Goal: Task Accomplishment & Management: Use online tool/utility

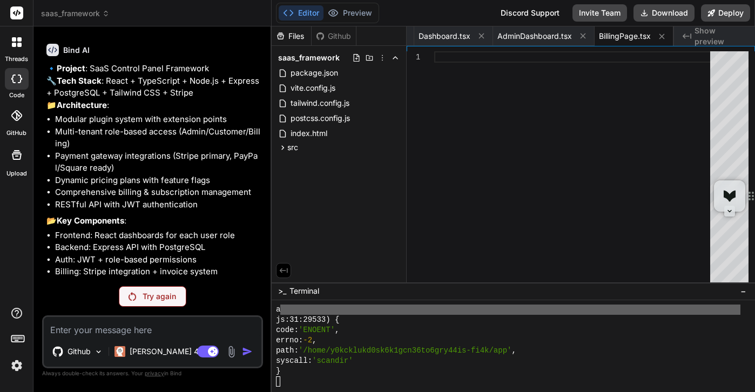
scroll to position [1331, 0]
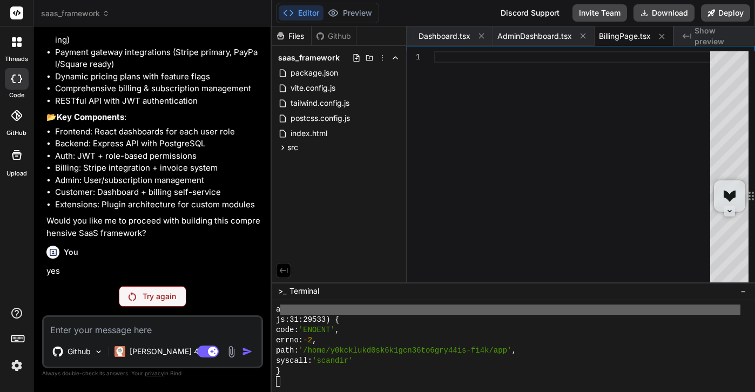
click at [142, 286] on div "Try again" at bounding box center [153, 296] width 68 height 21
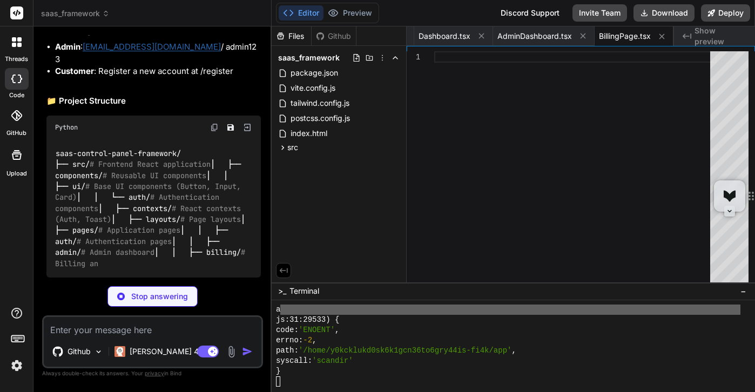
scroll to position [24283, 0]
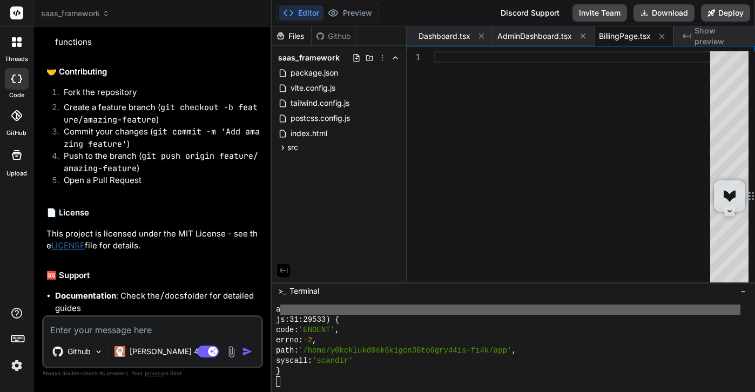
type textarea "x"
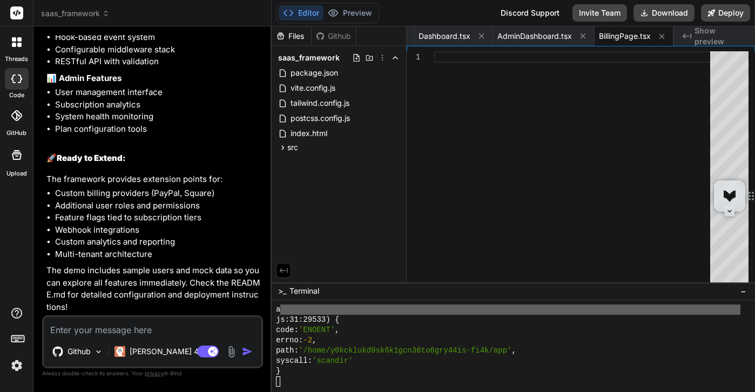
scroll to position [13, 0]
click at [295, 5] on button "Editor" at bounding box center [301, 12] width 45 height 15
click at [538, 123] on div at bounding box center [575, 169] width 283 height 236
click at [281, 143] on icon at bounding box center [282, 147] width 9 height 9
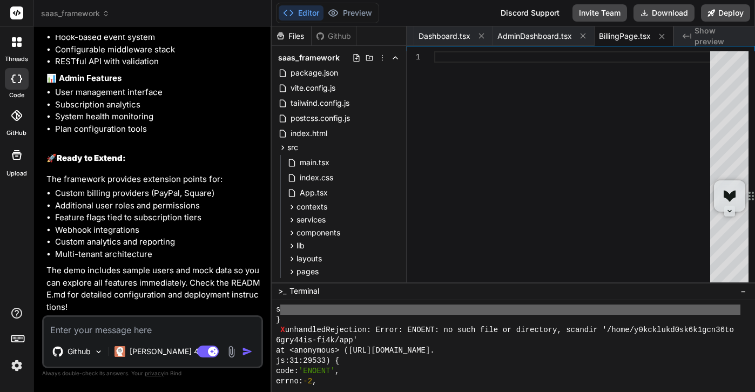
scroll to position [6278, 0]
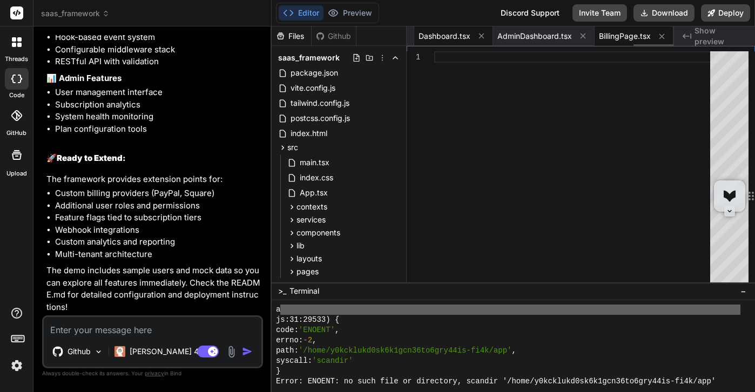
click at [439, 31] on span "Dashboard.tsx" at bounding box center [445, 36] width 52 height 11
type textarea "</div> </div> ) } export default Dashboard"
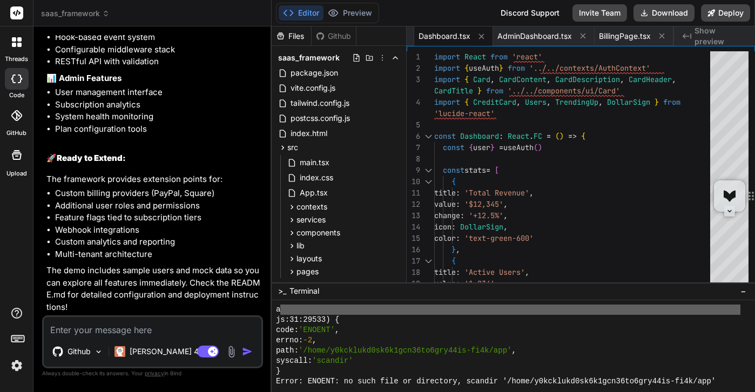
scroll to position [13, 0]
click at [106, 317] on textarea at bounding box center [153, 326] width 218 height 19
click at [304, 16] on button "Editor" at bounding box center [301, 12] width 45 height 15
click at [327, 33] on div "Github" at bounding box center [334, 36] width 44 height 11
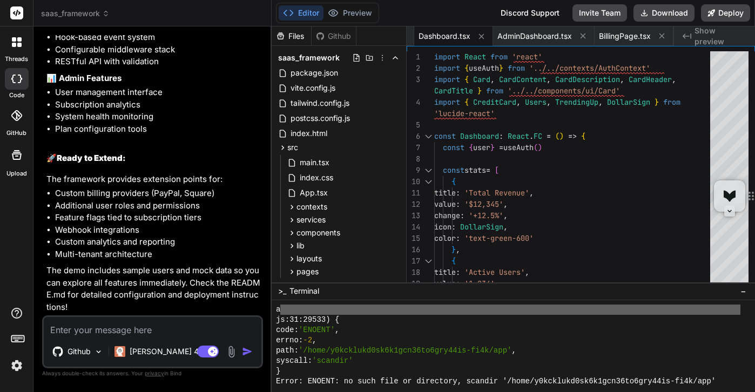
click at [130, 323] on textarea at bounding box center [153, 326] width 218 height 19
type textarea "g"
type textarea "x"
type textarea "s"
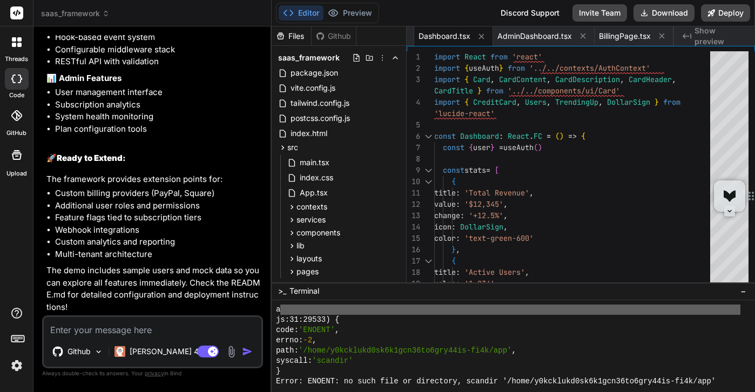
type textarea "x"
type textarea "sc"
type textarea "x"
type textarea "sca"
type textarea "x"
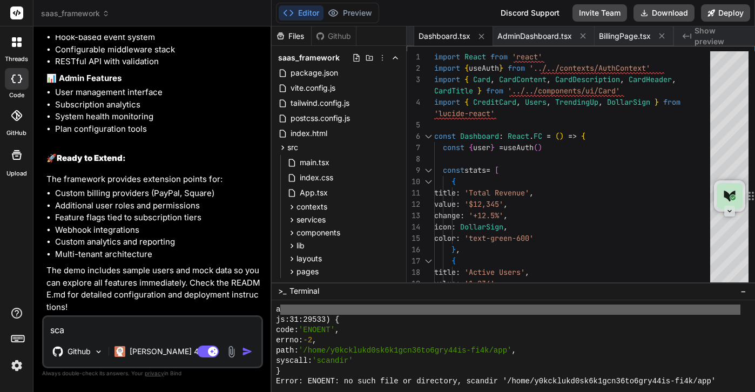
type textarea "scan"
type textarea "x"
type textarea "scan"
type textarea "x"
type textarea "scan"
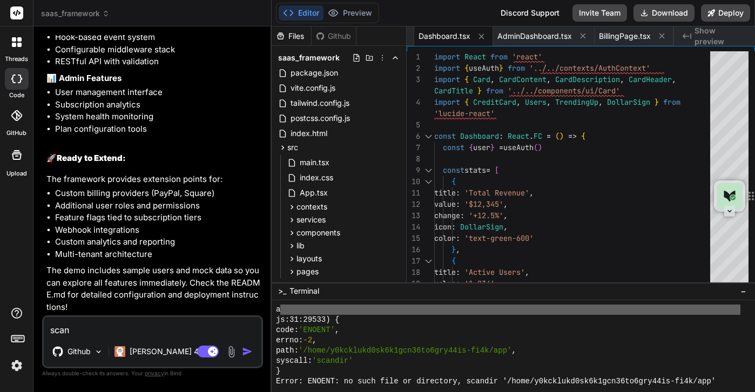
type textarea "x"
type textarea "sca"
type textarea "x"
type textarea "sc"
type textarea "x"
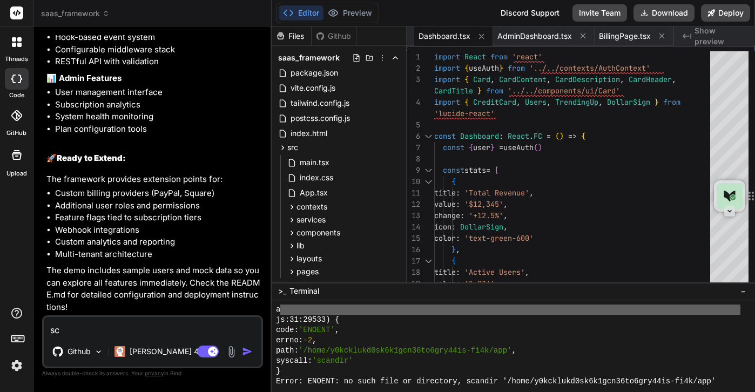
type textarea "s"
type textarea "x"
type textarea "s"
type textarea "x"
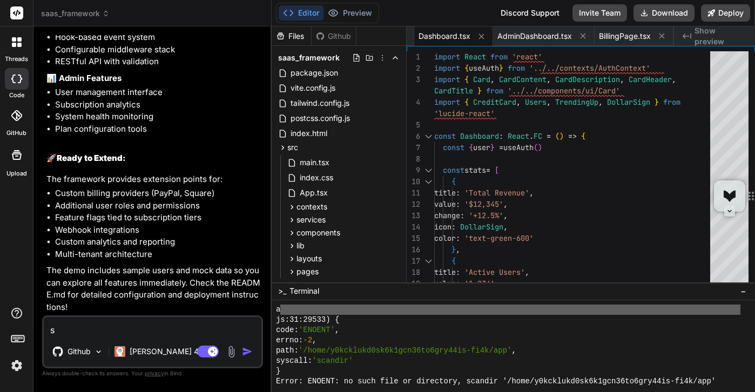
type textarea "sc"
type textarea "x"
type textarea "sca"
type textarea "x"
type textarea "scan"
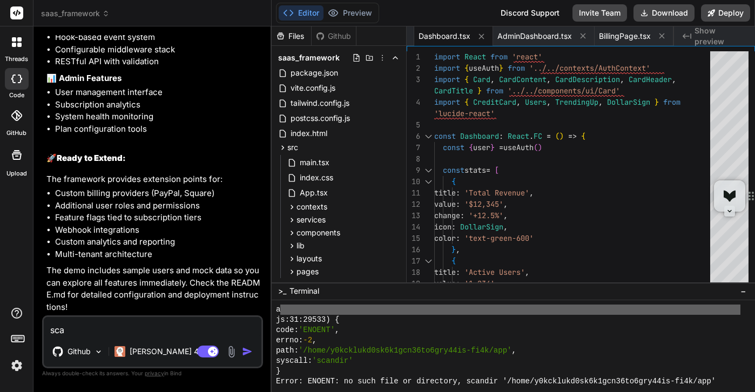
type textarea "x"
type textarea "scan"
type textarea "x"
type textarea "scan f"
type textarea "x"
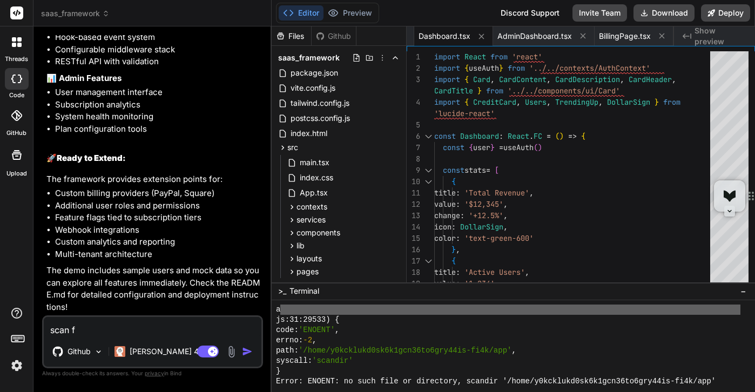
type textarea "scan fo"
type textarea "x"
type textarea "scan for"
type textarea "x"
type textarea "scan for"
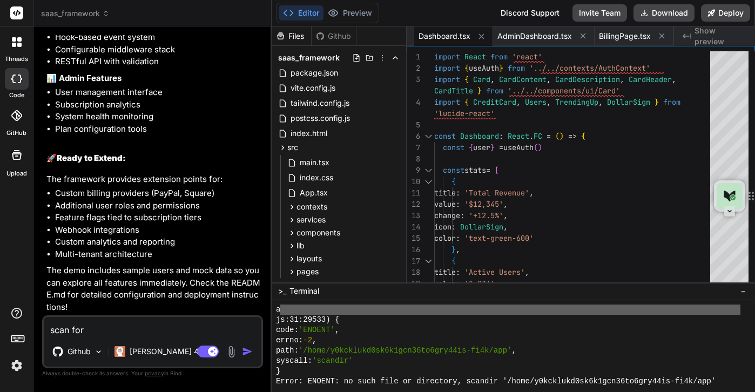
type textarea "x"
type textarea "scan for p"
type textarea "x"
type textarea "scan for po"
type textarea "x"
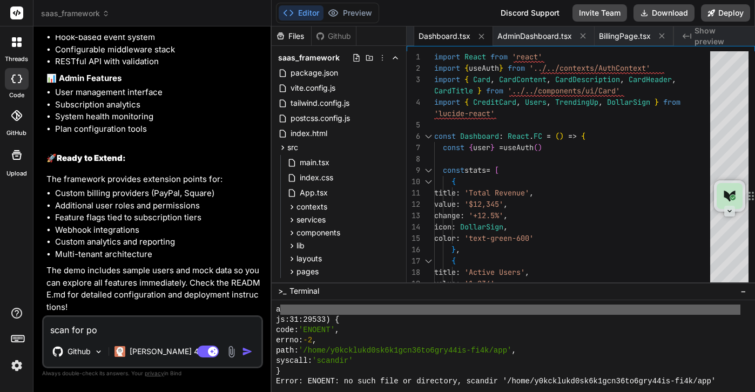
type textarea "scan for pot"
type textarea "x"
type textarea "scan for pote"
type textarea "x"
type textarea "scan for poten"
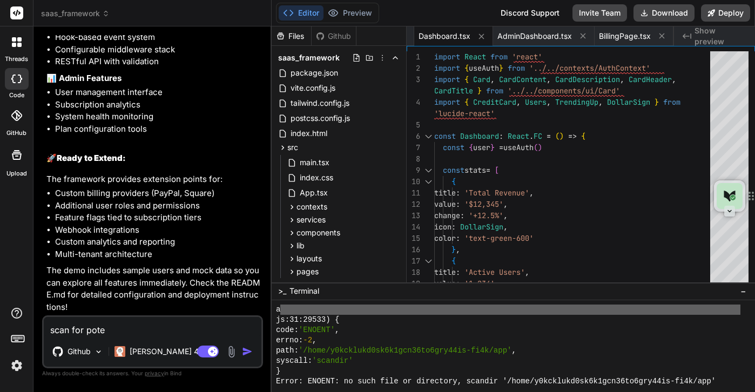
type textarea "x"
type textarea "scan for potent"
type textarea "x"
type textarea "scan for potenti"
type textarea "x"
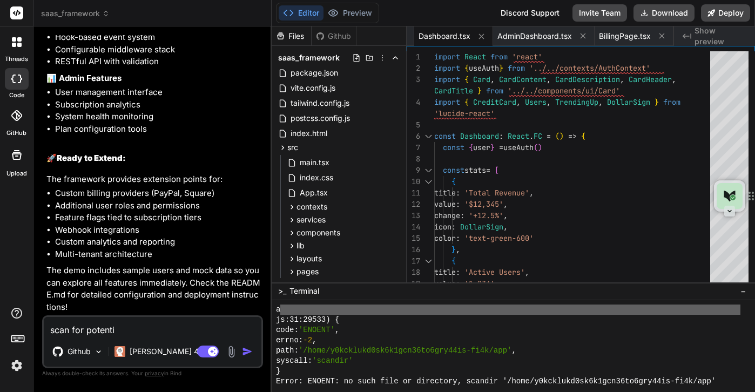
type textarea "scan for potentia"
type textarea "x"
type textarea "scan for potential"
type textarea "x"
type textarea "scan for potential"
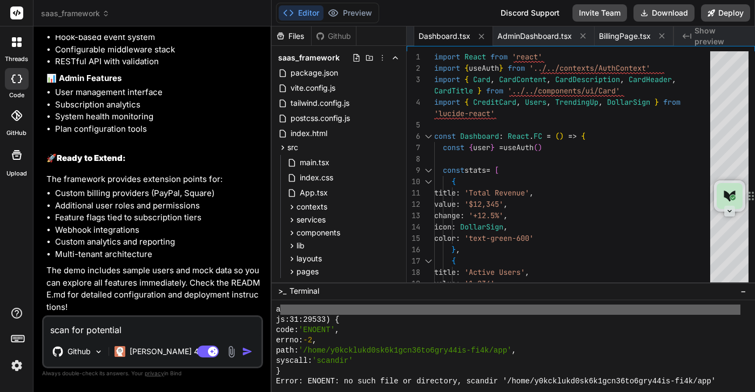
type textarea "x"
type textarea "scan for potential e"
type textarea "x"
type textarea "scan for potential er"
type textarea "x"
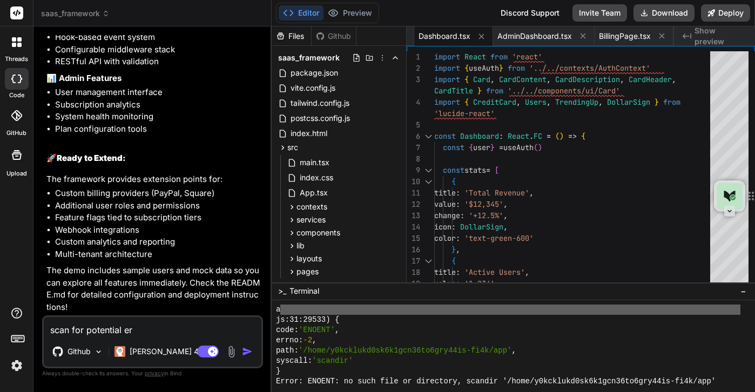
type textarea "scan for potential err"
type textarea "x"
type textarea "scan for potential erro"
type textarea "x"
type textarea "scan for potential error"
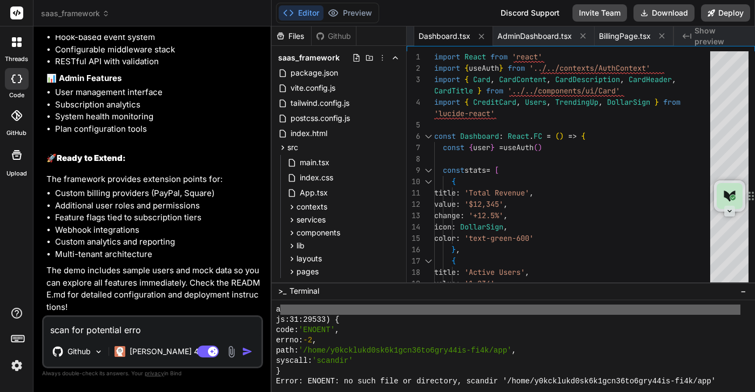
type textarea "x"
type textarea "scan for potential errors"
type textarea "x"
type textarea "scan for potential errors"
type textarea "x"
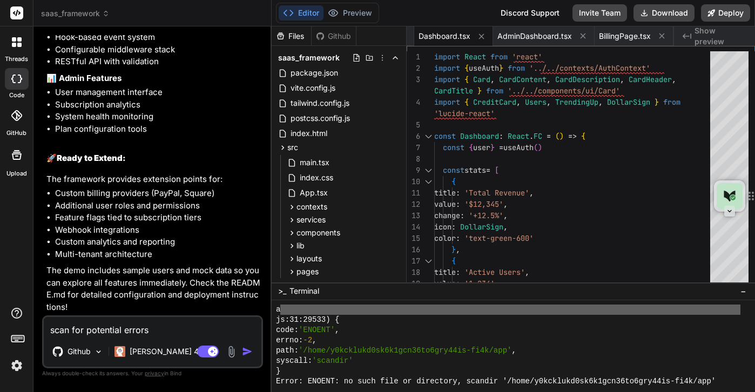
type textarea "scan for potential errors o"
type textarea "x"
type textarea "scan for potential errors or"
type textarea "x"
type textarea "scan for potential errors or"
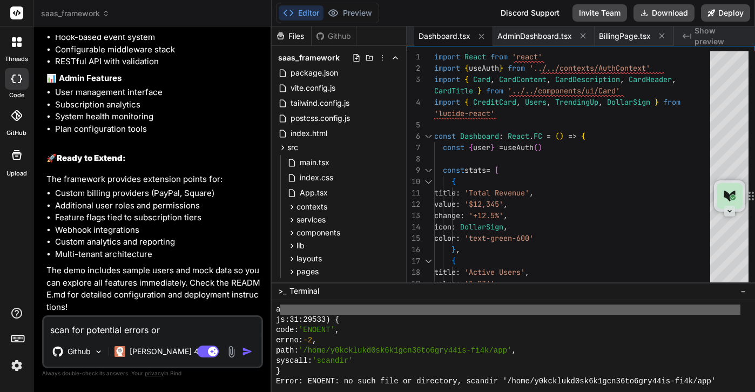
type textarea "x"
type textarea "scan for potential errors or b"
type textarea "x"
type textarea "scan for potential errors or bu"
type textarea "x"
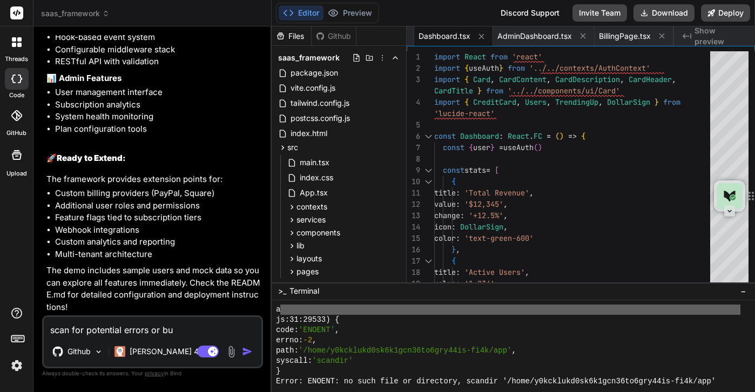
type textarea "scan for potential errors or bug"
type textarea "x"
type textarea "scan for potential errors or bugs"
type textarea "x"
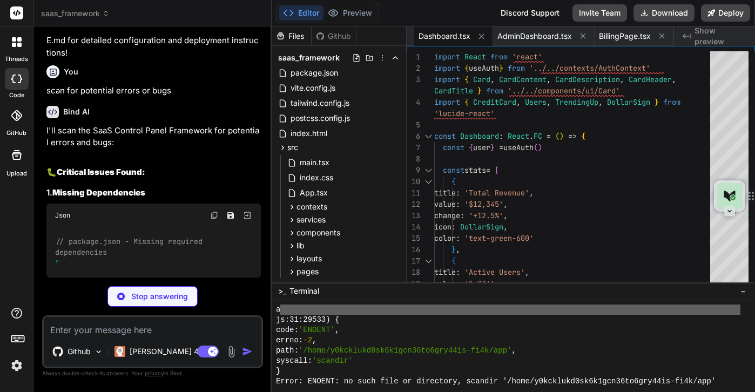
scroll to position [27351, 0]
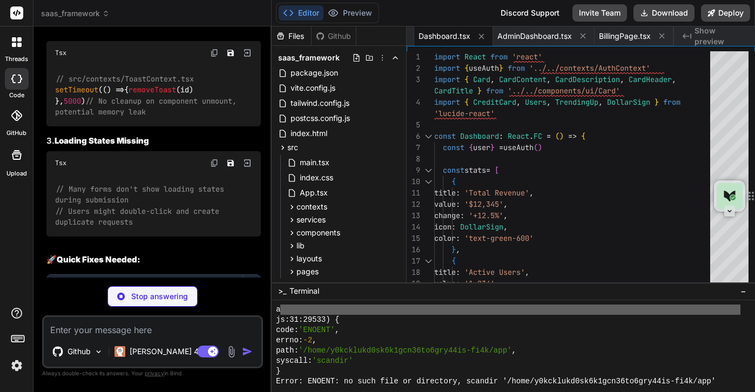
type textarea "x"
type textarea "import { type ClassValue, clsx } from 'clsx' import { twMerge } from 'tailwind-…"
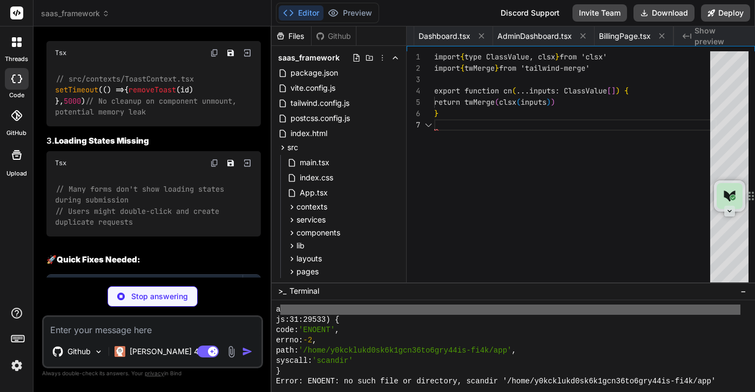
scroll to position [0, 1013]
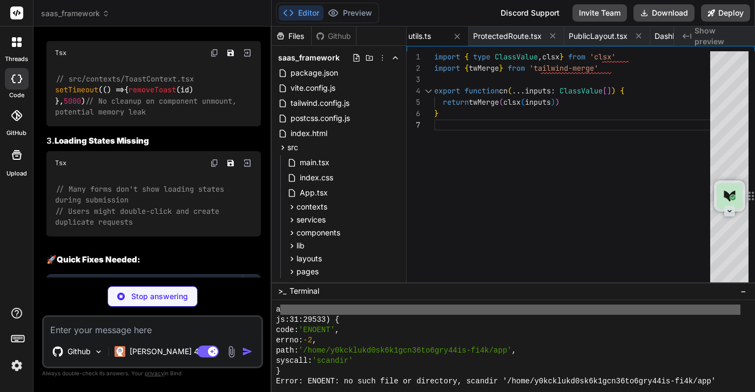
type textarea "x"
type textarea "} }, "include": ["src"], "references": [{ "path": "./tsconfig.node.json" }] }"
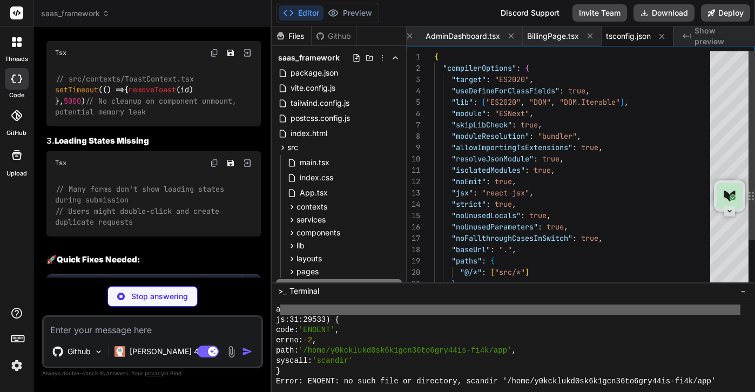
scroll to position [4907, 0]
type textarea "x"
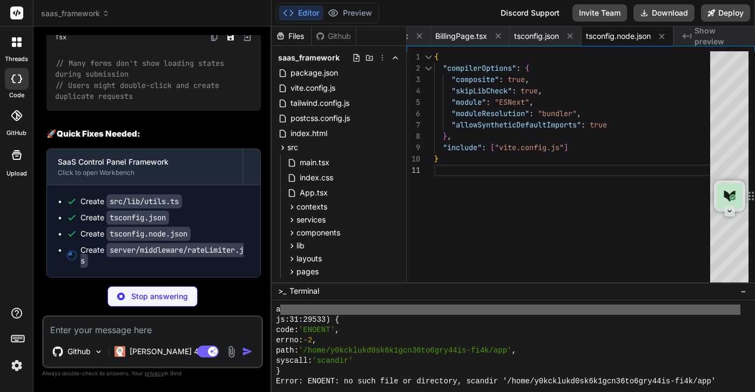
scroll to position [27587, 0]
type textarea "x"
type textarea "next() }"
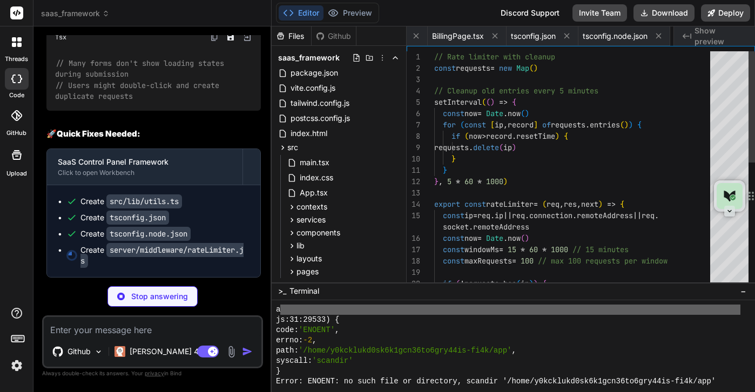
scroll to position [0, 1757]
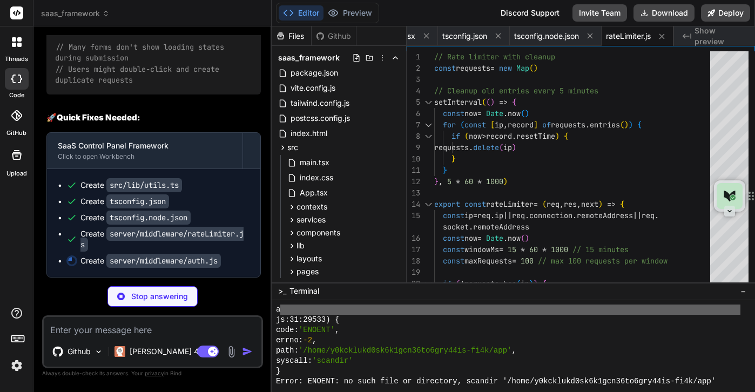
type textarea "x"
type textarea "return res.status(403).json({ message: 'Access denied: insufficient permissions…"
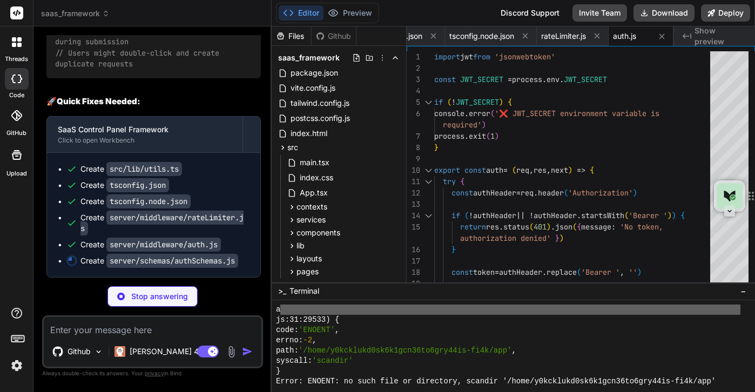
scroll to position [28373, 0]
type textarea "x"
type textarea ".messages({ 'any.only': 'Passwords do not match', 'any.required': 'Password con…"
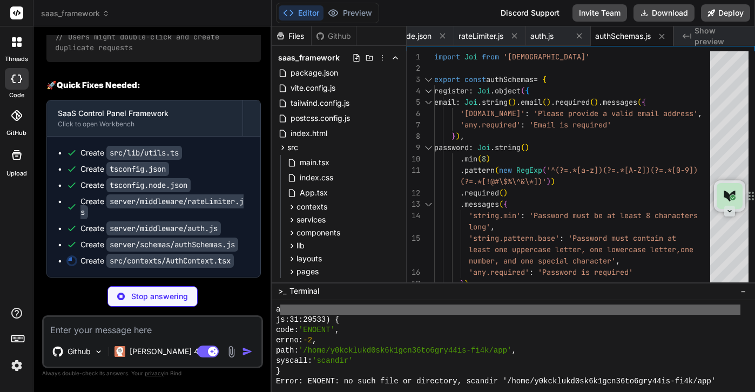
scroll to position [29628, 0]
type textarea "x"
type textarea "logout, loading, refreshUser } return <AuthContext.Provider value={value}>{chil…"
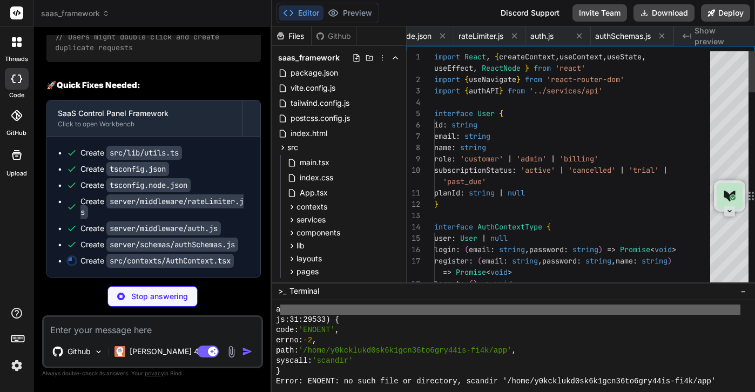
scroll to position [0, 582]
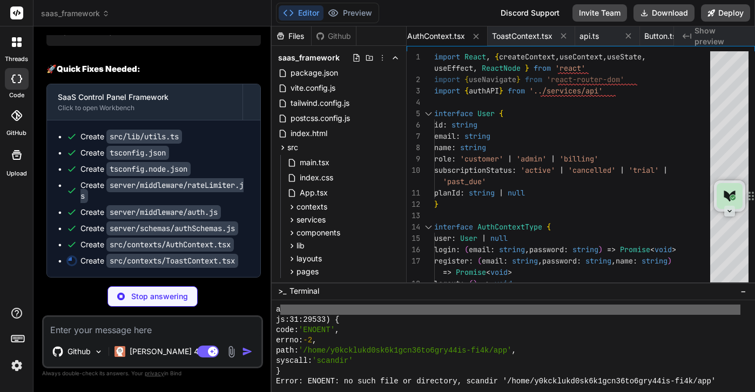
type textarea "x"
type textarea "</ToastContext.Provider> ) }"
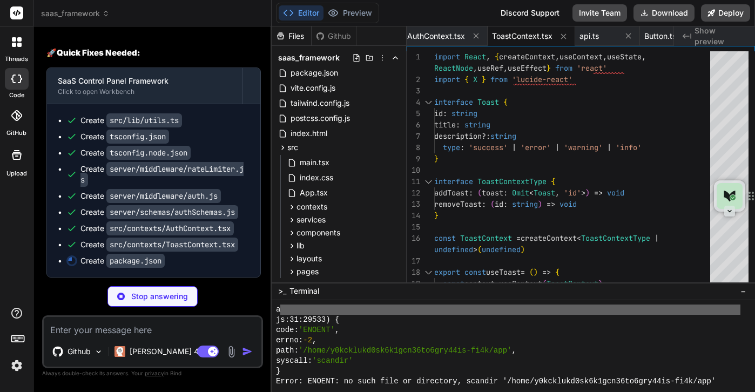
type textarea "x"
type textarea "} }"
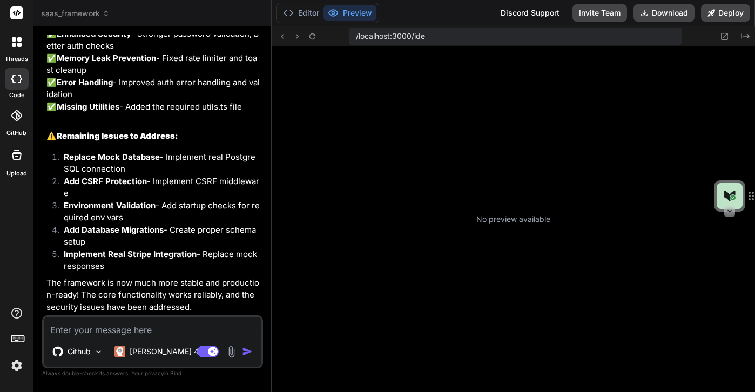
scroll to position [4558, 0]
click at [343, 5] on button "Preview" at bounding box center [350, 12] width 53 height 15
type textarea "x"
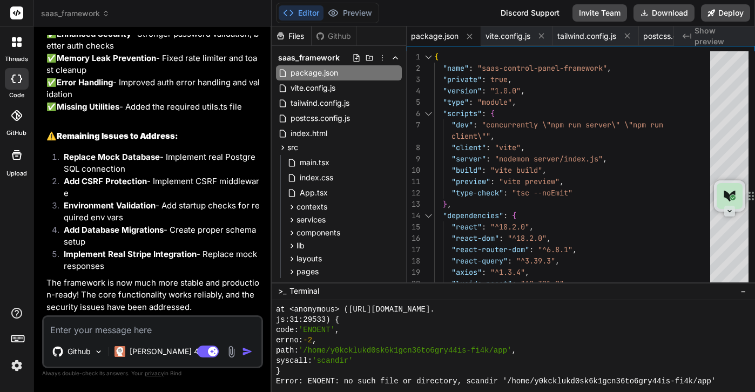
scroll to position [0, 0]
click at [145, 322] on textarea at bounding box center [153, 326] width 218 height 19
type textarea "i"
type textarea "x"
type textarea "is"
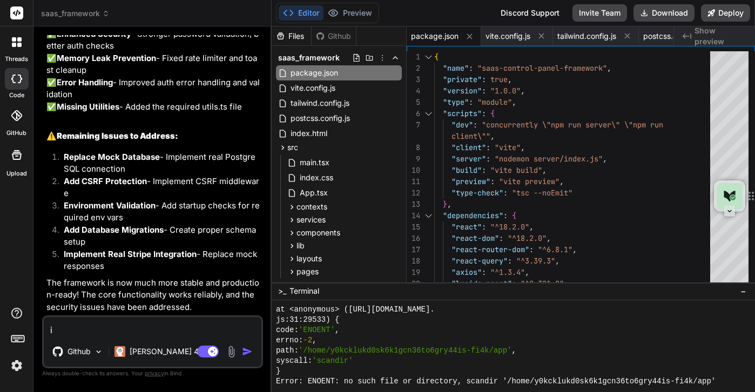
type textarea "x"
type textarea "is"
type textarea "x"
type textarea "is t"
type textarea "x"
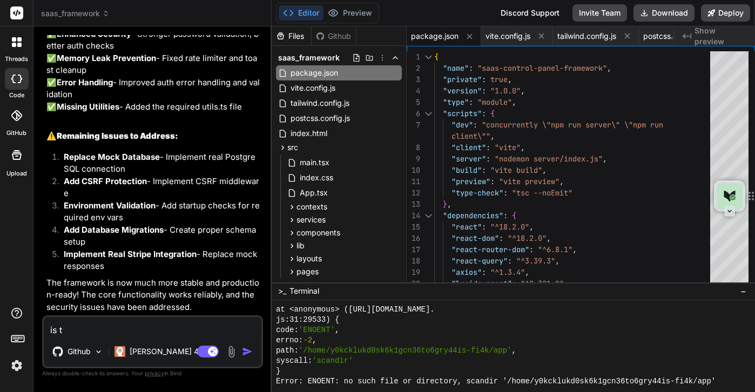
type textarea "is th"
type textarea "x"
type textarea "is the"
type textarea "x"
type textarea "is ther"
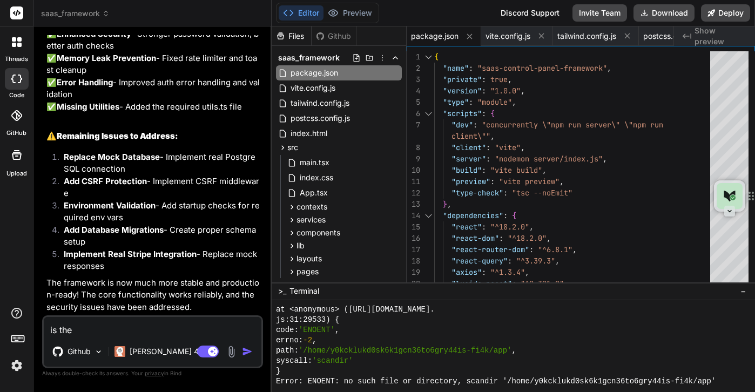
type textarea "x"
type textarea "is there"
type textarea "x"
type textarea "is there"
type textarea "x"
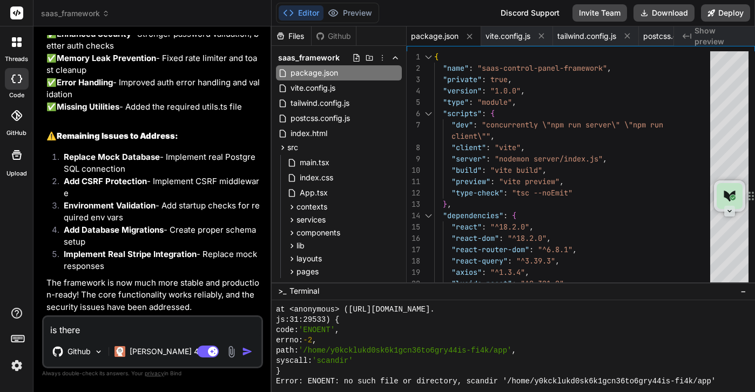
type textarea "is there a"
type textarea "x"
type textarea "is there a"
type textarea "x"
type textarea "is there a f"
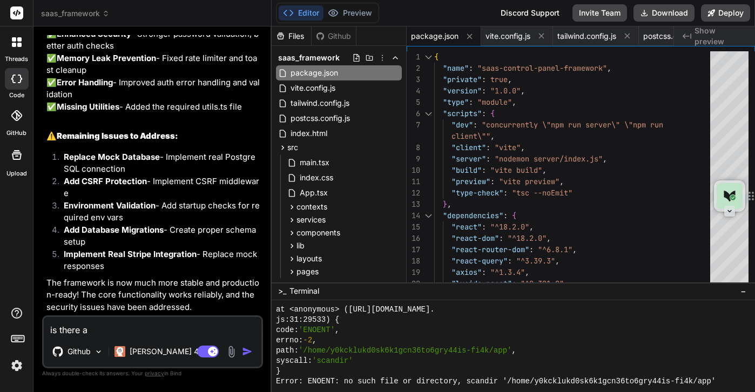
type textarea "x"
type textarea "is there a fr"
type textarea "x"
type textarea "is there a fro"
type textarea "x"
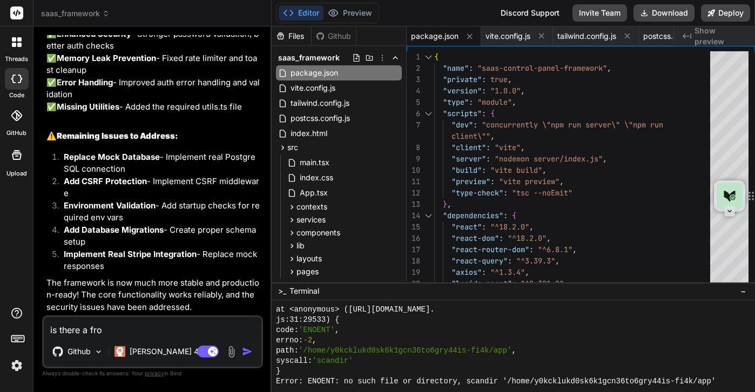
type textarea "is there a fron"
type textarea "x"
type textarea "is there a front"
type textarea "x"
type textarea "is there a front"
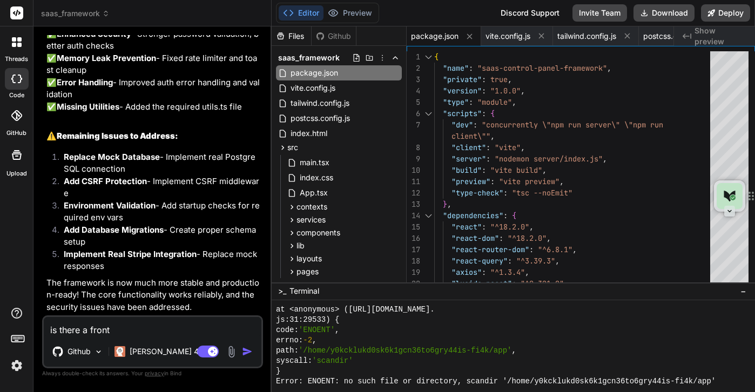
type textarea "x"
type textarea "is there a front e"
type textarea "x"
type textarea "is there a front en"
type textarea "x"
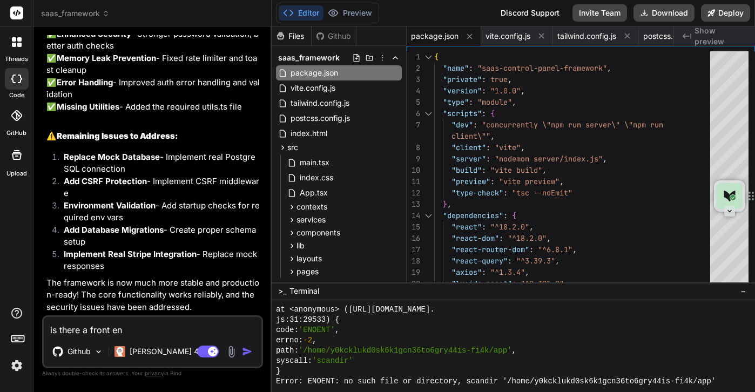
type textarea "is there a front end"
type textarea "x"
type textarea "is there a front end"
type textarea "x"
type textarea "is there a front end"
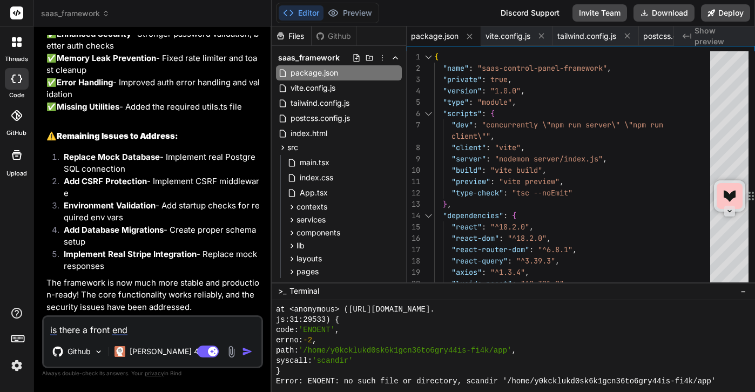
type textarea "x"
type textarea "is there a front end,"
type textarea "x"
type textarea "is there a front end,"
type textarea "x"
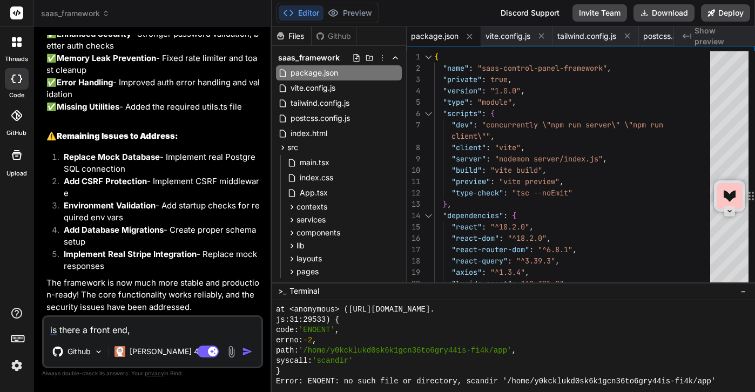
type textarea "is there a front end, l"
type textarea "x"
type textarea "is there a front end, lo"
type textarea "x"
type textarea "is there a front end, log"
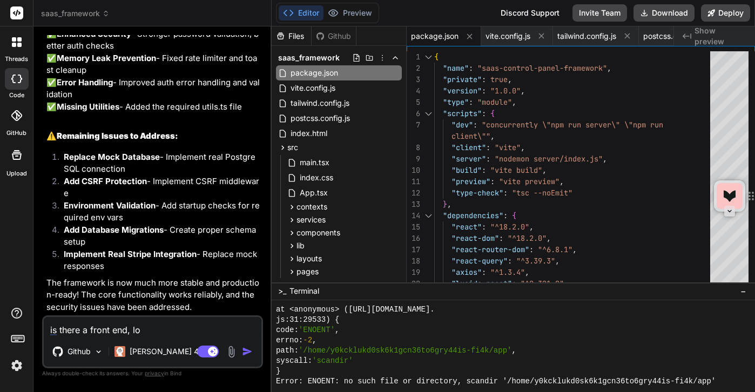
type textarea "x"
type textarea "is there a front end, logi"
type textarea "x"
type textarea "is there a front end, login"
type textarea "x"
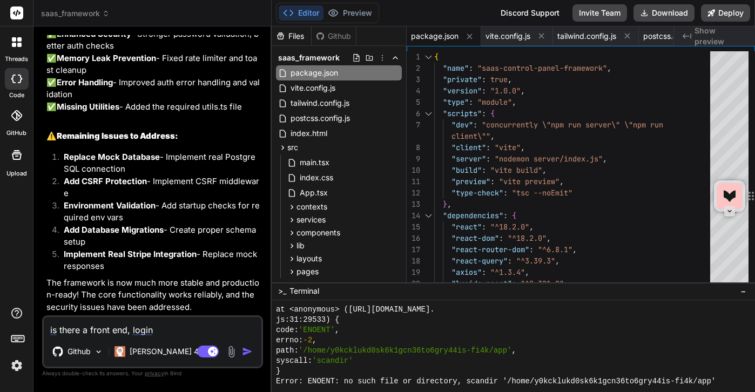
type textarea "is there a front end, login"
type textarea "x"
type textarea "is there a front end, login p"
type textarea "x"
type textarea "is there a front end, login pa"
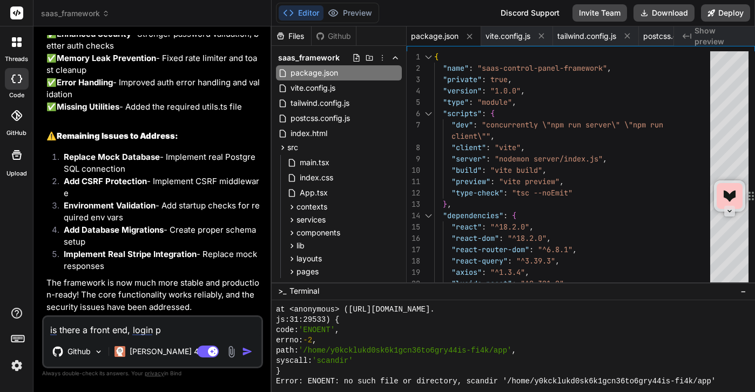
type textarea "x"
type textarea "is there a front end, login pag"
type textarea "x"
type textarea "is there a front end, login page"
type textarea "x"
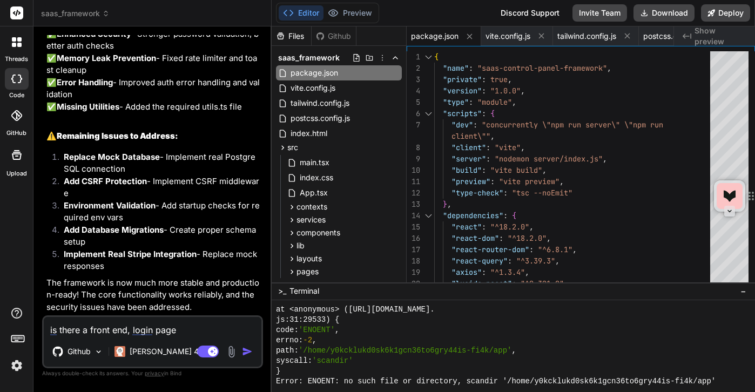
type textarea "is there a front end, login page"
type textarea "x"
type textarea "is there a front end, login page e"
type textarea "x"
type textarea "is there a front end, login page et"
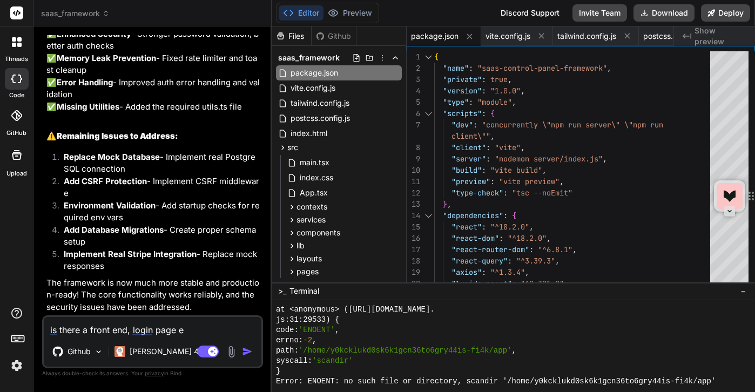
type textarea "x"
type textarea "is there a front end, login page etc"
type textarea "x"
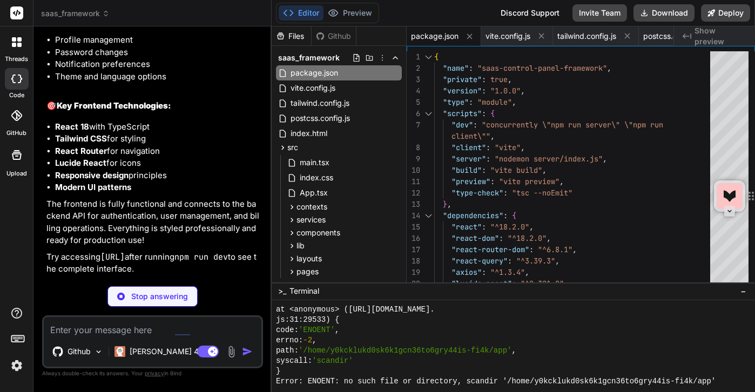
scroll to position [30007, 0]
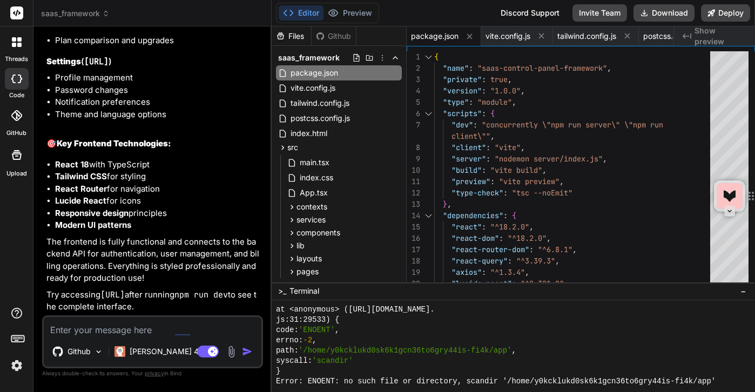
type textarea "x"
drag, startPoint x: 55, startPoint y: 146, endPoint x: 121, endPoint y: 145, distance: 65.9
copy code "npm run dev"
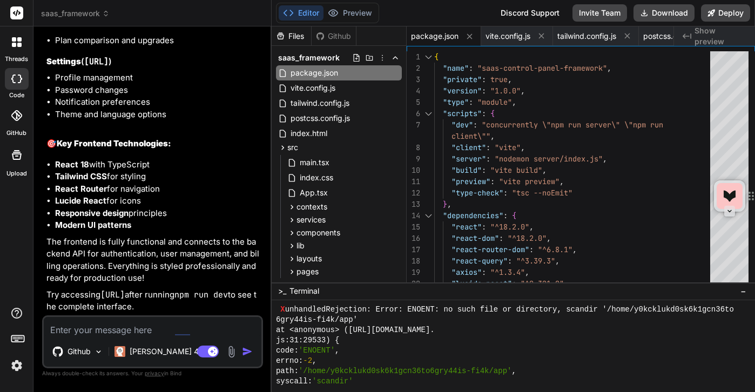
scroll to position [10266, 0]
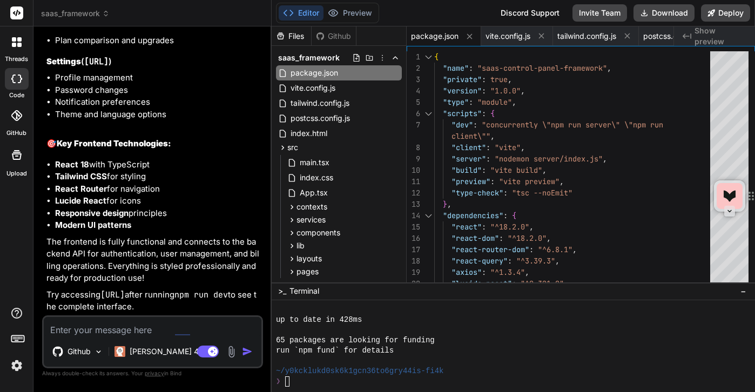
click at [306, 377] on div "❯" at bounding box center [508, 382] width 465 height 10
type textarea "npm run dev"
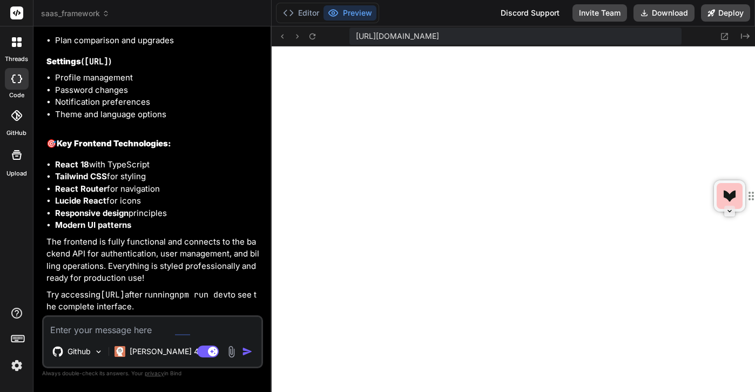
scroll to position [0, 0]
click at [88, 325] on textarea at bounding box center [153, 326] width 218 height 19
paste textarea "[plugin:vite:import-analysis] Failed to resolve import "./pages/settings/Settin…"
type textarea "[plugin:vite:import-analysis] Failed to resolve import "./pages/settings/Settin…"
type textarea "x"
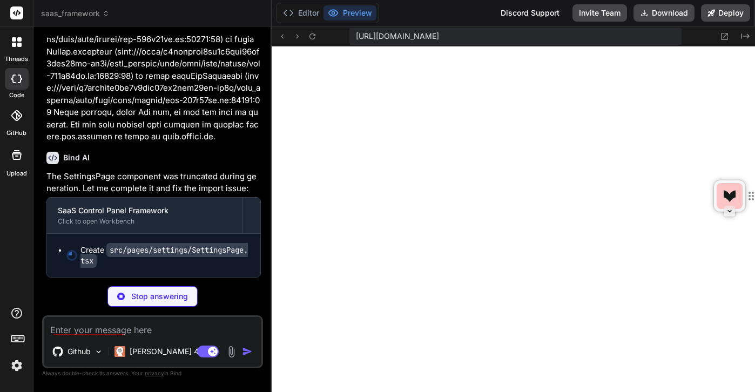
scroll to position [31926, 0]
type textarea "x"
type textarea "export default SettingsPage"
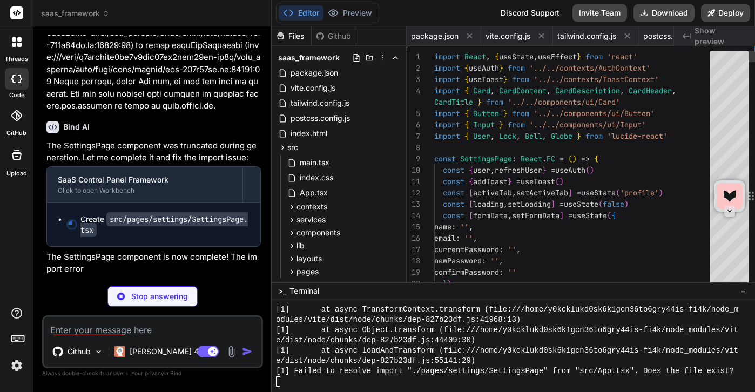
scroll to position [0, 1992]
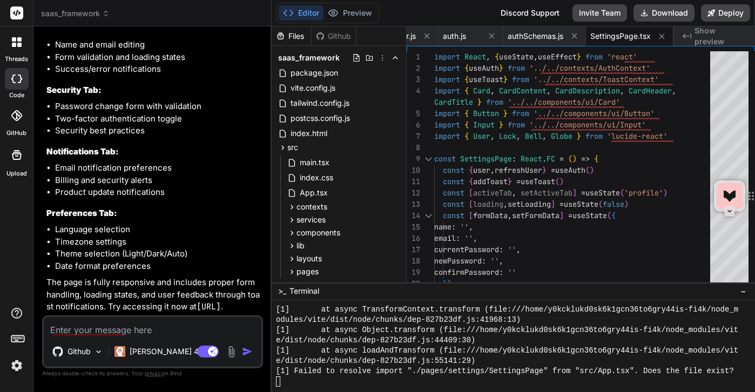
type textarea "x"
click at [355, 5] on button "Preview" at bounding box center [350, 12] width 53 height 15
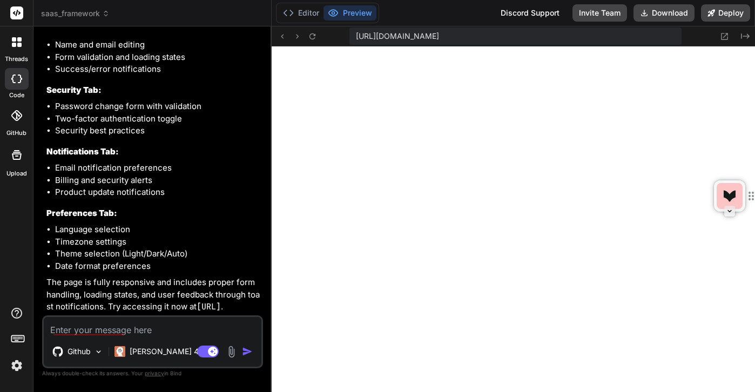
click at [354, 5] on button "Preview" at bounding box center [350, 12] width 53 height 15
click at [318, 30] on button at bounding box center [312, 36] width 13 height 13
click at [351, 15] on button "Preview" at bounding box center [350, 12] width 53 height 15
click at [297, 10] on button "Editor" at bounding box center [301, 12] width 45 height 15
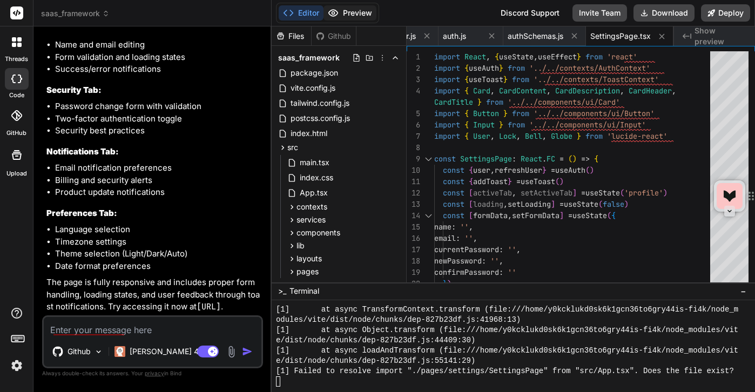
click at [340, 14] on button "Preview" at bounding box center [350, 12] width 53 height 15
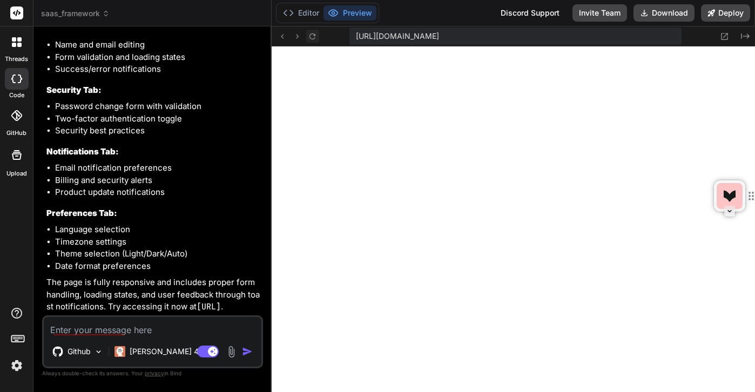
click at [313, 36] on icon at bounding box center [312, 36] width 9 height 9
click at [726, 35] on icon at bounding box center [725, 36] width 7 height 7
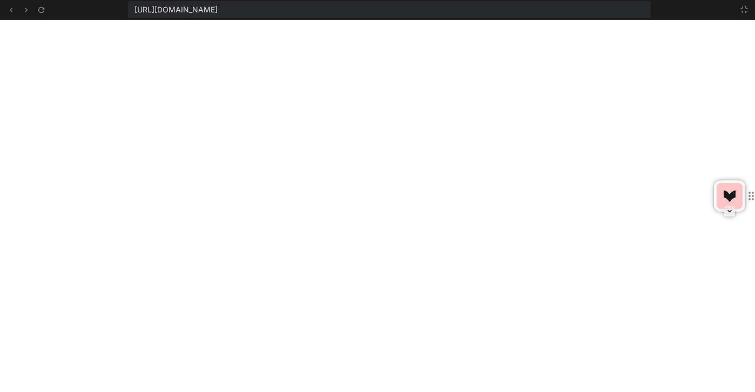
click at [218, 12] on span "[URL][DOMAIN_NAME]" at bounding box center [176, 9] width 83 height 11
click at [11, 10] on icon at bounding box center [10, 9] width 9 height 9
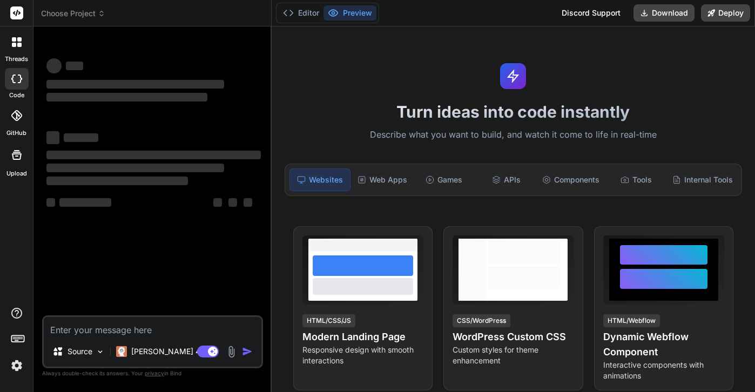
click at [89, 16] on span "Choose Project" at bounding box center [73, 13] width 64 height 11
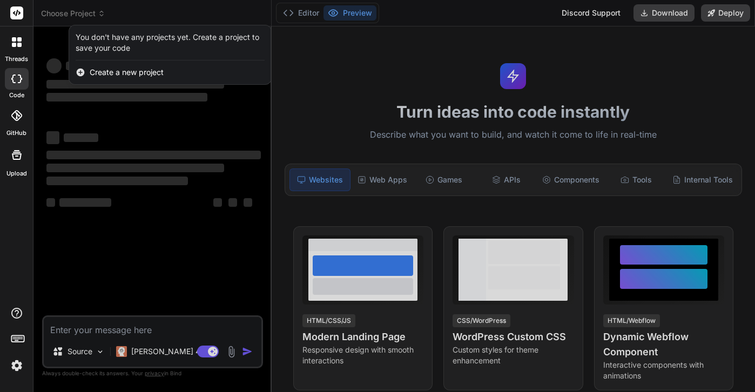
click at [99, 17] on div at bounding box center [377, 196] width 755 height 392
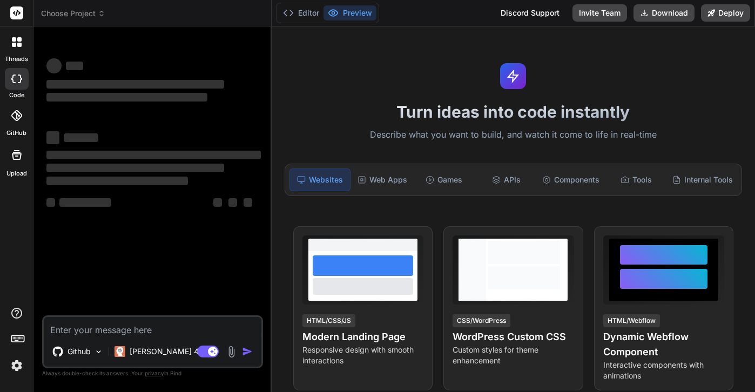
click at [96, 16] on span "Choose Project" at bounding box center [73, 13] width 64 height 11
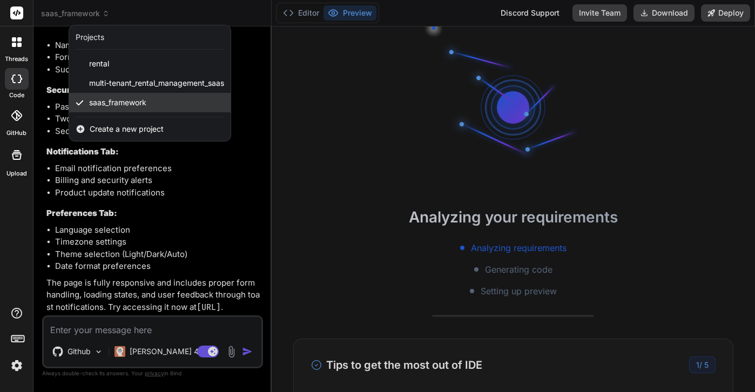
scroll to position [30033, 0]
click at [104, 102] on span "saas_framework" at bounding box center [117, 102] width 57 height 11
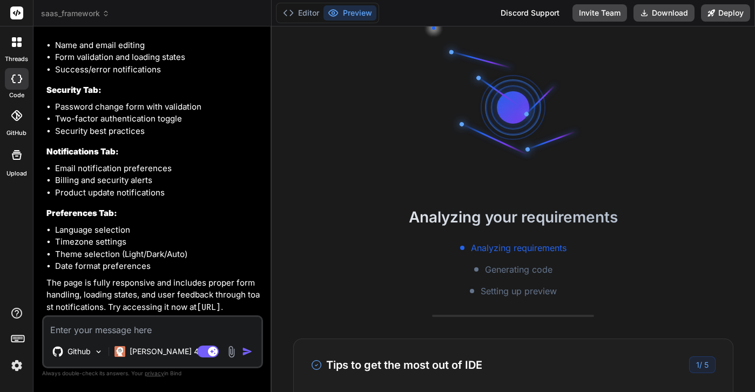
scroll to position [31355, 0]
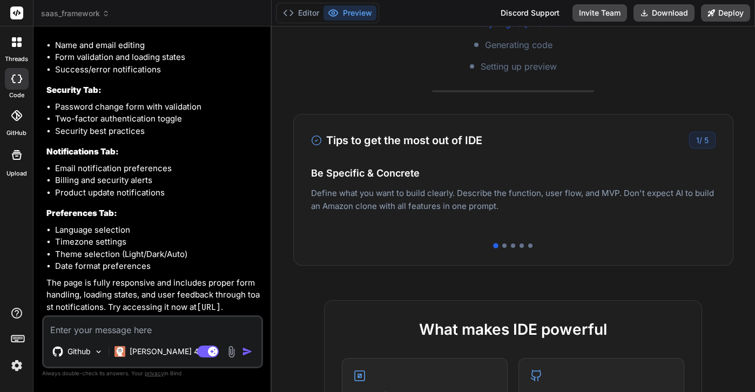
scroll to position [228, 0]
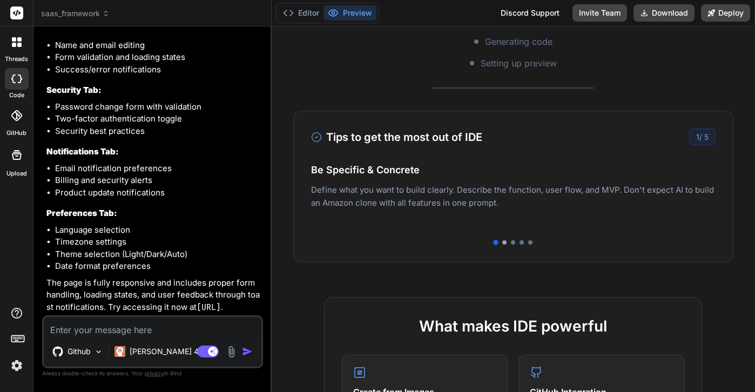
click at [505, 242] on div at bounding box center [504, 242] width 4 height 4
click at [512, 243] on div at bounding box center [513, 242] width 4 height 4
click at [522, 242] on div at bounding box center [522, 242] width 4 height 4
click at [530, 240] on div at bounding box center [530, 242] width 4 height 4
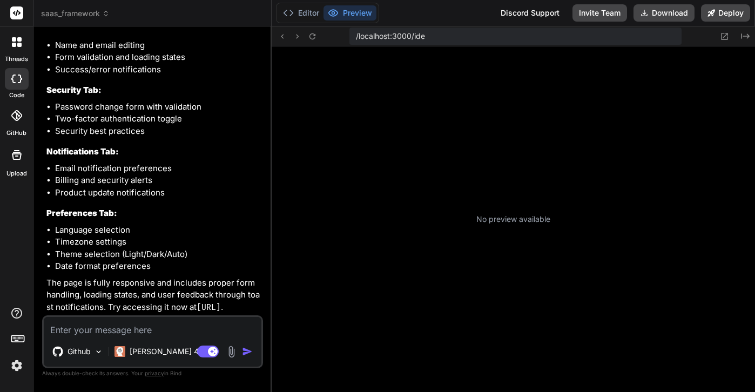
scroll to position [216, 0]
click at [361, 18] on button "Preview" at bounding box center [350, 12] width 53 height 15
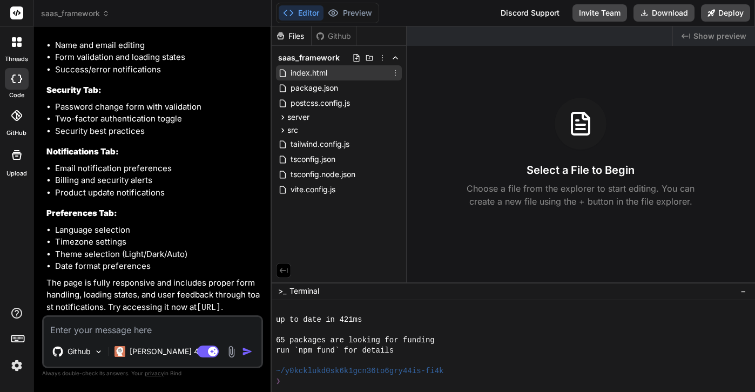
click at [319, 74] on span "index.html" at bounding box center [309, 72] width 39 height 13
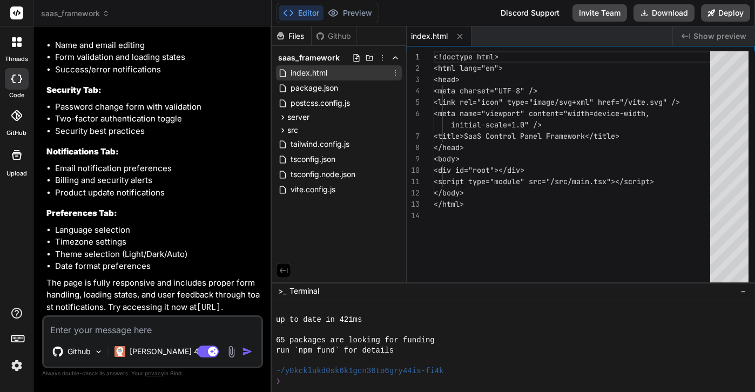
click at [319, 74] on span "index.html" at bounding box center [309, 72] width 39 height 13
type textarea "x"
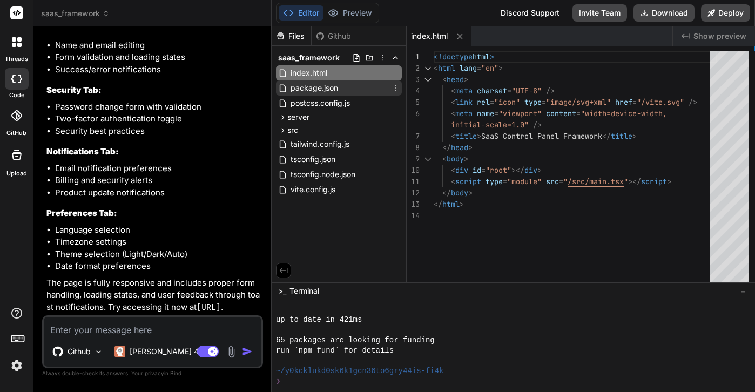
click at [327, 89] on span "package.json" at bounding box center [315, 88] width 50 height 13
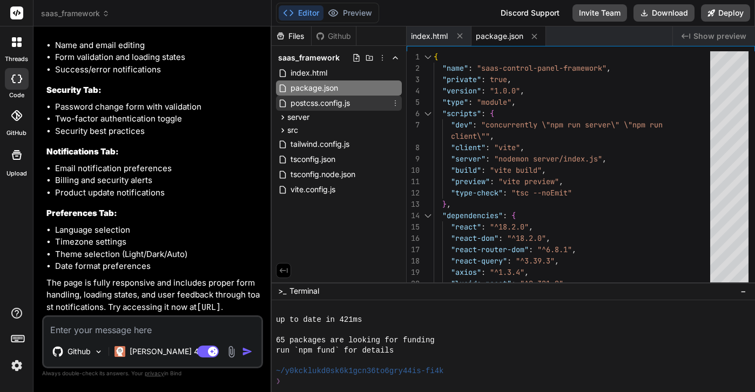
click at [326, 106] on span "postcss.config.js" at bounding box center [321, 103] width 62 height 13
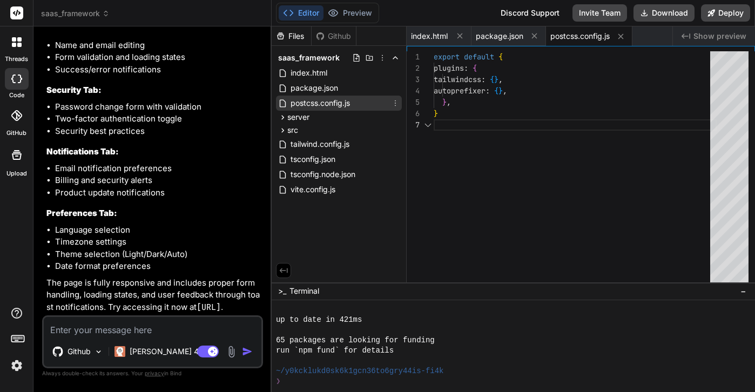
scroll to position [68, 0]
click at [307, 120] on span "server" at bounding box center [298, 117] width 22 height 11
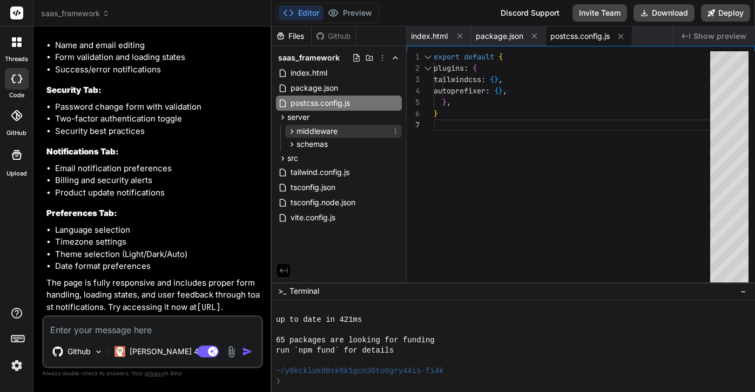
click at [306, 135] on span "middleware" at bounding box center [317, 131] width 41 height 11
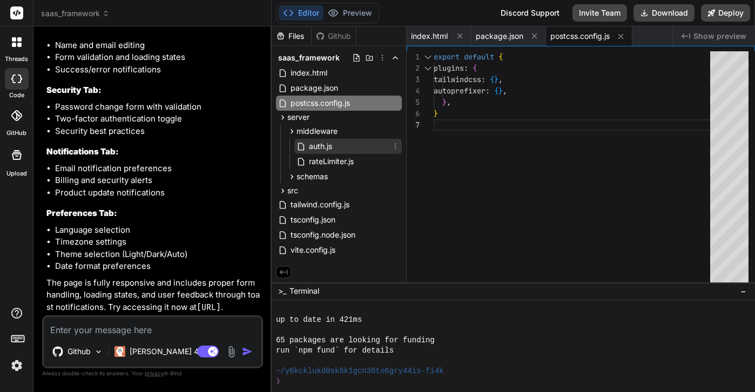
click at [313, 147] on span "auth.js" at bounding box center [320, 146] width 25 height 13
type textarea "return res.status(403).json({ message: 'Access denied: insufficient permissions…"
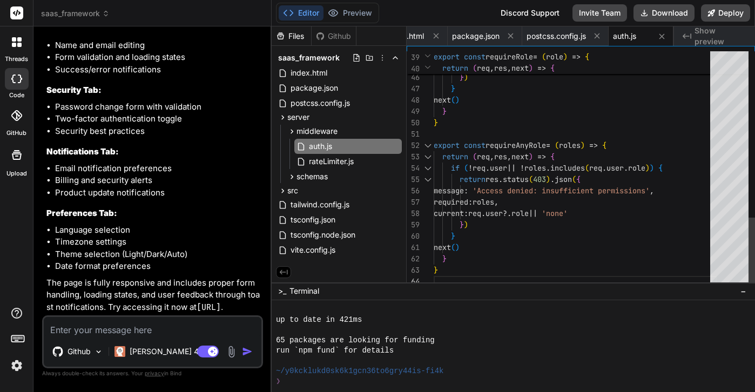
scroll to position [102, 0]
click at [317, 171] on span "schemas" at bounding box center [312, 176] width 31 height 11
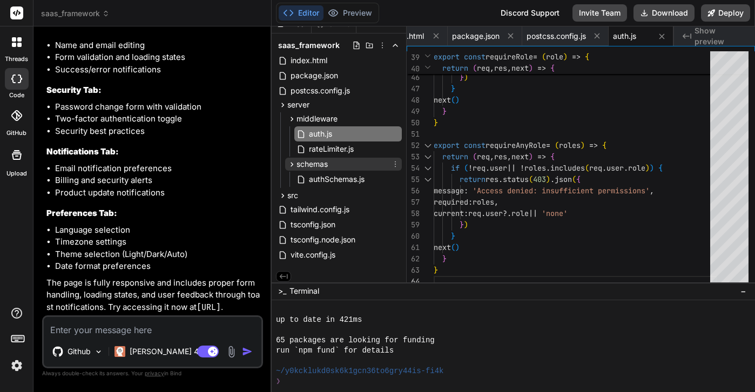
scroll to position [16, 0]
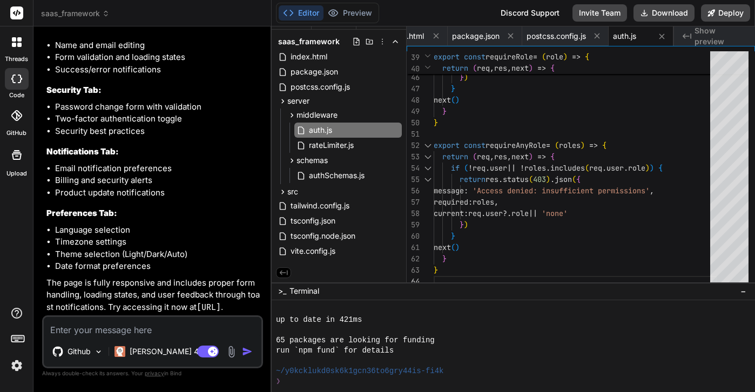
click at [120, 327] on textarea at bounding box center [153, 326] width 218 height 19
type textarea "p"
type textarea "x"
type textarea "pa"
type textarea "x"
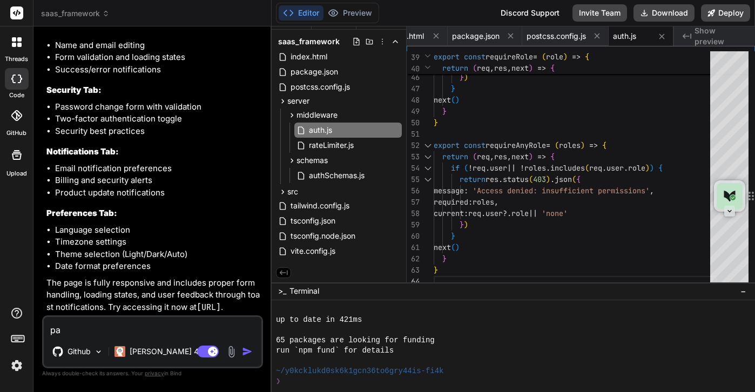
type textarea "pag"
type textarea "x"
type textarea "page"
type textarea "x"
type textarea "page"
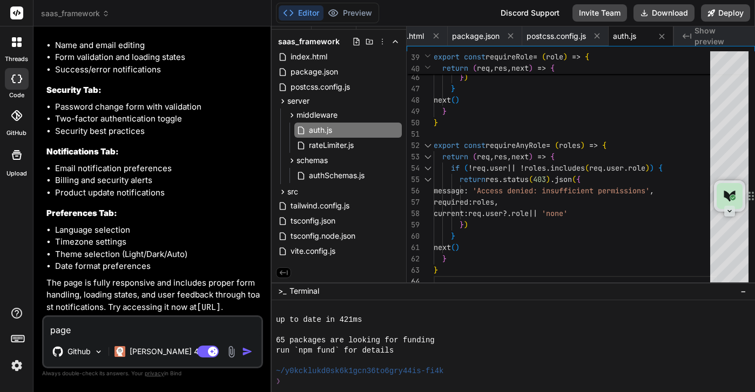
type textarea "x"
type textarea "page i"
type textarea "x"
type textarea "page is"
type textarea "x"
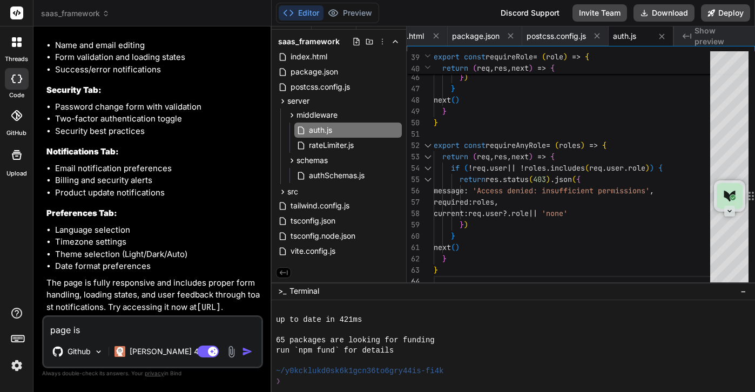
type textarea "page is"
type textarea "x"
type textarea "page is n"
type textarea "x"
type textarea "page is no"
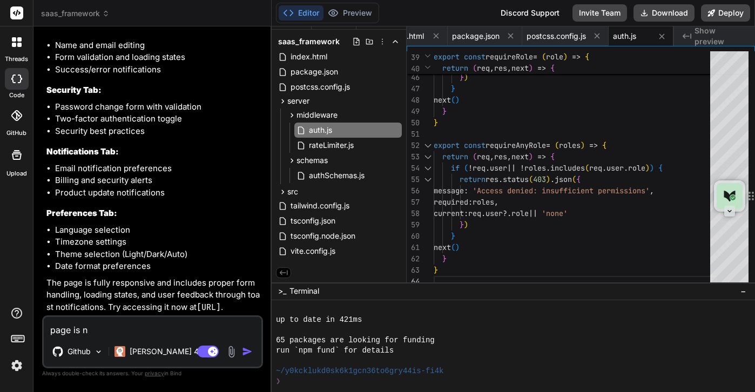
type textarea "x"
type textarea "page is not"
type textarea "x"
type textarea "page is not"
type textarea "x"
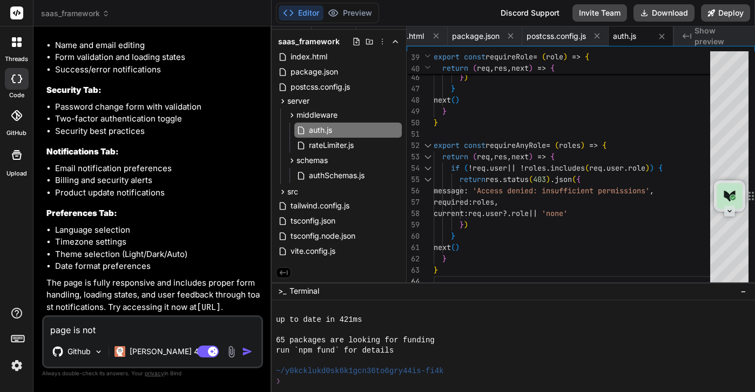
type textarea "page is not l"
type textarea "x"
type textarea "page is not"
type textarea "x"
type textarea "page is not"
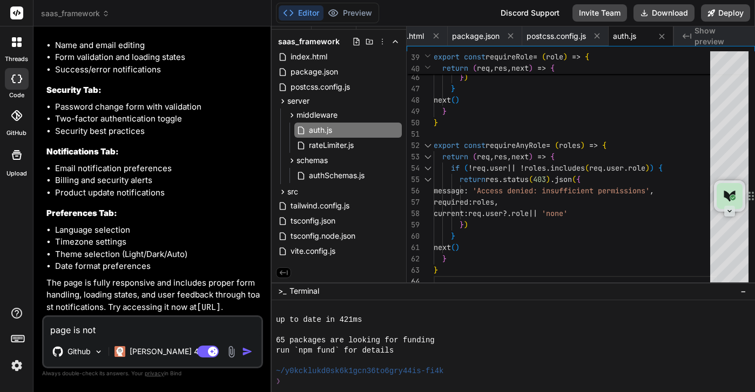
type textarea "x"
type textarea "page is no"
type textarea "x"
type textarea "page is n"
type textarea "x"
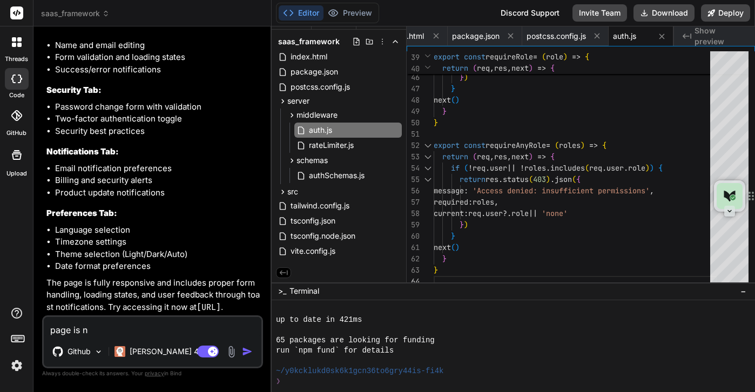
type textarea "page is"
type textarea "x"
type textarea "page is"
type textarea "x"
type textarea "page i"
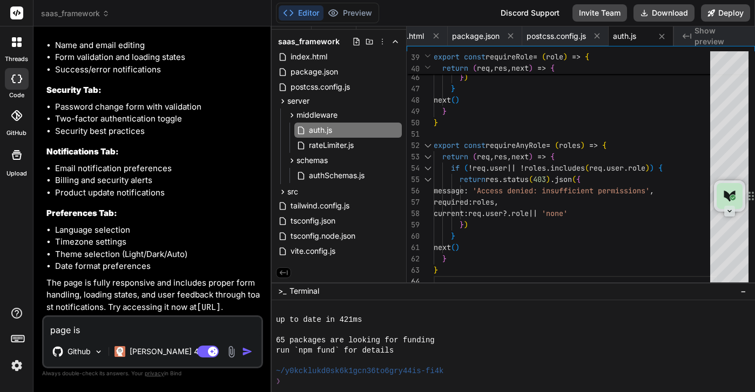
type textarea "x"
type textarea "page"
type textarea "x"
type textarea "page"
type textarea "x"
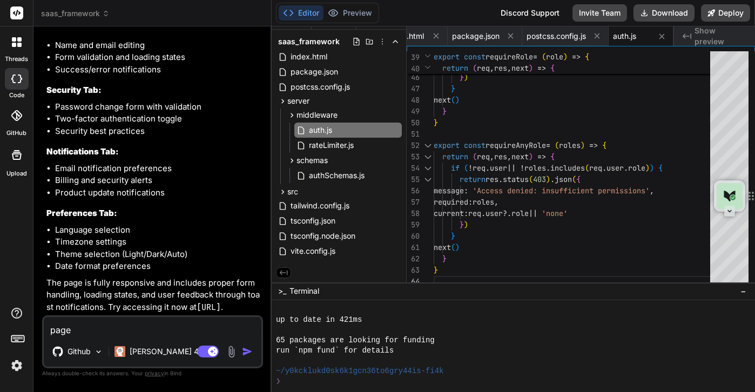
type textarea "pag"
type textarea "x"
type textarea "pa"
type textarea "x"
type textarea "p"
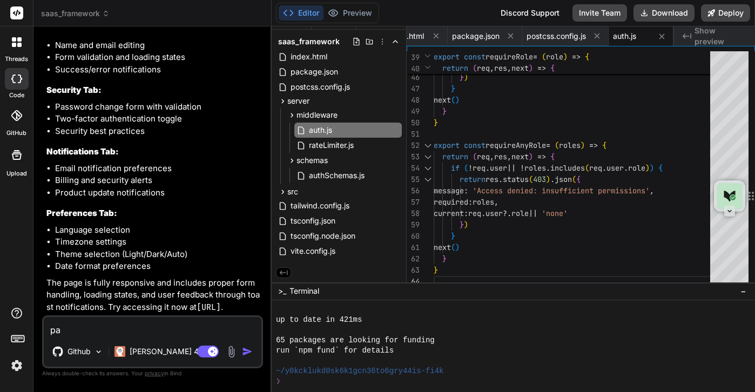
type textarea "x"
type textarea "n"
type textarea "x"
type textarea "no"
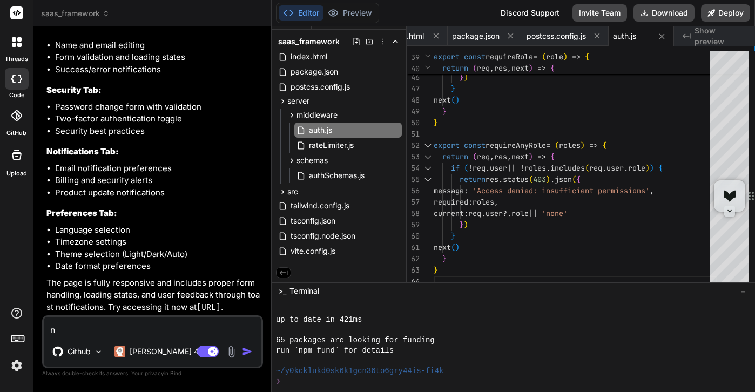
type textarea "x"
type textarea "not"
type textarea "x"
type textarea "noth"
type textarea "x"
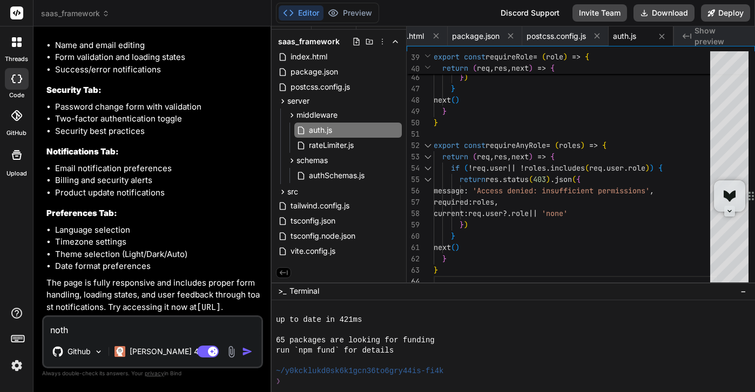
type textarea "nothi"
type textarea "x"
type textarea "nothin"
type textarea "x"
type textarea "nothing"
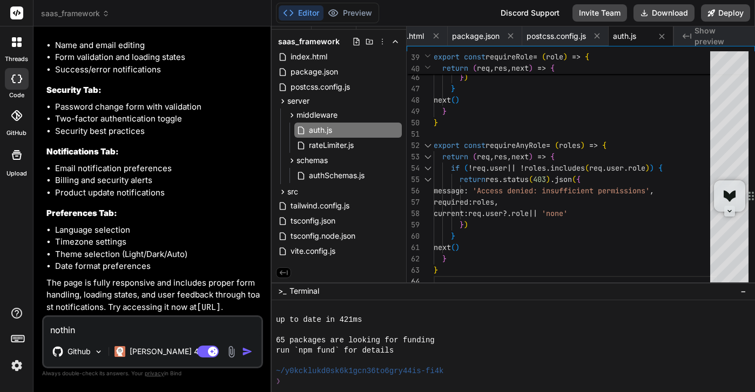
type textarea "x"
type textarea "nothing"
type textarea "x"
type textarea "nothing i"
type textarea "x"
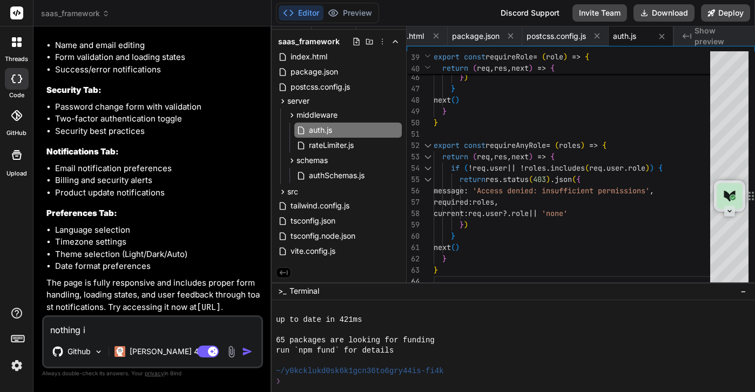
type textarea "nothing is"
type textarea "x"
type textarea "nothing is"
type textarea "x"
type textarea "nothing is l"
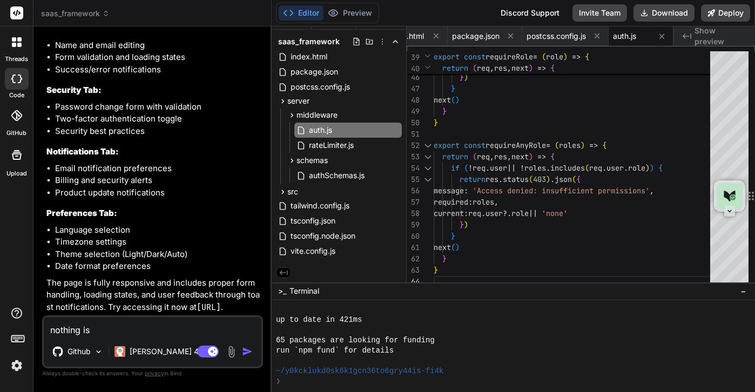
type textarea "x"
type textarea "nothing is lo"
type textarea "x"
type textarea "nothing is loa"
type textarea "x"
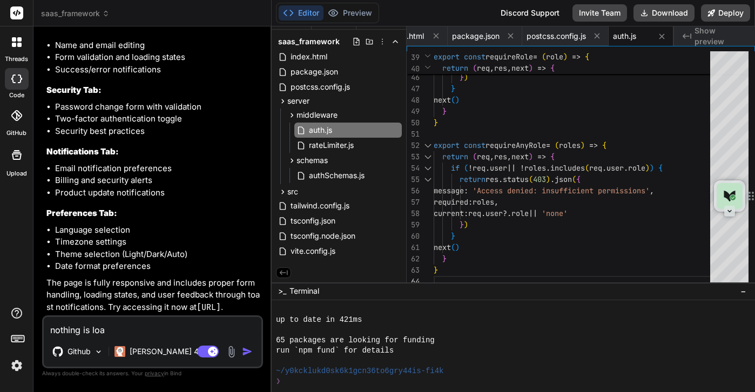
type textarea "nothing is load"
type textarea "x"
type textarea "nothing is loadi"
type textarea "x"
type textarea "nothing is loadin"
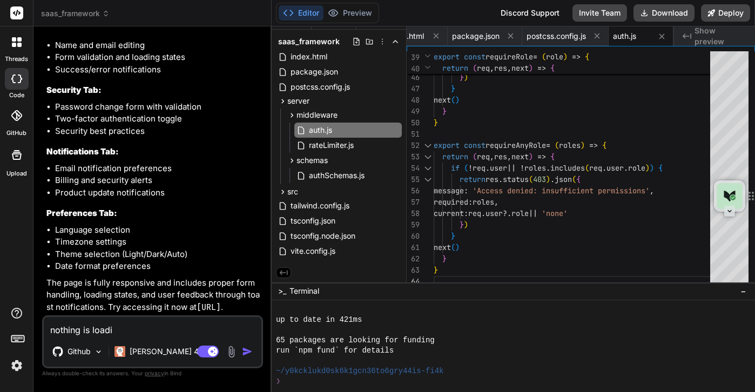
type textarea "x"
type textarea "nothing is loading"
type textarea "x"
type textarea "nothing is loading"
type textarea "x"
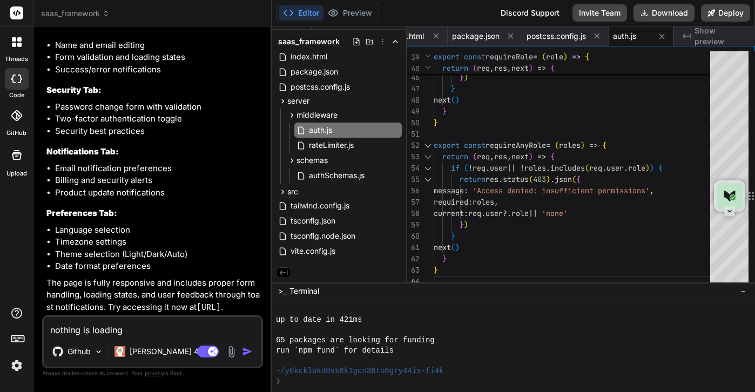
type textarea "nothing is loading i"
type textarea "x"
type textarea "nothing is loading in"
type textarea "x"
type textarea "nothing is loading in"
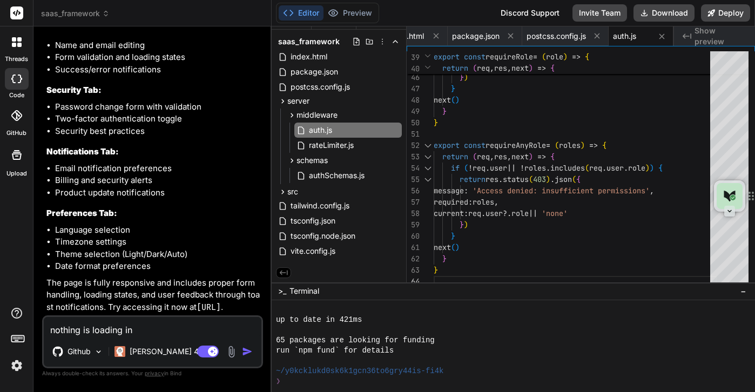
type textarea "x"
type textarea "nothing is loading in t"
type textarea "x"
type textarea "nothing is loading in th"
type textarea "x"
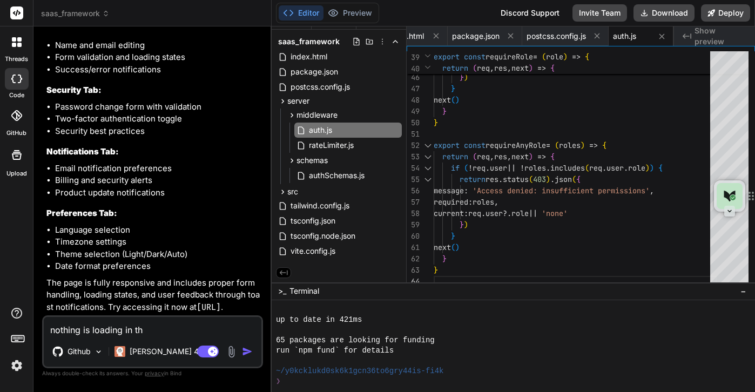
type textarea "nothing is loading in the"
type textarea "x"
type textarea "nothing is loading in the"
type textarea "x"
type textarea "nothing is loading in the p"
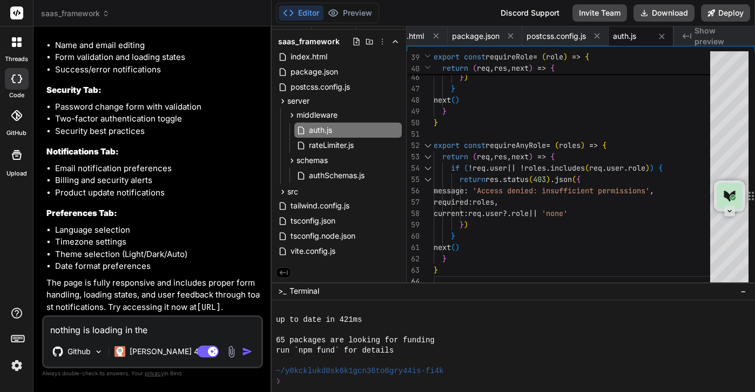
type textarea "x"
type textarea "nothing is loading in the pr"
type textarea "x"
type textarea "nothing is loading in the pre"
type textarea "x"
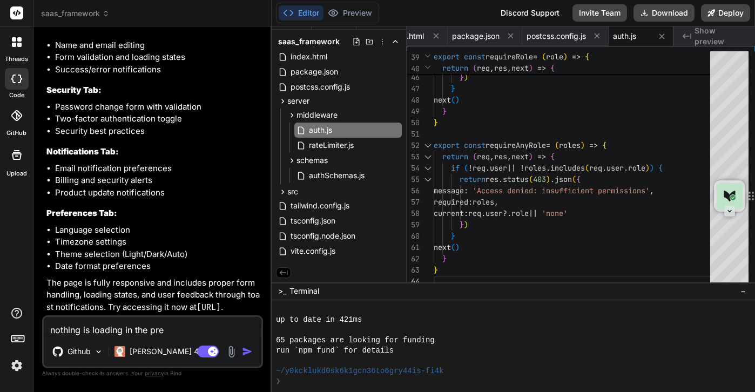
type textarea "nothing is loading in the prev"
type textarea "x"
type textarea "nothing is loading in the previ"
type textarea "x"
type textarea "nothing is loading in the previe"
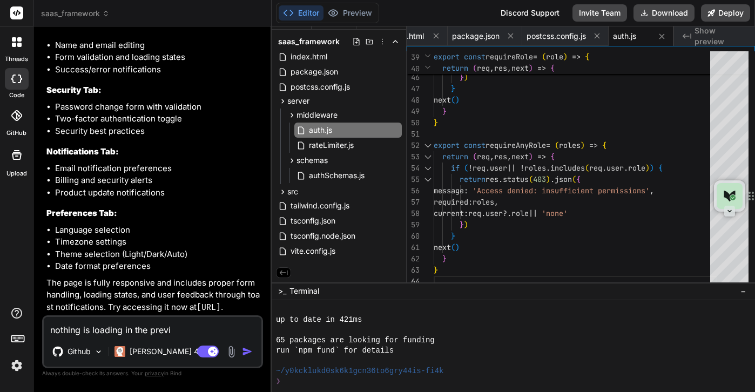
type textarea "x"
type textarea "nothing is loading in the preview"
type textarea "x"
type textarea "nothing is loading in the preview"
type textarea "x"
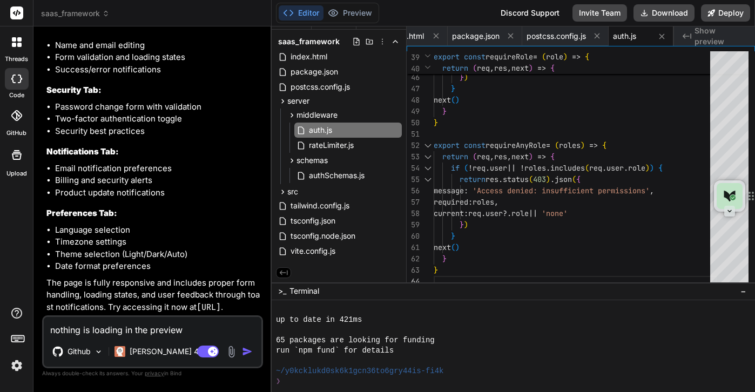
type textarea "nothing is loading in the preview w"
type textarea "x"
type textarea "nothing is loading in the preview wi"
type textarea "x"
type textarea "nothing is loading in the preview win"
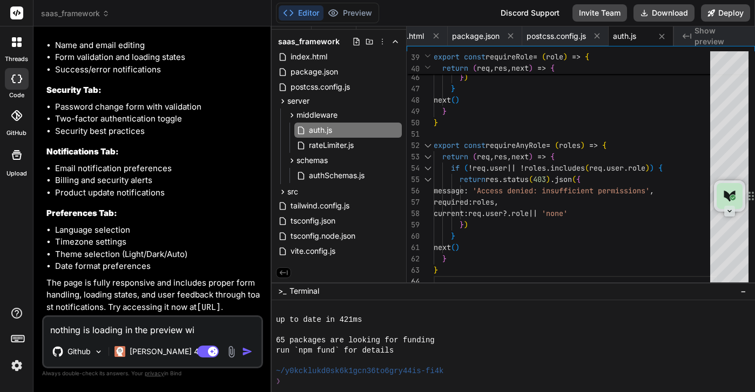
type textarea "x"
type textarea "nothing is loading in the preview wind"
type textarea "x"
type textarea "nothing is loading in the preview windo"
type textarea "x"
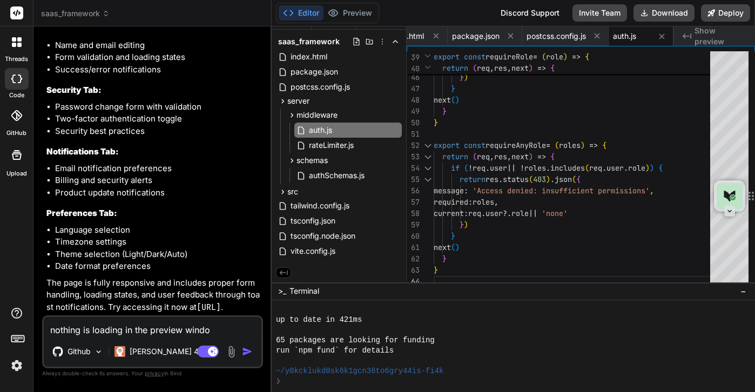
type textarea "nothing is loading in the preview window"
type textarea "x"
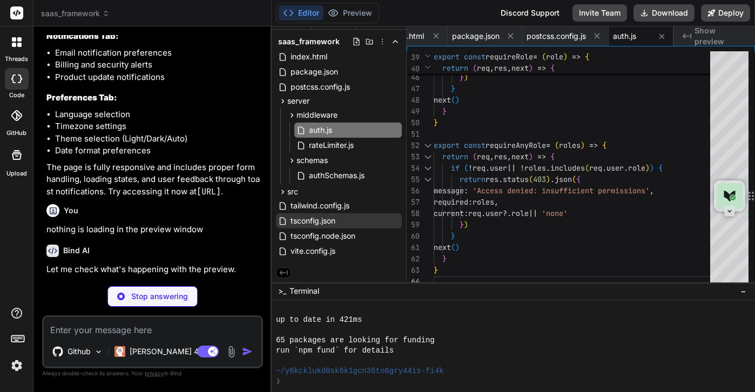
scroll to position [31467, 0]
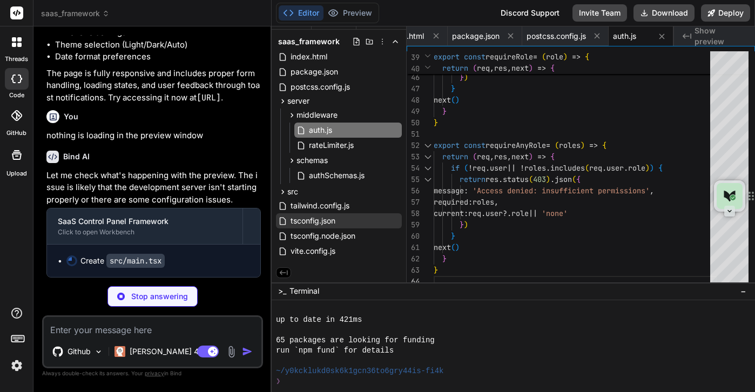
type textarea "x"
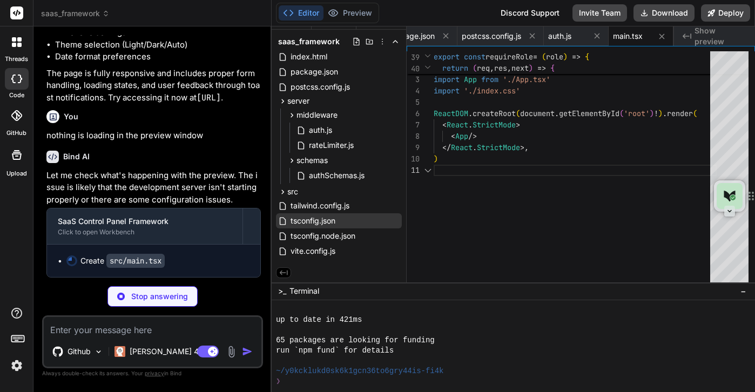
scroll to position [0, 0]
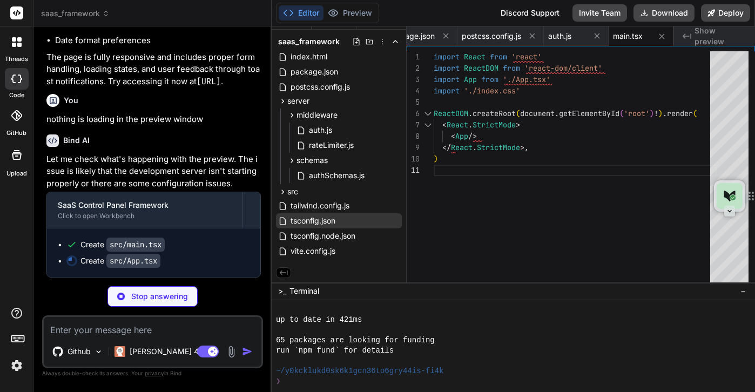
type textarea "x"
type textarea "</Routes> </Router> </AuthProvider> </ToastProvider> </QueryClientProvider> ) }…"
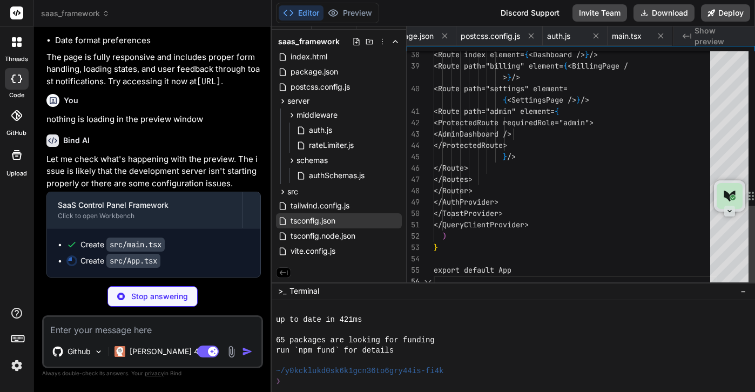
scroll to position [91, 0]
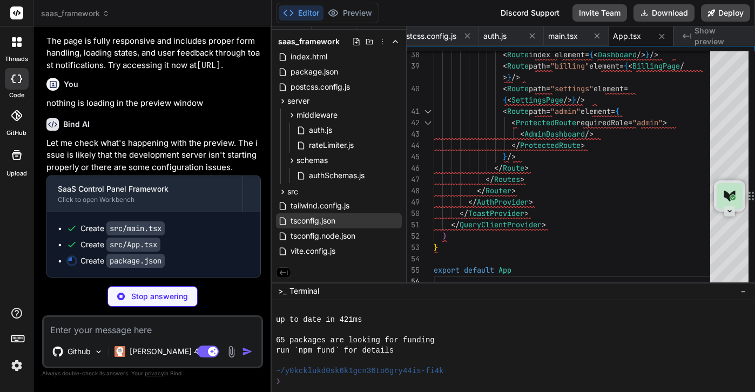
type textarea "x"
type textarea "}"
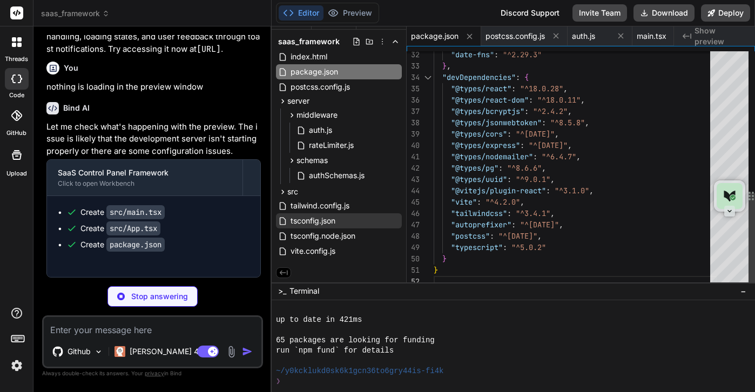
scroll to position [11, 0]
type textarea "x"
type textarea "target: 'http://localhost:5000', changeOrigin: true } } } })"
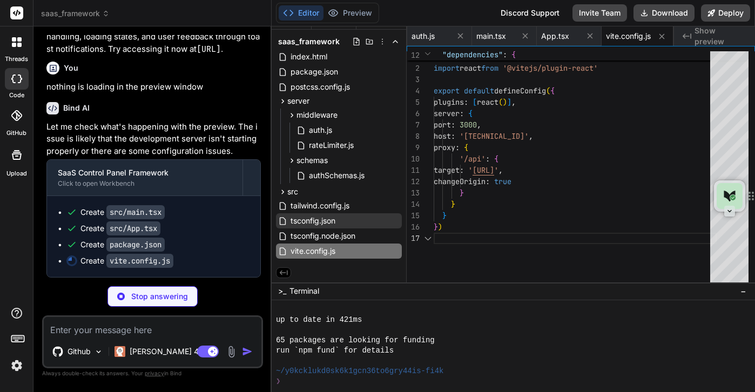
scroll to position [68, 0]
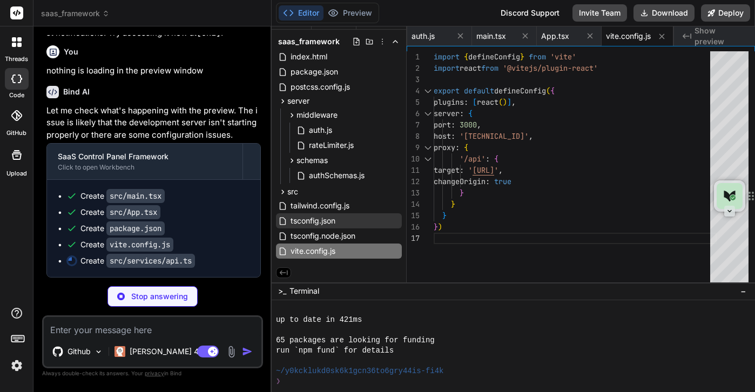
type textarea "x"
type textarea "} export default api"
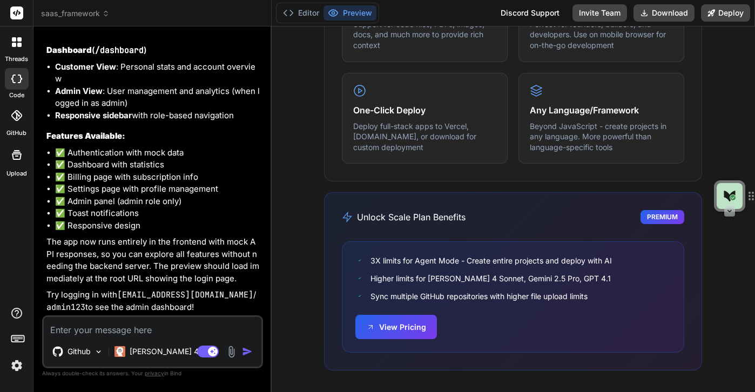
scroll to position [31725, 0]
drag, startPoint x: 70, startPoint y: 202, endPoint x: 118, endPoint y: 200, distance: 47.6
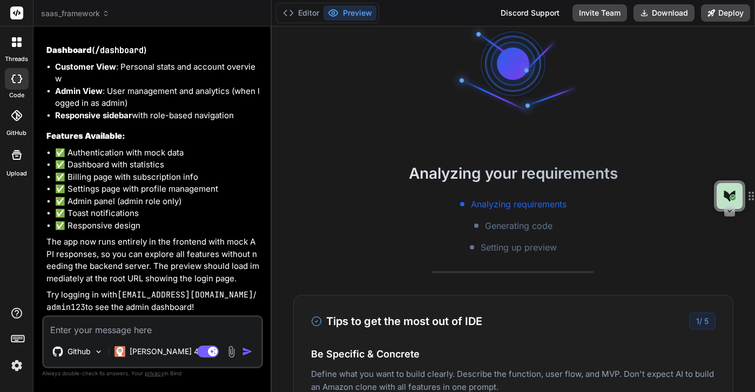
scroll to position [0, 0]
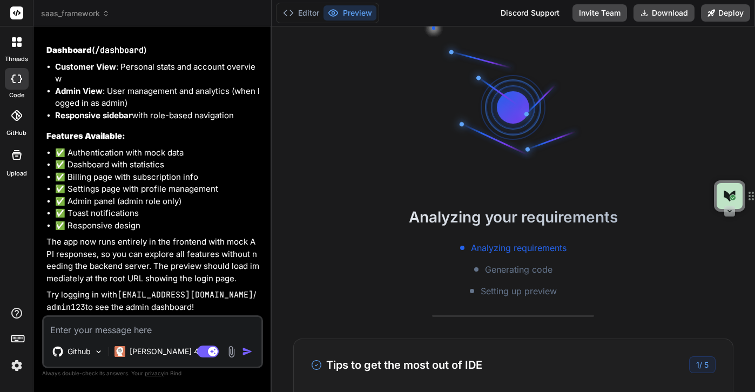
click at [337, 11] on icon at bounding box center [333, 13] width 9 height 6
type textarea "x"
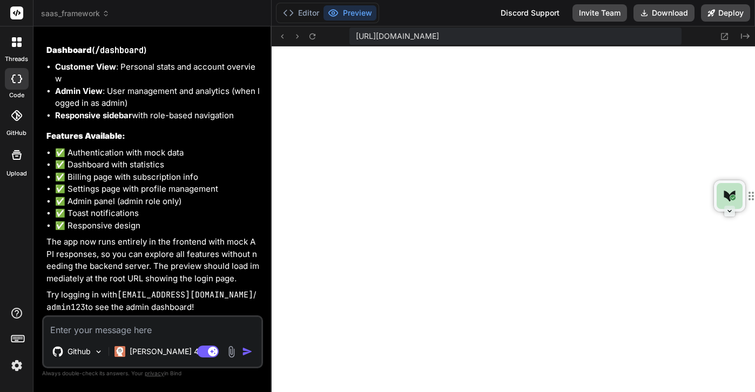
scroll to position [32231, 0]
click at [339, 10] on button "Preview" at bounding box center [350, 12] width 53 height 15
click at [308, 39] on icon at bounding box center [312, 36] width 9 height 9
click at [301, 12] on button "Editor" at bounding box center [301, 12] width 45 height 15
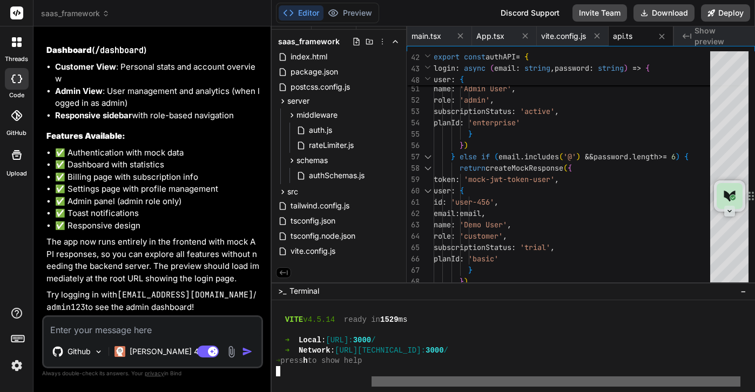
click at [372, 389] on div at bounding box center [514, 346] width 484 height 92
click at [380, 380] on div at bounding box center [508, 382] width 465 height 10
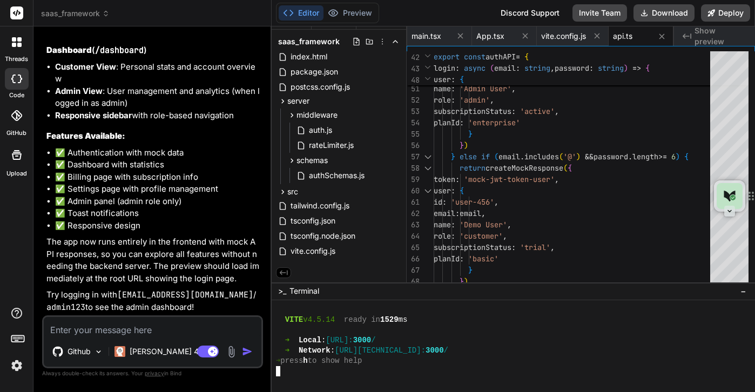
scroll to position [31771, 0]
drag, startPoint x: 125, startPoint y: 194, endPoint x: 72, endPoint y: 194, distance: 53.5
copy pre "npm run dev"
click at [307, 375] on div at bounding box center [508, 371] width 465 height 10
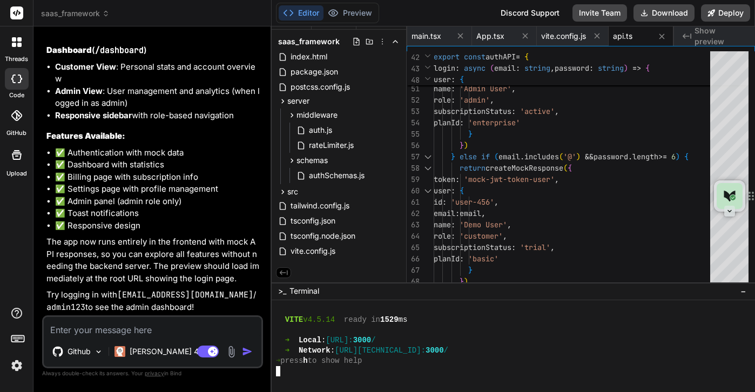
type textarea "npm run dev"
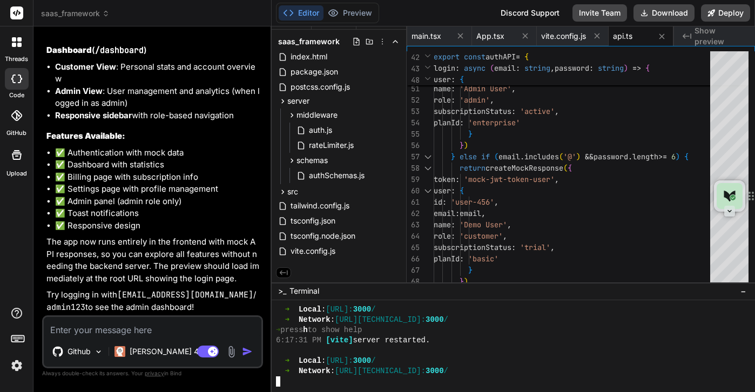
scroll to position [534, 0]
type textarea "npm run dev"
click at [363, 11] on button "Preview" at bounding box center [350, 12] width 53 height 15
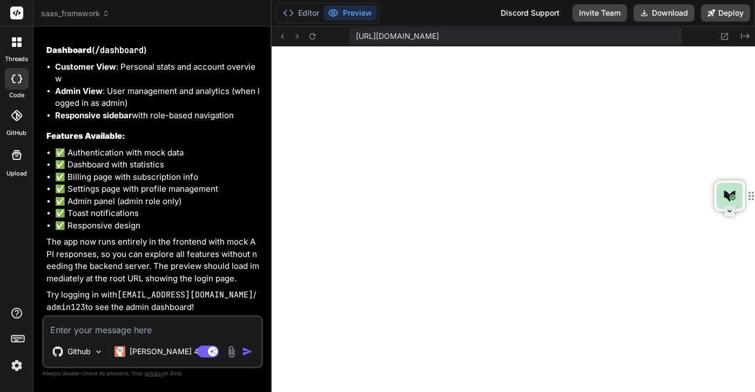
drag, startPoint x: 573, startPoint y: 37, endPoint x: 674, endPoint y: 32, distance: 101.7
click at [439, 33] on span "[URL][DOMAIN_NAME]" at bounding box center [397, 36] width 83 height 11
click at [746, 36] on icon at bounding box center [745, 35] width 9 height 5
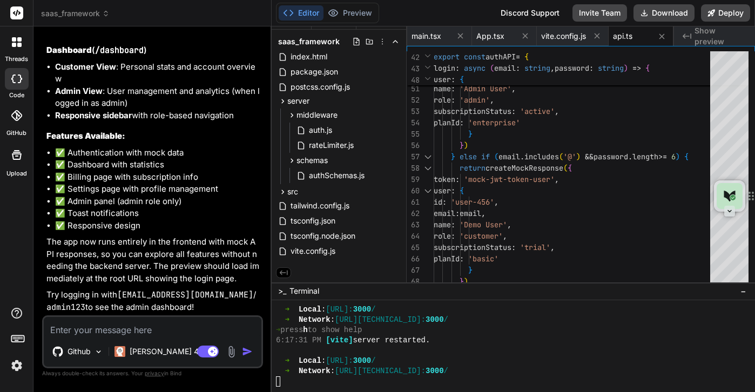
click at [689, 37] on icon "Created with Pixso." at bounding box center [687, 36] width 9 height 9
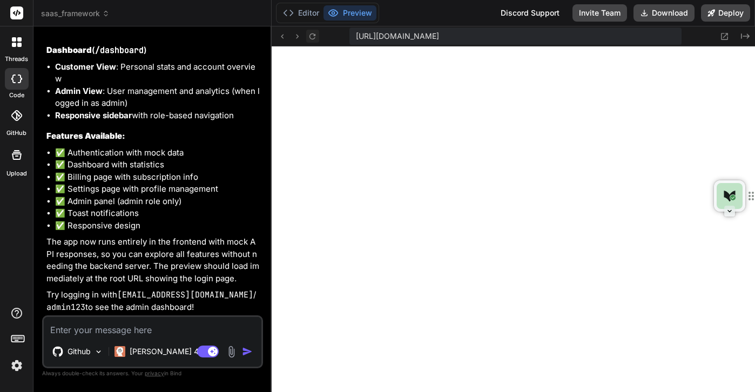
click at [311, 37] on icon at bounding box center [312, 36] width 9 height 9
click at [284, 34] on icon at bounding box center [282, 36] width 9 height 9
click at [301, 11] on button "Editor" at bounding box center [301, 12] width 45 height 15
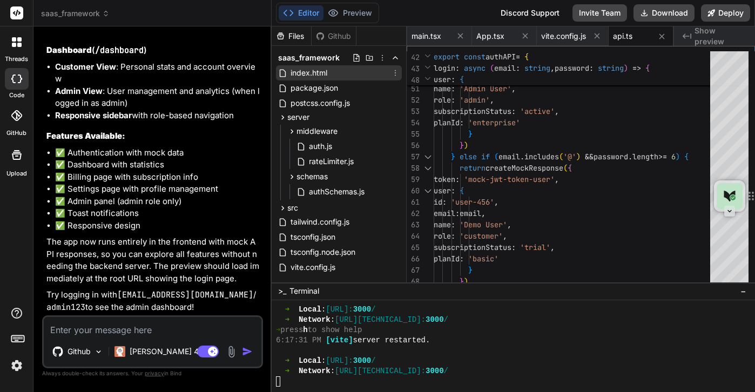
click at [312, 74] on span "index.html" at bounding box center [309, 72] width 39 height 13
type textarea "<div id="root"></div> <script type="module" src="/src/main.tsx"></script> </bod…"
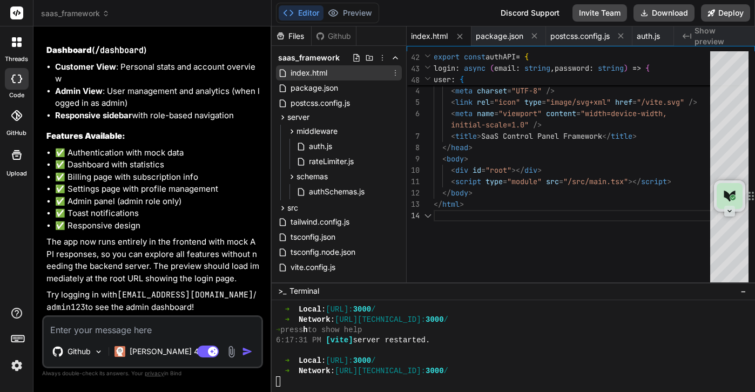
scroll to position [45, 0]
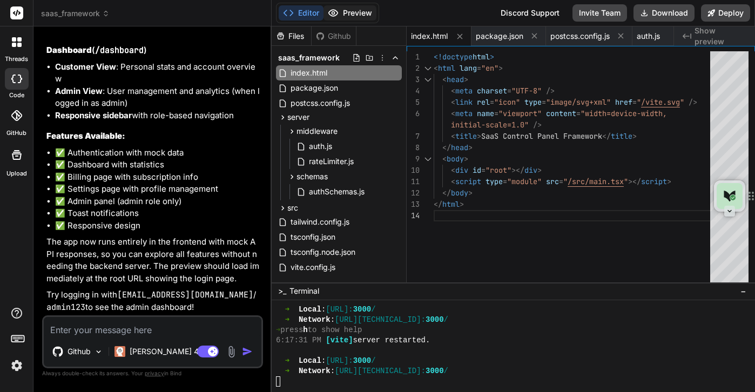
click at [356, 14] on button "Preview" at bounding box center [350, 12] width 53 height 15
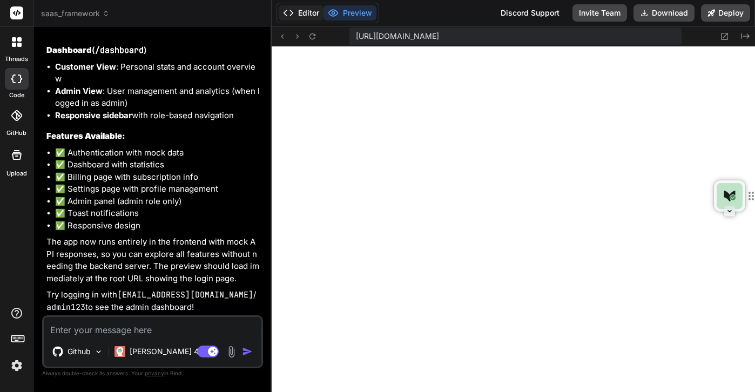
click at [298, 14] on button "Editor" at bounding box center [301, 12] width 45 height 15
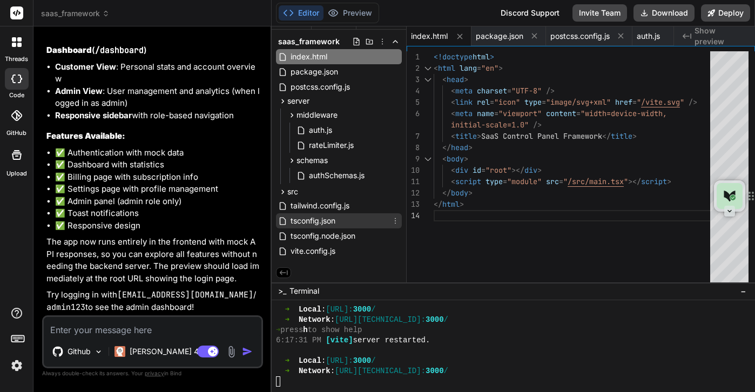
scroll to position [0, 0]
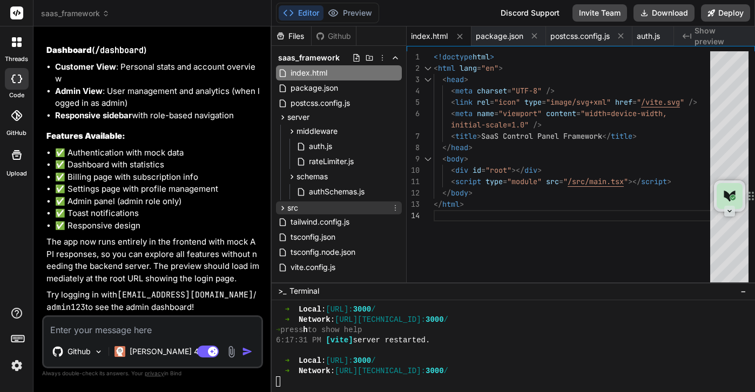
click at [285, 207] on icon at bounding box center [282, 208] width 9 height 9
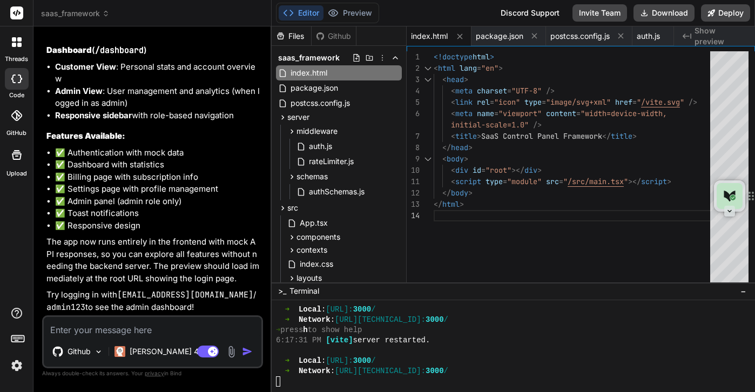
scroll to position [32231, 0]
click at [102, 331] on textarea at bounding box center [153, 326] width 218 height 19
click at [133, 323] on textarea at bounding box center [153, 326] width 218 height 19
type textarea "n"
type textarea "x"
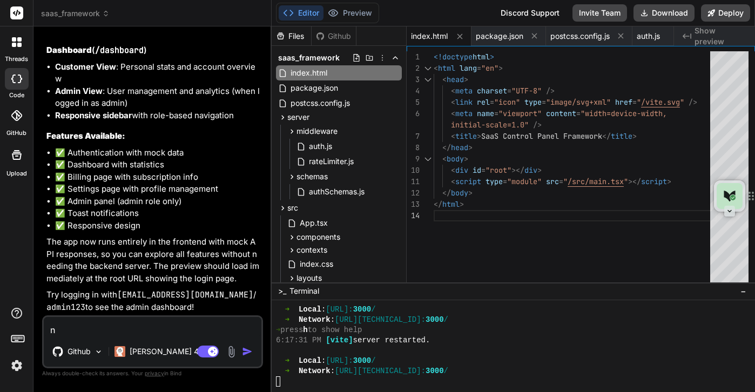
type textarea "no"
type textarea "x"
type textarea "not"
type textarea "x"
type textarea "noth"
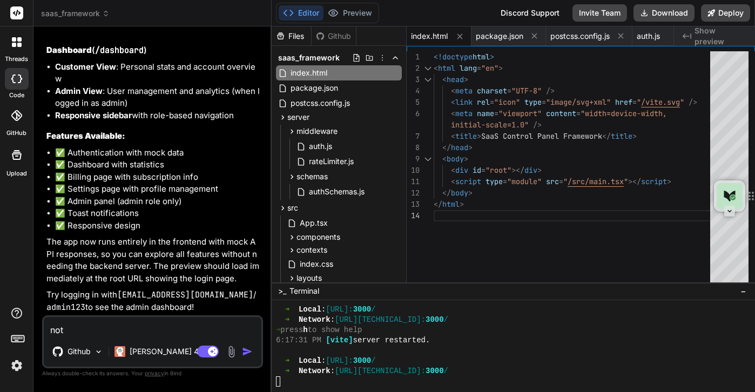
type textarea "x"
type textarea "nothi"
type textarea "x"
type textarea "nothin"
type textarea "x"
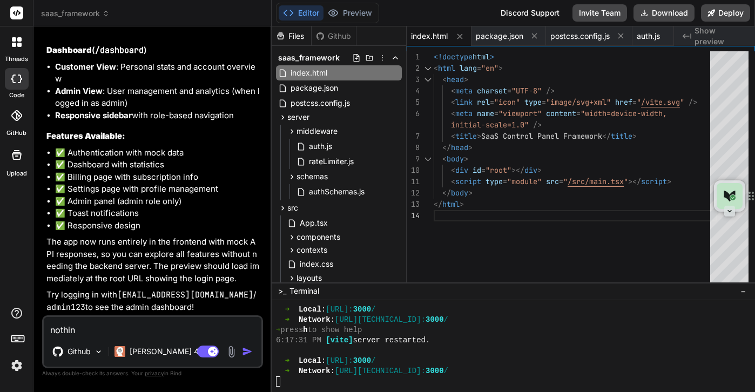
type textarea "nothing"
type textarea "x"
type textarea "nothing"
type textarea "x"
type textarea "nothing i"
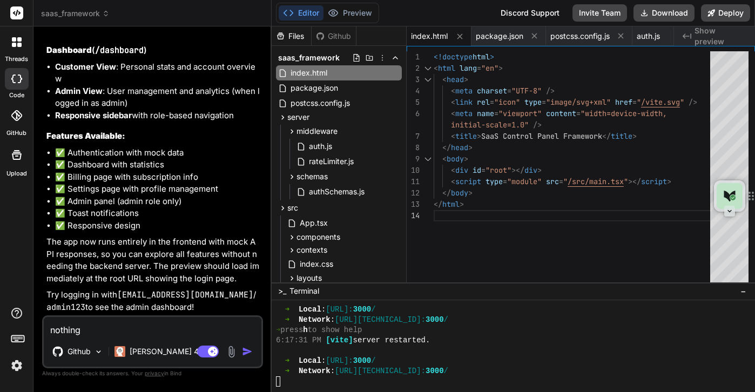
type textarea "x"
type textarea "nothing is"
type textarea "x"
type textarea "nothing is"
type textarea "x"
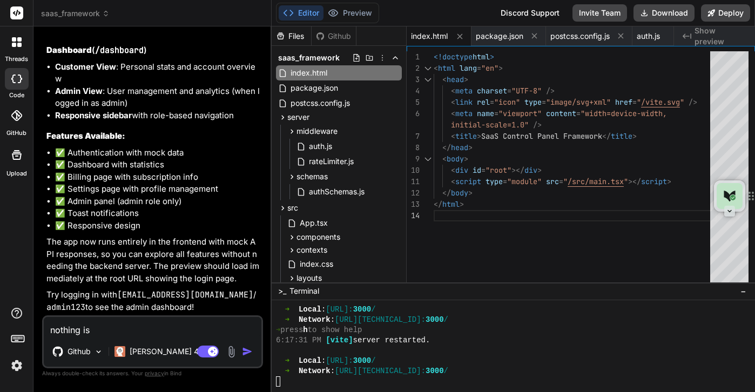
type textarea "nothing is l"
type textarea "x"
type textarea "nothing is lo"
type textarea "x"
type textarea "nothing is loa"
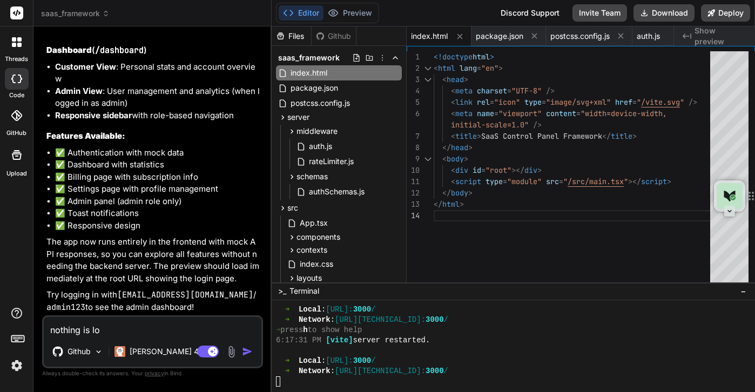
type textarea "x"
type textarea "nothing is load"
type textarea "x"
type textarea "nothing is loadi"
type textarea "x"
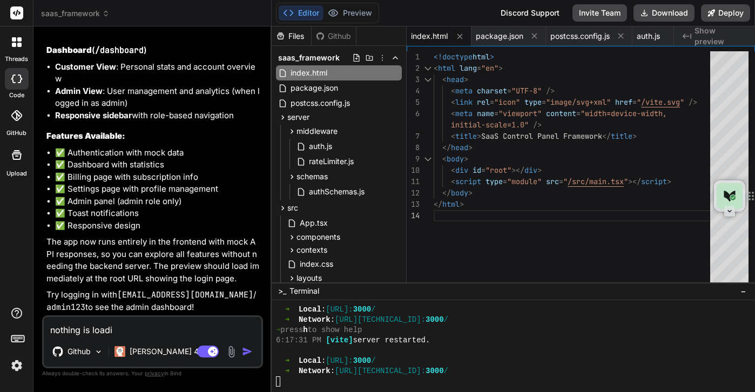
type textarea "nothing is loadin"
type textarea "x"
type textarea "nothing is loading"
type textarea "x"
type textarea "nothing is loading"
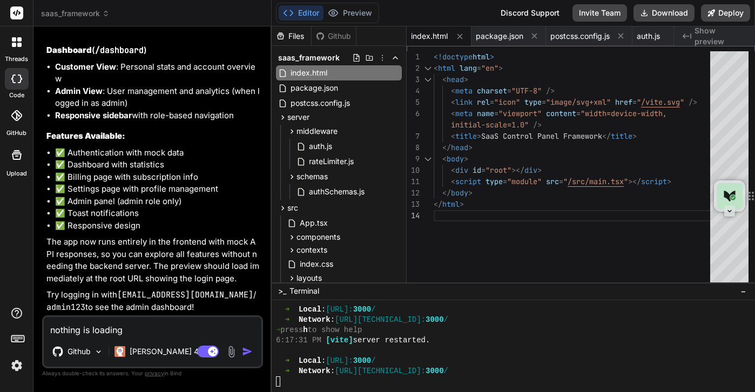
type textarea "x"
type textarea "nothing is loading o"
type textarea "x"
type textarea "nothing is loading on"
type textarea "x"
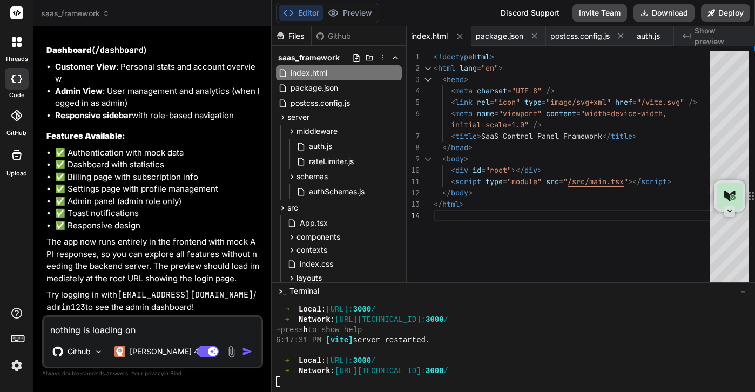
type textarea "nothing is loading on"
type textarea "x"
type textarea "nothing is loading on t"
type textarea "x"
type textarea "nothing is loading on the"
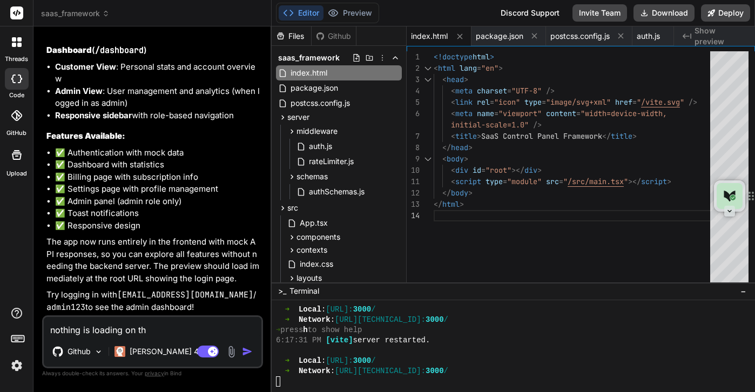
type textarea "x"
type textarea "nothing is loading on the"
type textarea "x"
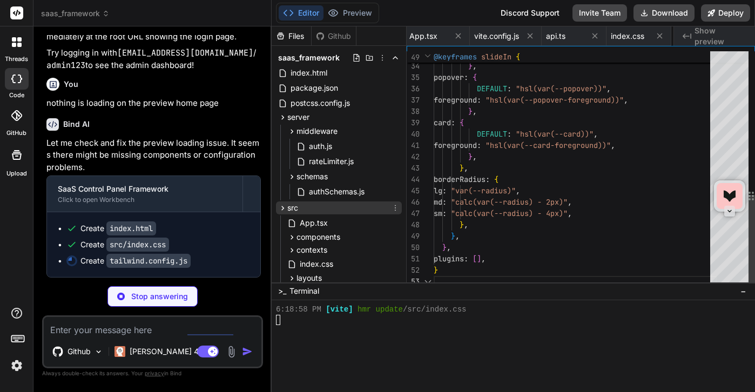
scroll to position [23, 0]
click at [280, 209] on icon at bounding box center [282, 208] width 9 height 9
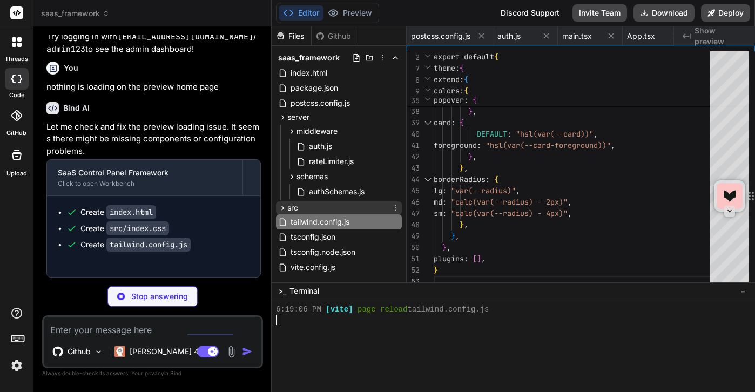
scroll to position [34, 0]
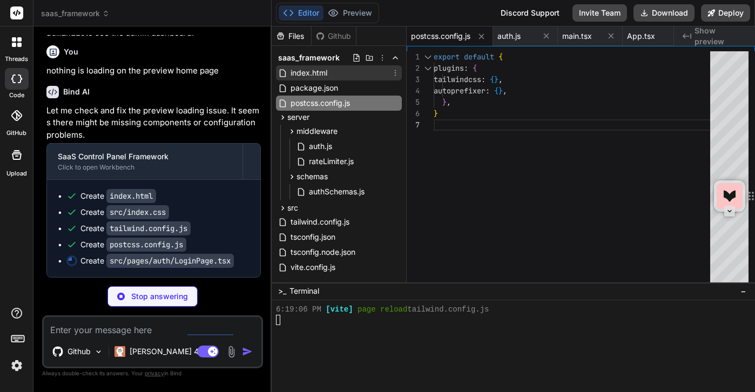
click at [302, 72] on span "index.html" at bounding box center [309, 72] width 39 height 13
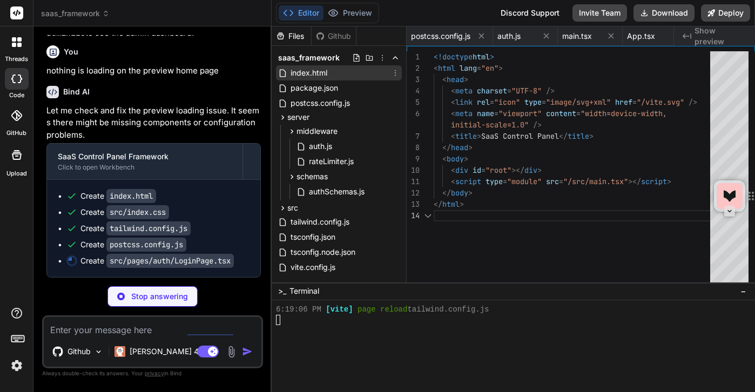
scroll to position [45, 0]
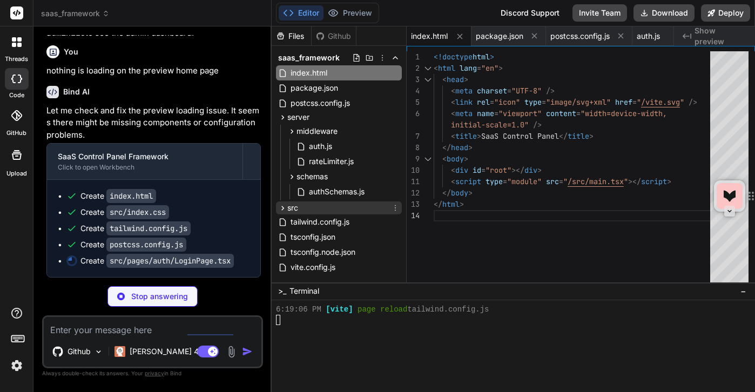
click at [286, 210] on icon at bounding box center [282, 208] width 9 height 9
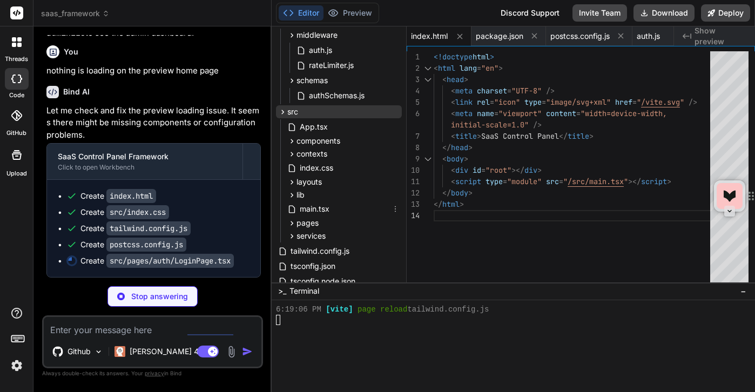
scroll to position [97, 0]
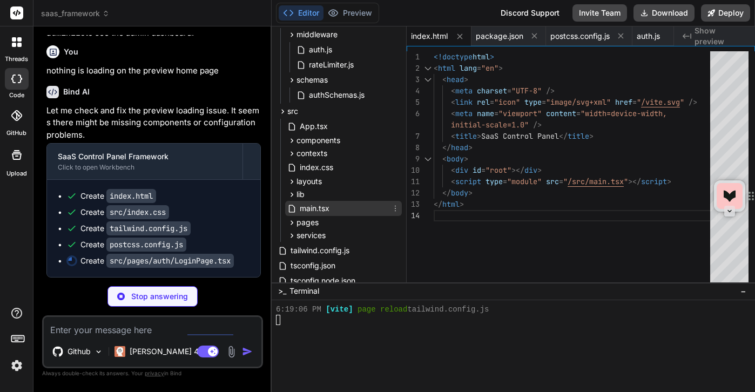
click at [321, 209] on span "main.tsx" at bounding box center [315, 208] width 32 height 13
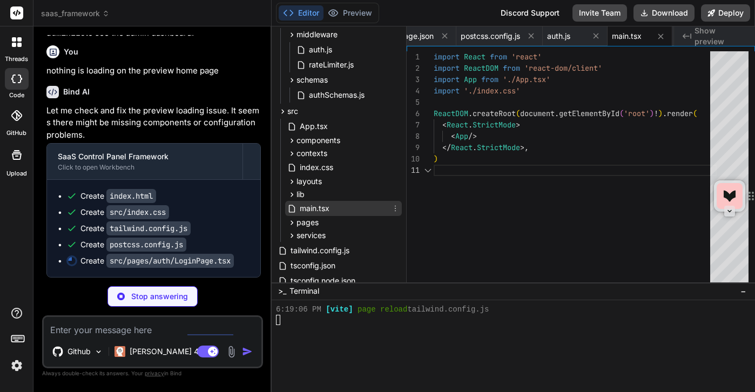
scroll to position [0, 0]
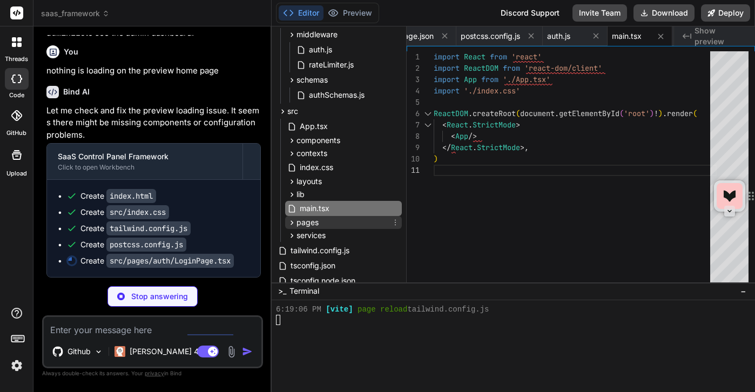
click at [292, 225] on icon at bounding box center [291, 222] width 9 height 9
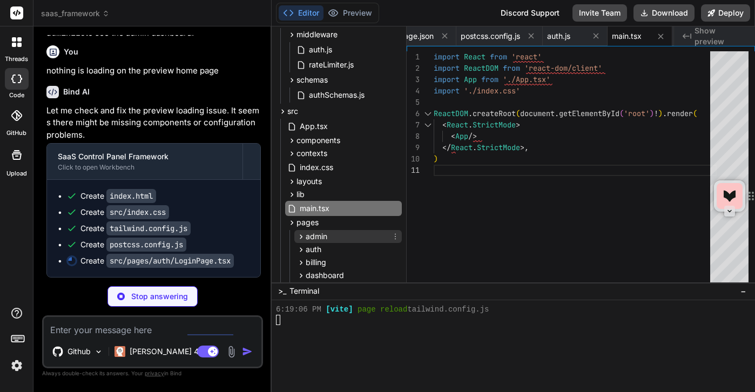
click at [322, 234] on span "admin" at bounding box center [317, 236] width 22 height 11
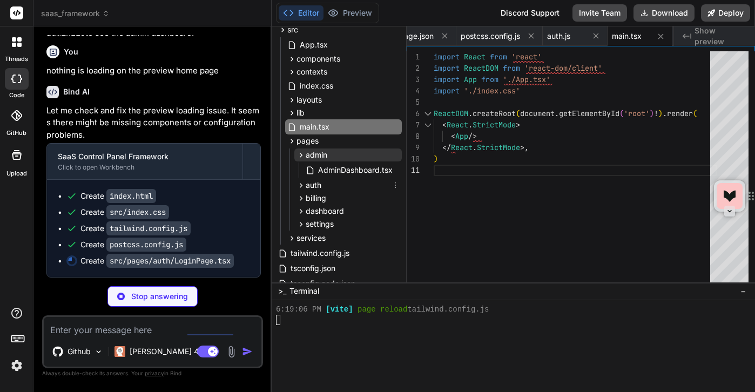
scroll to position [135, 0]
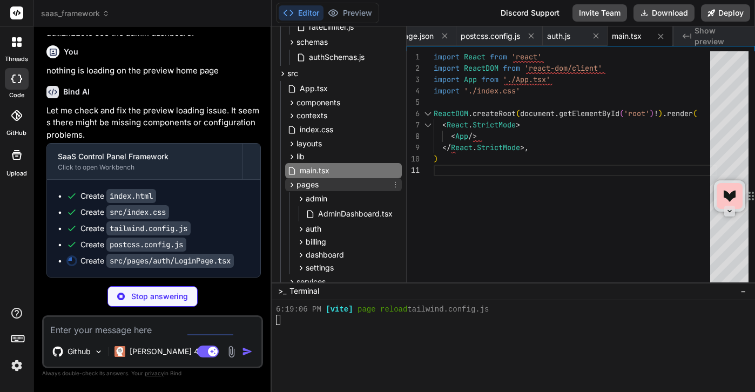
click at [292, 184] on icon at bounding box center [291, 184] width 9 height 9
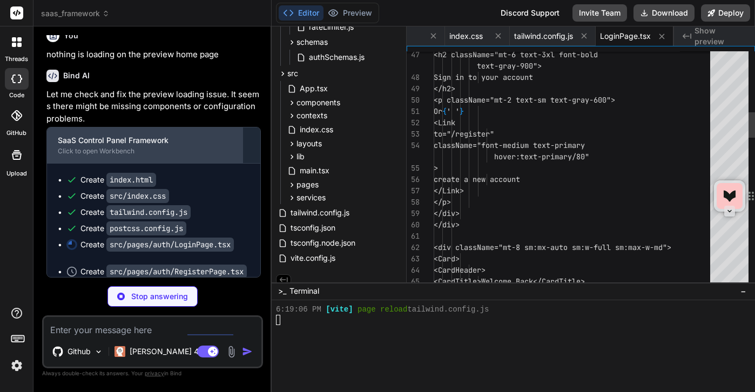
scroll to position [0, 0]
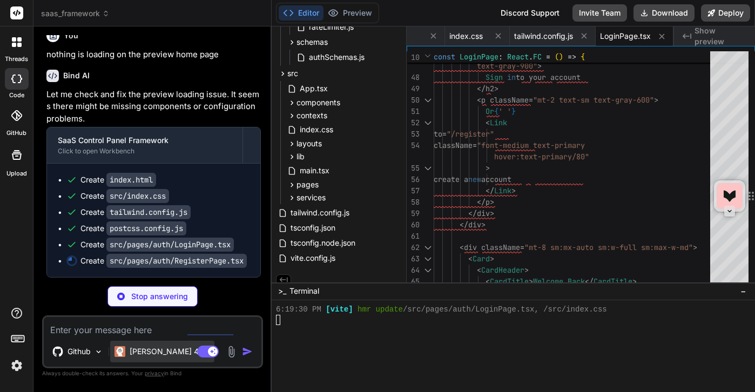
click at [164, 358] on div "[PERSON_NAME] 4 S.." at bounding box center [162, 352] width 104 height 22
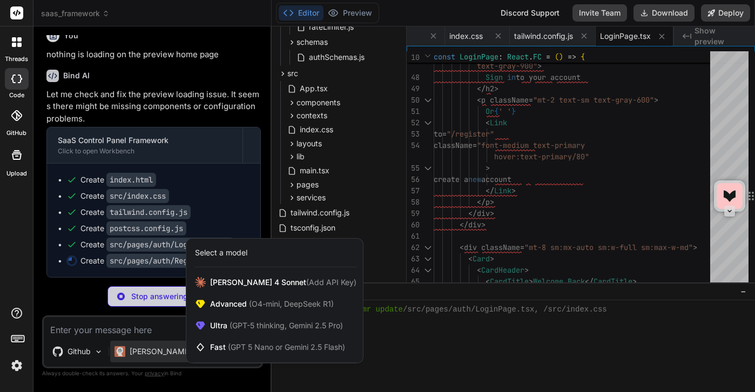
click at [86, 351] on div at bounding box center [377, 196] width 755 height 392
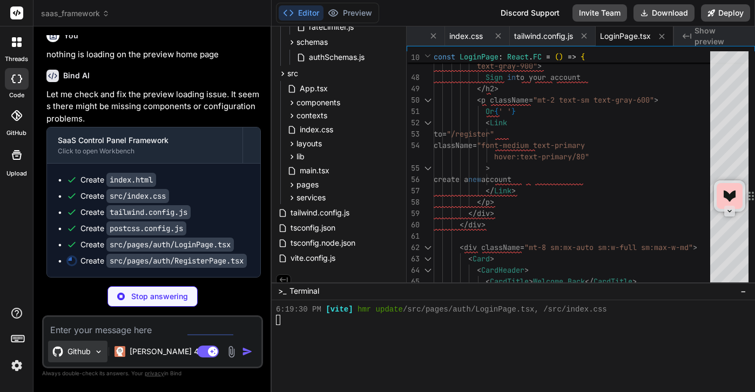
click at [96, 350] on img at bounding box center [98, 351] width 9 height 9
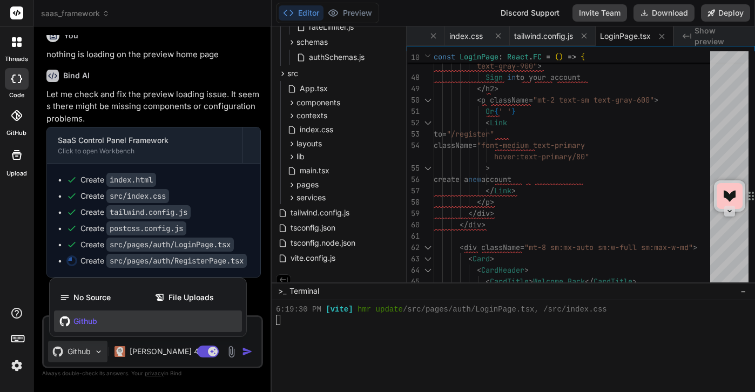
click at [96, 350] on div at bounding box center [377, 196] width 755 height 392
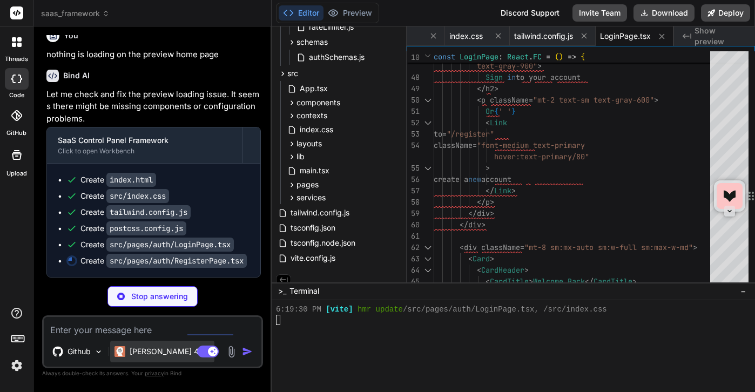
click at [159, 350] on p "[PERSON_NAME] 4 S.." at bounding box center [170, 351] width 81 height 11
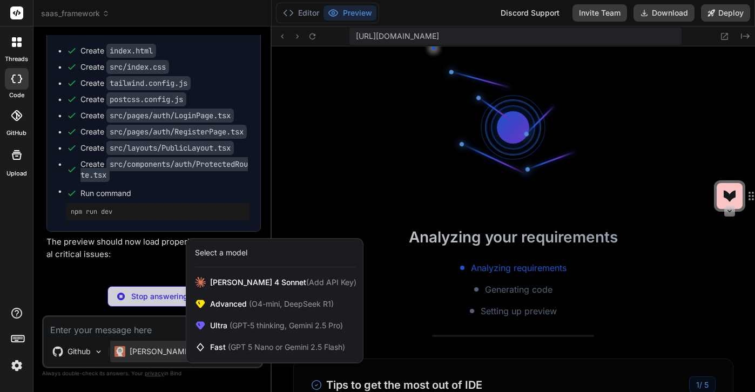
scroll to position [760, 0]
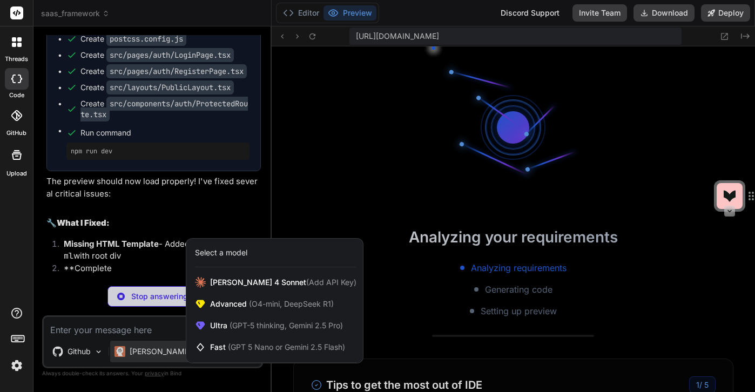
click at [588, 197] on div at bounding box center [377, 196] width 755 height 392
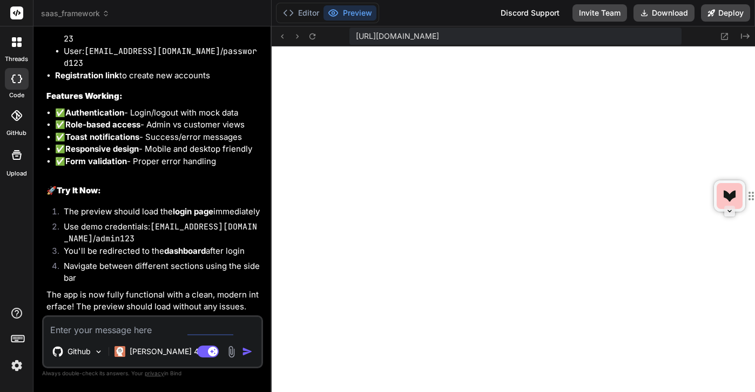
scroll to position [33130, 0]
click at [716, 9] on button "Deploy" at bounding box center [725, 12] width 49 height 17
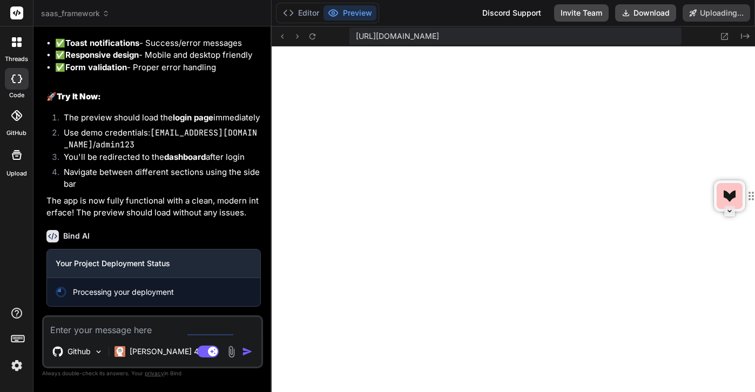
scroll to position [33224, 0]
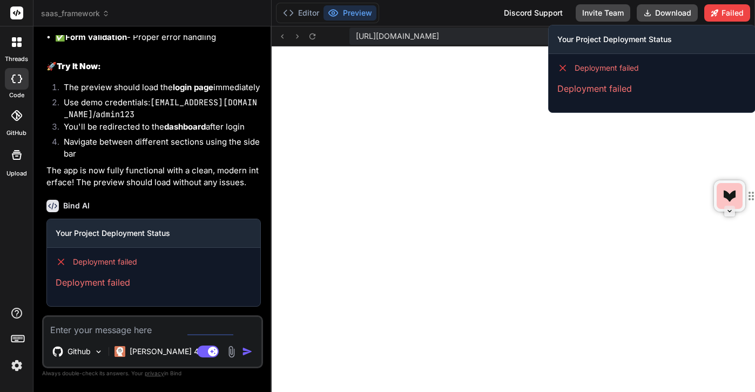
click at [572, 84] on p "Deployment failed" at bounding box center [652, 88] width 189 height 13
click at [571, 68] on div "Deployment failed" at bounding box center [652, 68] width 189 height 11
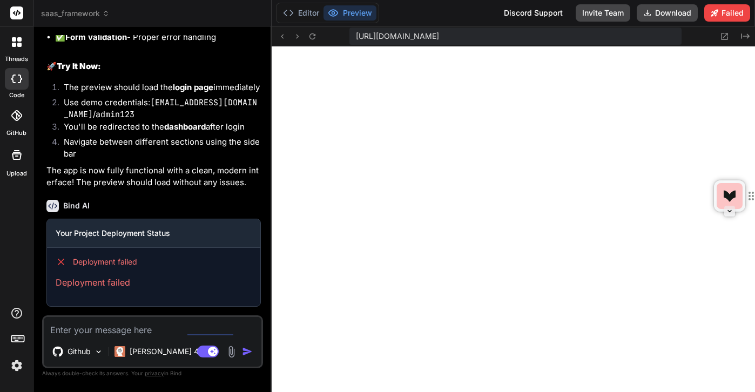
scroll to position [33254, 0]
click at [159, 234] on h3 "Your Project Deployment Status" at bounding box center [154, 233] width 196 height 11
click at [97, 272] on div "Deployment failed Deployment failed" at bounding box center [153, 273] width 213 height 50
click at [19, 367] on img at bounding box center [17, 366] width 18 height 18
click at [15, 366] on img at bounding box center [17, 366] width 18 height 18
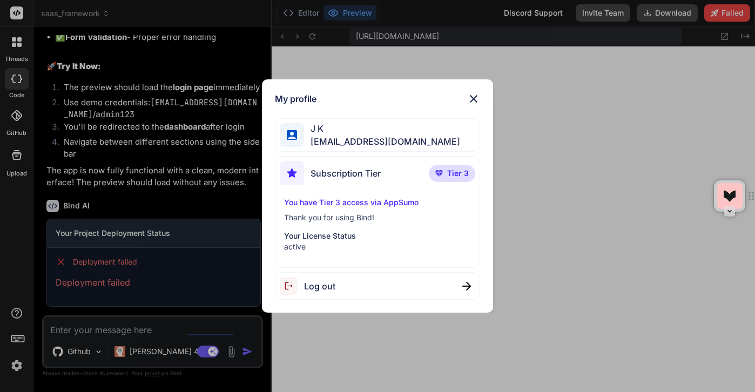
drag, startPoint x: 17, startPoint y: 339, endPoint x: 17, endPoint y: 354, distance: 14.6
click at [17, 354] on div "My profile J K startingfresh72@gmail.com Subscription Tier Tier 3 You have Tier…" at bounding box center [377, 196] width 755 height 392
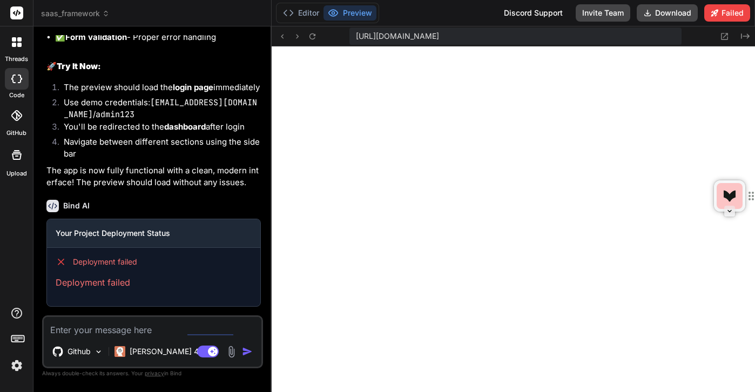
click at [21, 341] on icon at bounding box center [17, 338] width 15 height 15
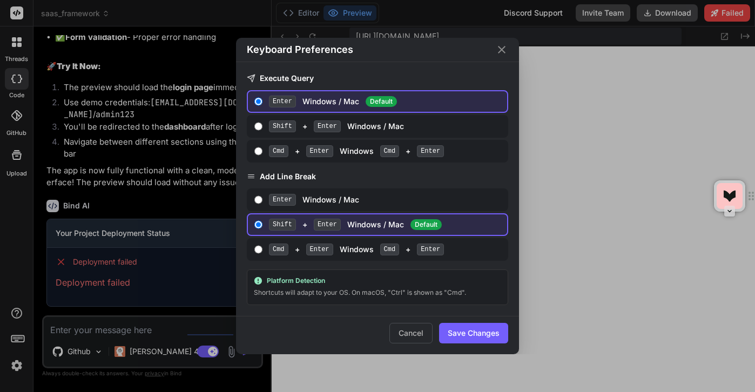
click at [19, 310] on div "Keyboard Preferences Execute Query Enter Windows / Mac Default Shift + Enter Wi…" at bounding box center [377, 196] width 755 height 392
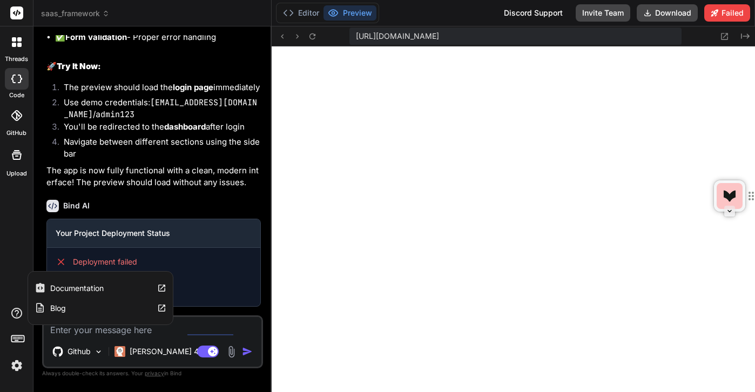
click at [86, 285] on label "Documentation" at bounding box center [76, 288] width 53 height 11
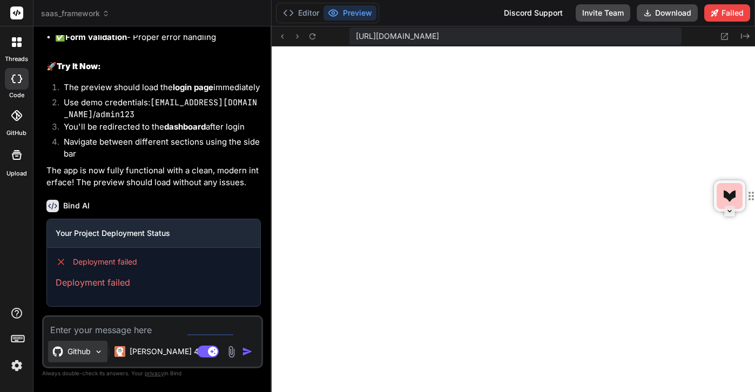
click at [84, 350] on p "Github" at bounding box center [79, 351] width 23 height 11
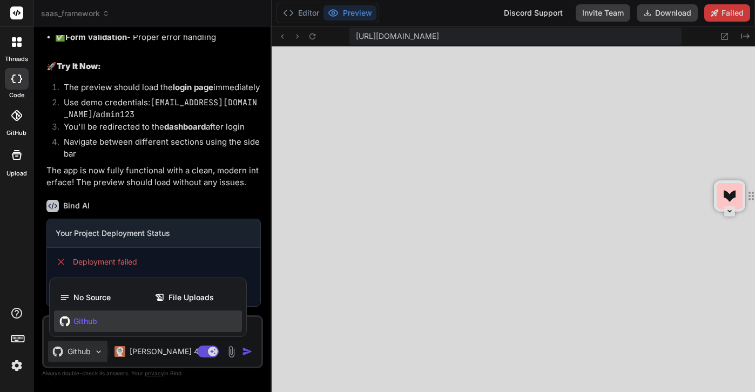
click at [90, 319] on span "Github" at bounding box center [85, 321] width 24 height 11
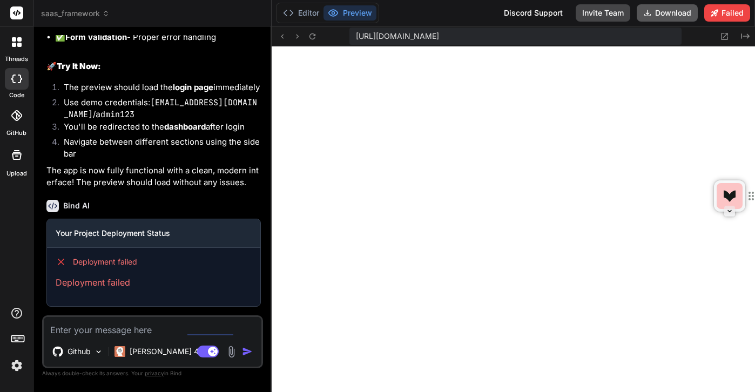
click at [656, 12] on button "Download" at bounding box center [667, 12] width 61 height 17
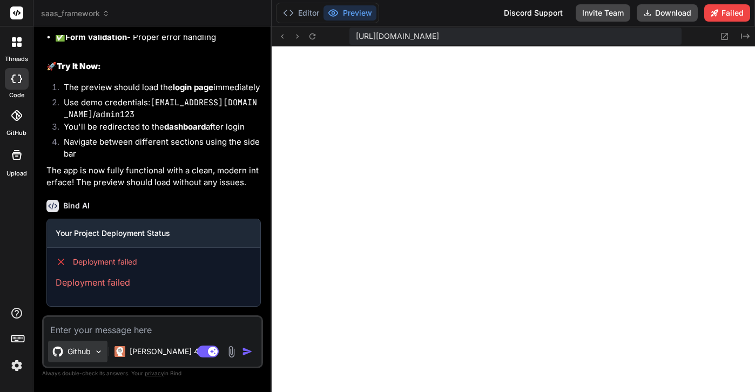
click at [97, 349] on img at bounding box center [98, 351] width 9 height 9
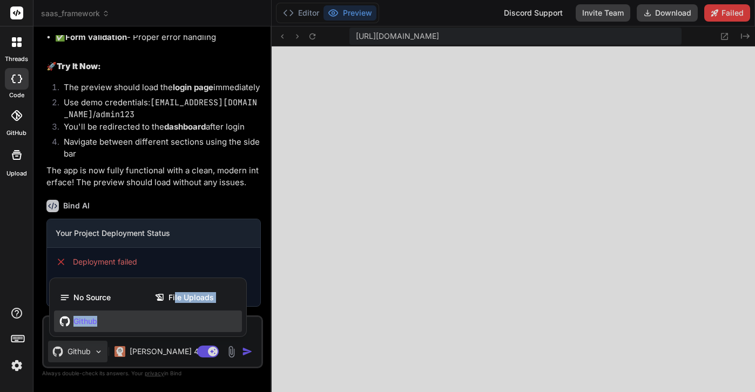
drag, startPoint x: 176, startPoint y: 297, endPoint x: 117, endPoint y: 319, distance: 62.9
click at [117, 319] on div "No Source File Uploads Github" at bounding box center [148, 310] width 197 height 54
click at [81, 323] on span "Github" at bounding box center [85, 321] width 24 height 11
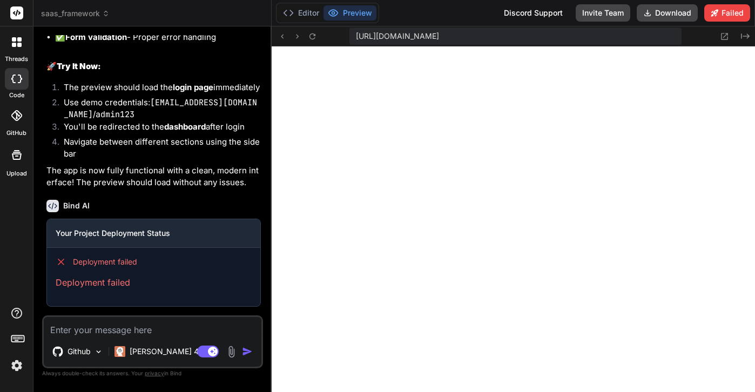
click at [87, 327] on textarea at bounding box center [153, 326] width 218 height 19
click at [17, 118] on icon at bounding box center [16, 115] width 11 height 11
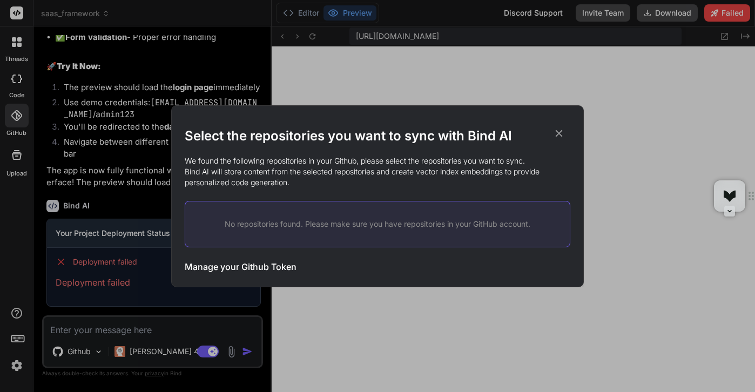
click at [296, 220] on p "No repositories found. Please make sure you have repositories in your GitHub ac…" at bounding box center [378, 224] width 350 height 11
click at [269, 269] on h3 "Manage your Github Token" at bounding box center [241, 266] width 112 height 13
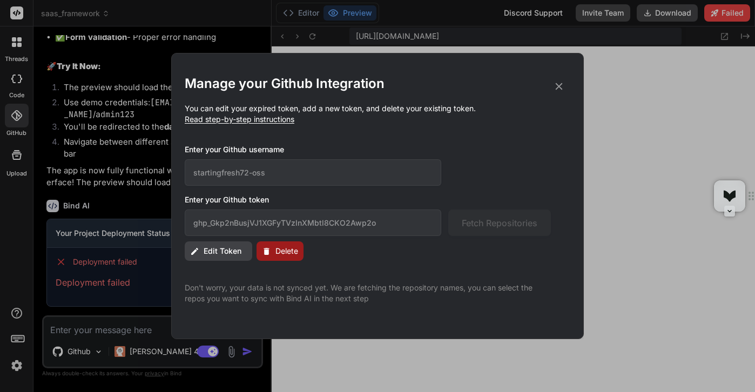
click at [210, 252] on span "Edit Token" at bounding box center [223, 251] width 38 height 11
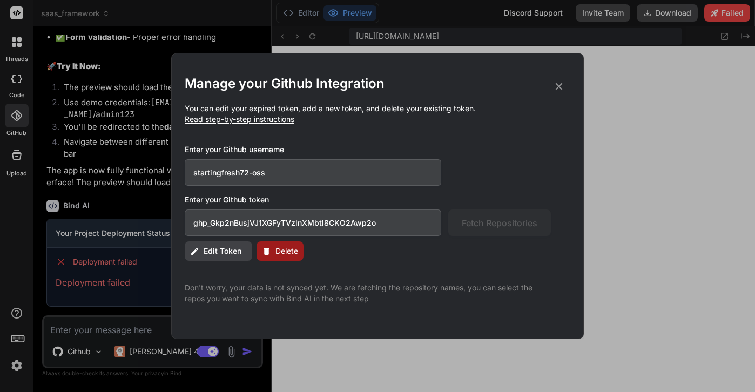
click at [290, 177] on input "startingfresh72-oss" at bounding box center [313, 172] width 257 height 26
click at [352, 233] on input "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" at bounding box center [313, 223] width 257 height 26
click at [561, 85] on icon at bounding box center [559, 87] width 12 height 12
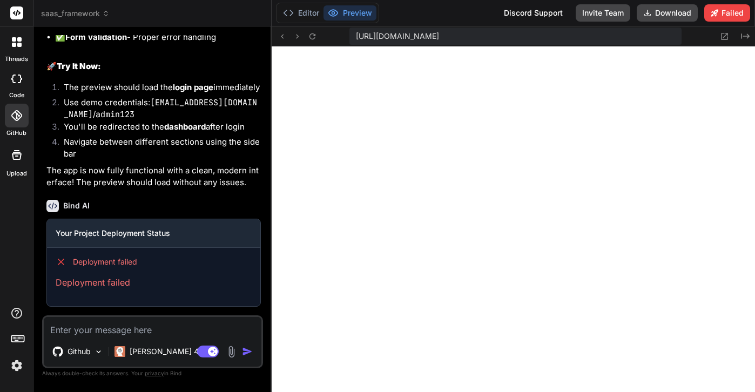
click at [19, 153] on icon at bounding box center [17, 155] width 10 height 10
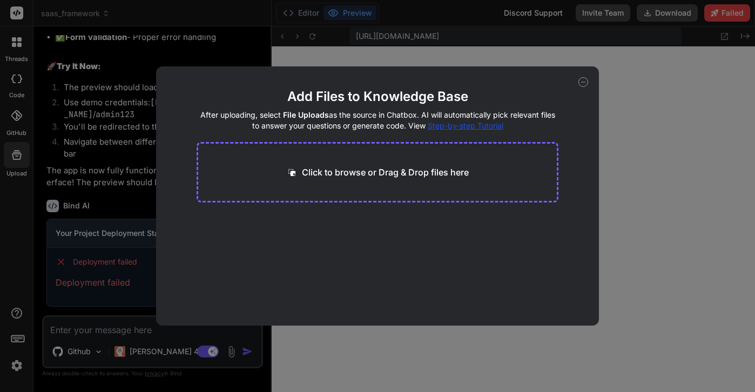
click at [22, 133] on div "Add Files to Knowledge Base After uploading, select File Uploads as the source …" at bounding box center [377, 196] width 755 height 392
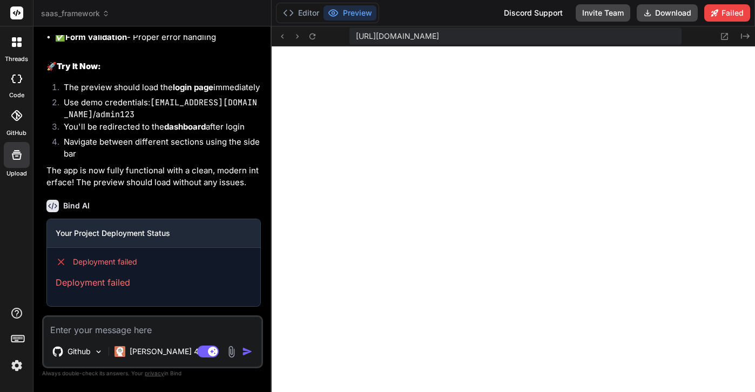
click at [19, 128] on div "GitHub" at bounding box center [16, 118] width 33 height 38
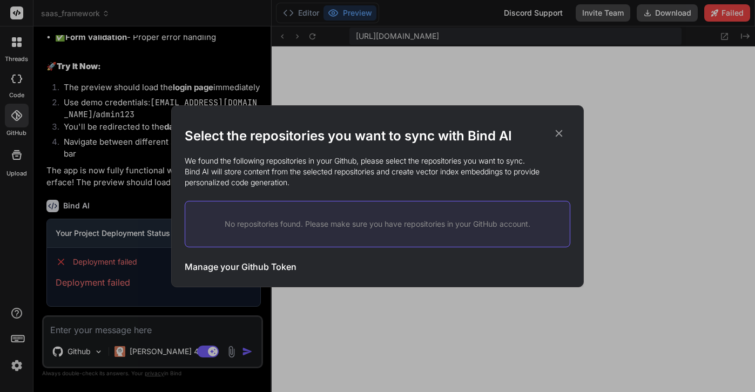
click at [102, 351] on div "Select the repositories you want to sync with Bind AI We found the following re…" at bounding box center [377, 196] width 755 height 392
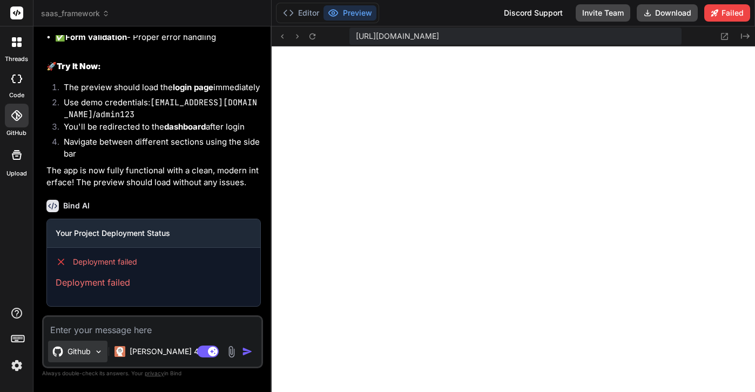
click at [93, 348] on div "Github" at bounding box center [77, 352] width 59 height 22
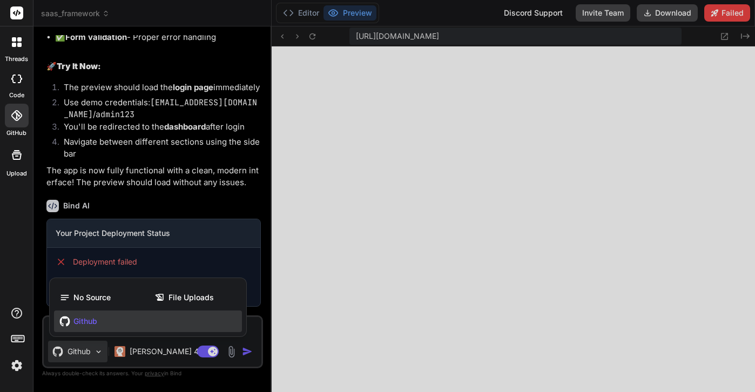
click at [89, 320] on span "Github" at bounding box center [85, 321] width 24 height 11
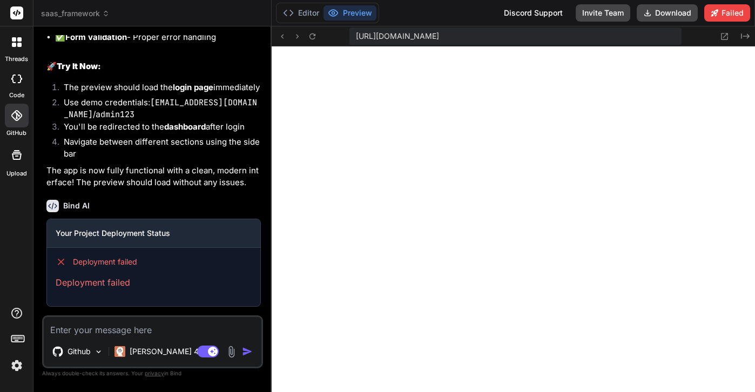
click at [18, 52] on div at bounding box center [16, 42] width 23 height 23
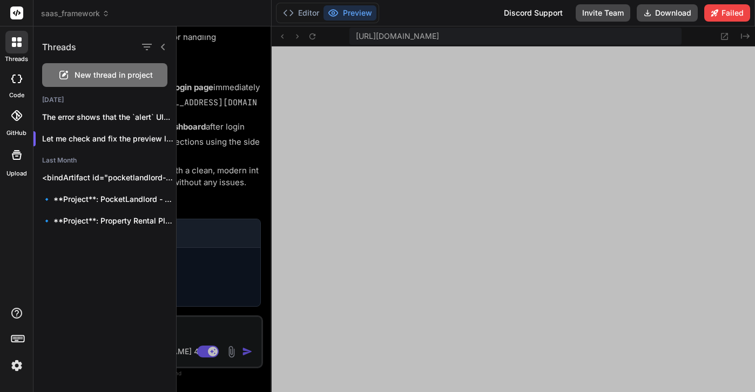
click at [207, 64] on div at bounding box center [466, 209] width 579 height 366
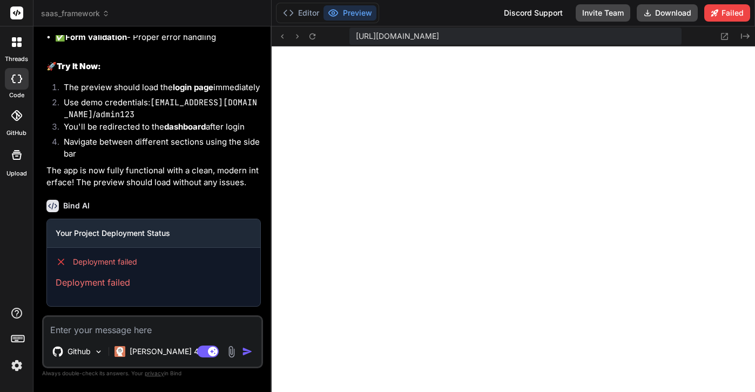
scroll to position [33254, 0]
click at [523, 12] on div "Discord Support" at bounding box center [534, 12] width 72 height 17
click at [105, 335] on textarea at bounding box center [153, 326] width 218 height 19
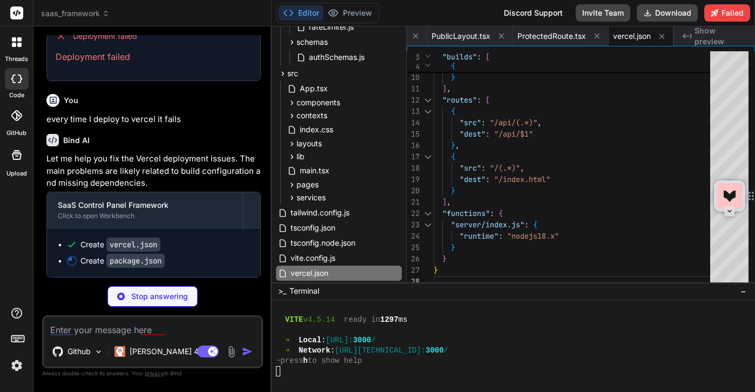
scroll to position [33479, 0]
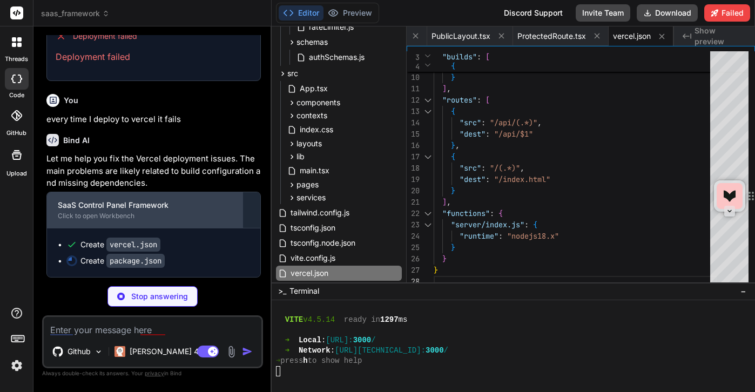
click at [163, 202] on div "SaaS Control Panel Framework" at bounding box center [145, 205] width 174 height 11
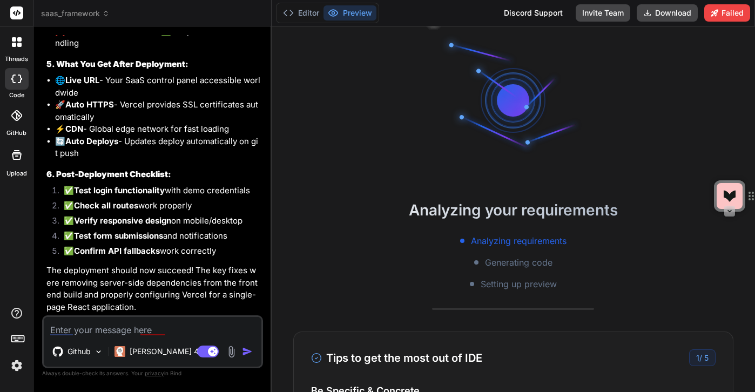
scroll to position [0, 0]
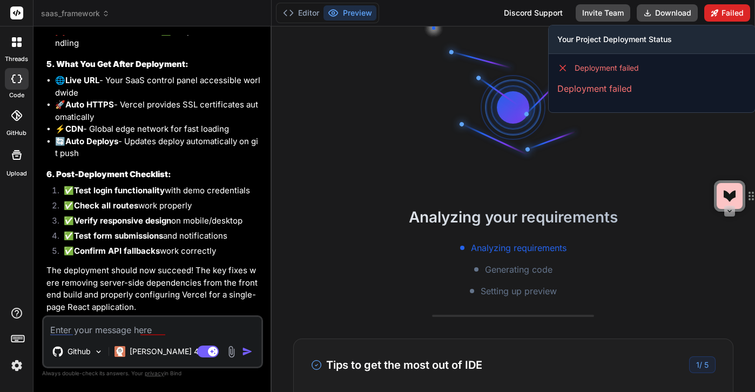
click at [723, 16] on button "Failed" at bounding box center [728, 12] width 46 height 17
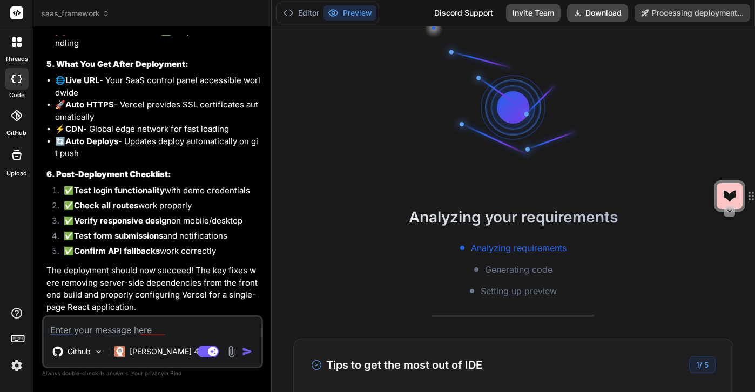
scroll to position [34387, 0]
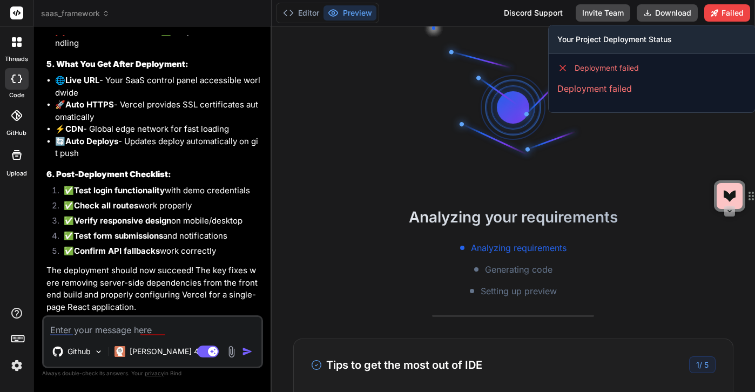
click at [593, 90] on p "Deployment failed" at bounding box center [652, 88] width 189 height 13
click at [588, 45] on div "Your Project Deployment Status" at bounding box center [652, 39] width 206 height 29
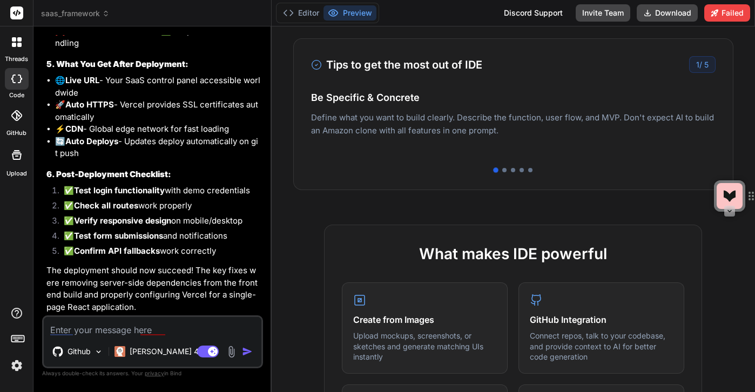
scroll to position [714, 0]
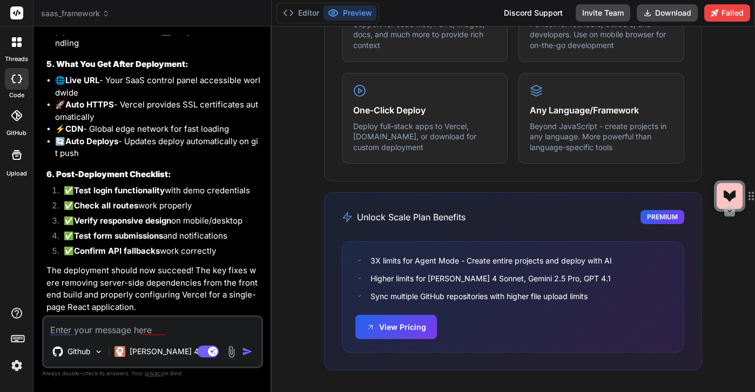
click at [74, 334] on textarea at bounding box center [153, 326] width 218 height 19
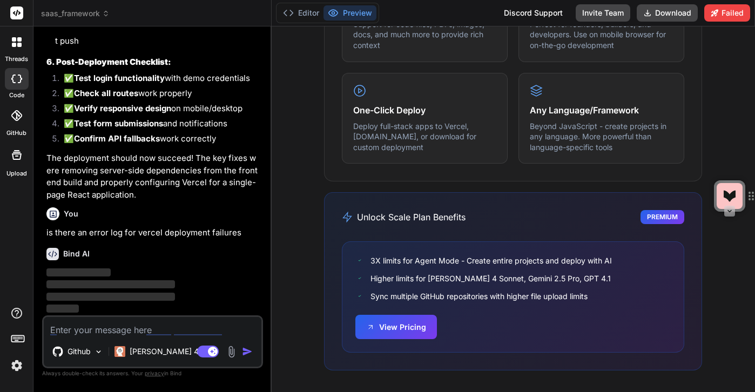
scroll to position [34499, 0]
click at [365, 16] on button "Preview" at bounding box center [350, 12] width 53 height 15
click at [299, 17] on button "Editor" at bounding box center [301, 12] width 45 height 15
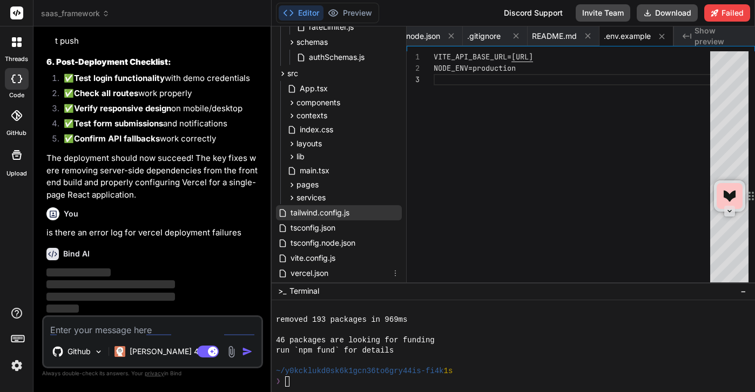
scroll to position [202, 0]
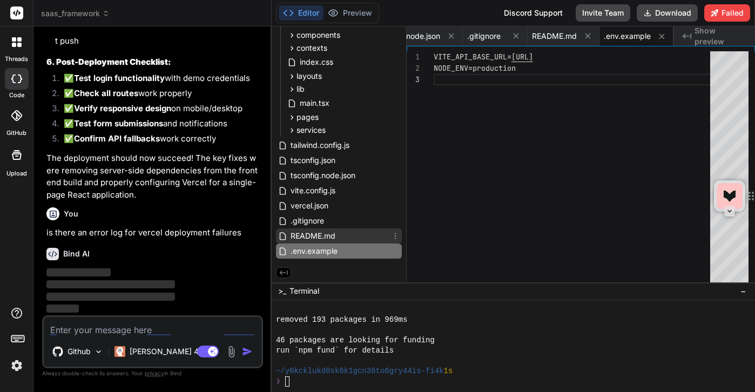
click at [327, 238] on span "README.md" at bounding box center [313, 236] width 47 height 13
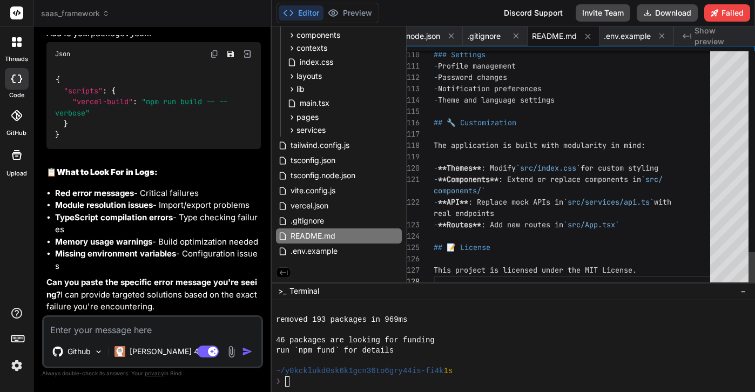
scroll to position [0, 0]
click at [165, 351] on p "[PERSON_NAME] 4 S.." at bounding box center [170, 351] width 81 height 11
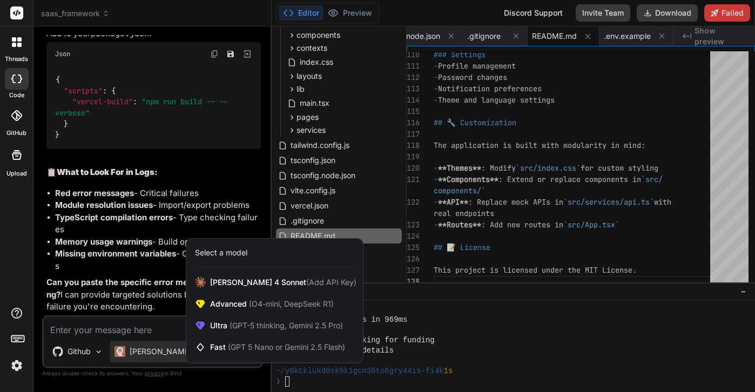
click at [212, 155] on div at bounding box center [377, 196] width 755 height 392
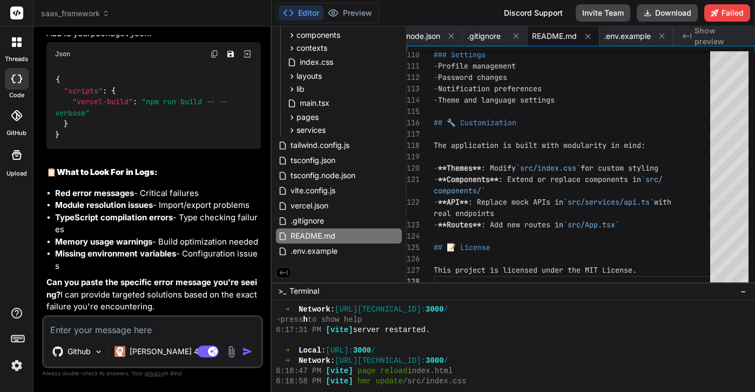
scroll to position [520, 0]
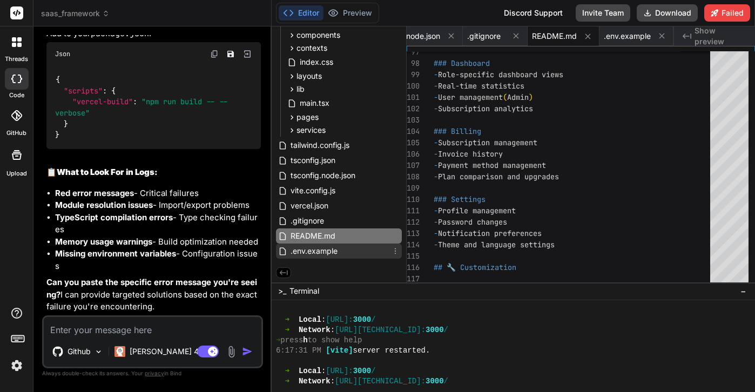
click at [316, 253] on span ".env.example" at bounding box center [314, 251] width 49 height 13
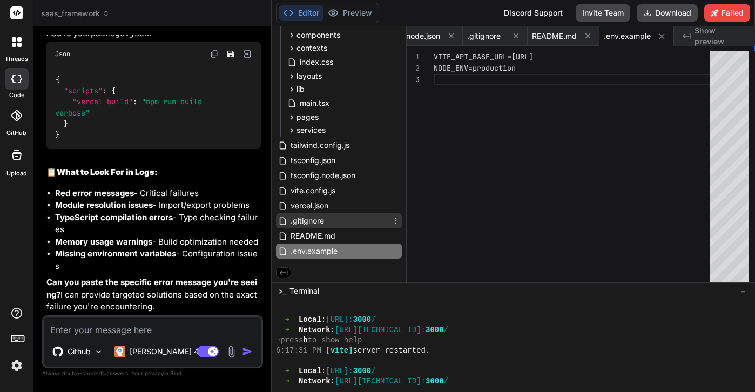
click at [314, 224] on span ".gitignore" at bounding box center [308, 220] width 36 height 13
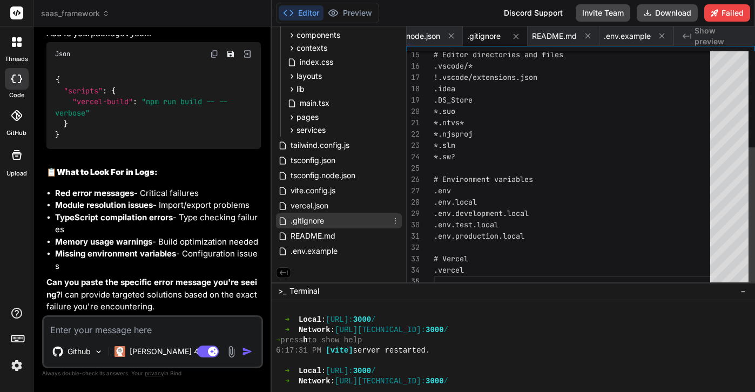
scroll to position [45, 0]
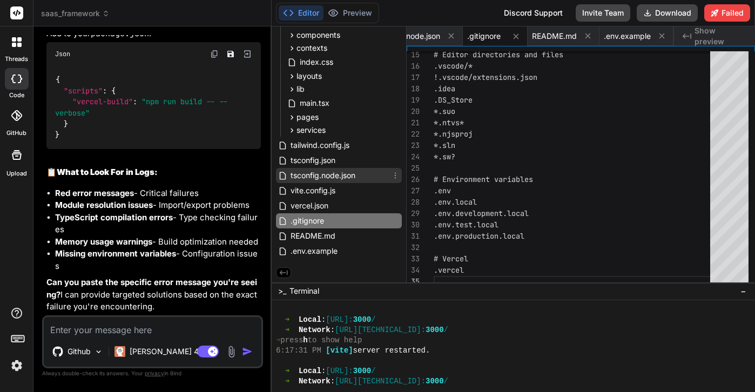
click at [309, 171] on span "tsconfig.node.json" at bounding box center [323, 175] width 67 height 13
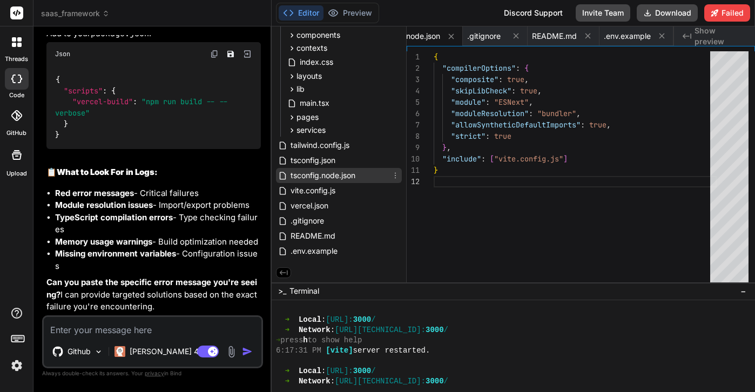
scroll to position [11, 0]
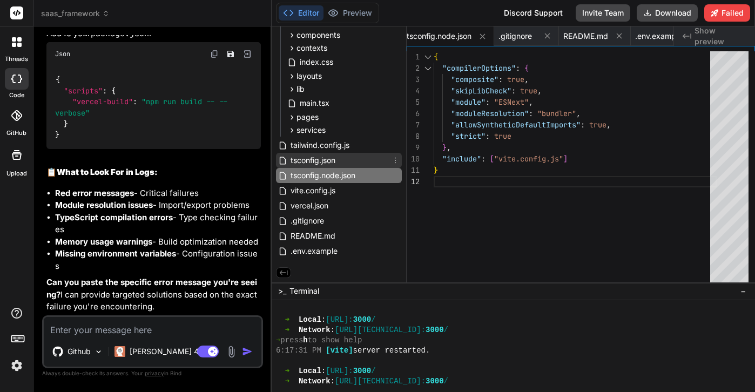
click at [303, 158] on span "tsconfig.json" at bounding box center [313, 160] width 47 height 13
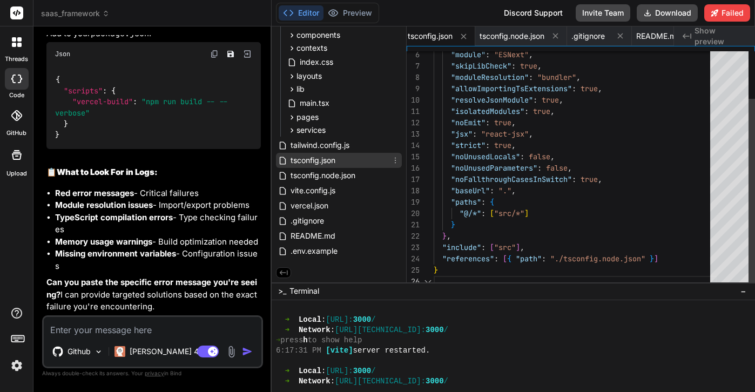
scroll to position [57, 0]
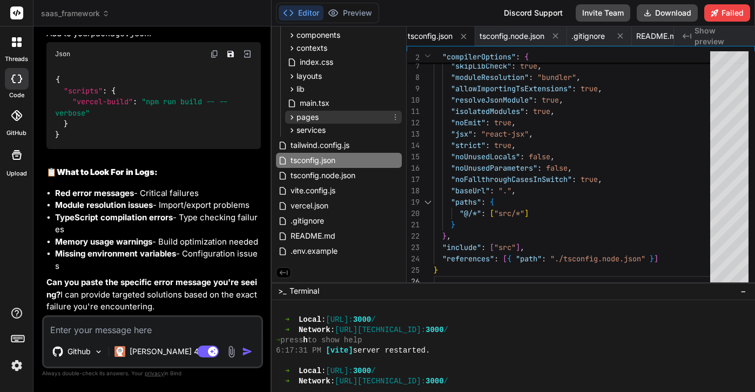
click at [306, 115] on span "pages" at bounding box center [308, 117] width 22 height 11
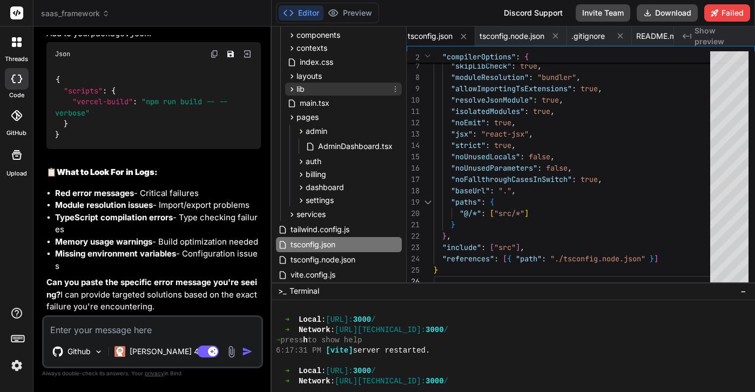
click at [309, 86] on div "lib" at bounding box center [343, 89] width 117 height 13
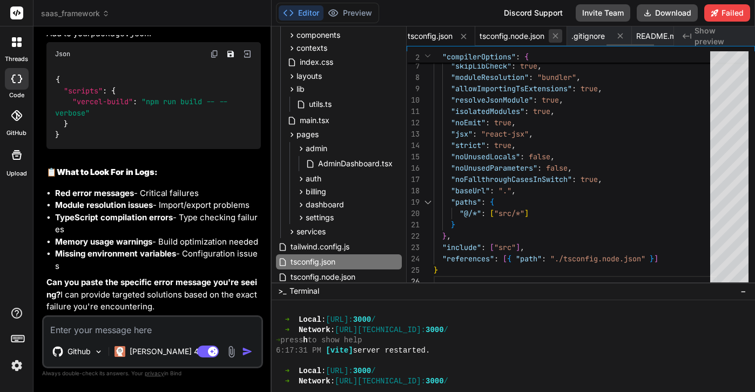
click at [557, 38] on icon at bounding box center [555, 35] width 9 height 9
click at [533, 36] on icon at bounding box center [528, 35] width 9 height 9
click at [518, 37] on icon at bounding box center [516, 36] width 9 height 9
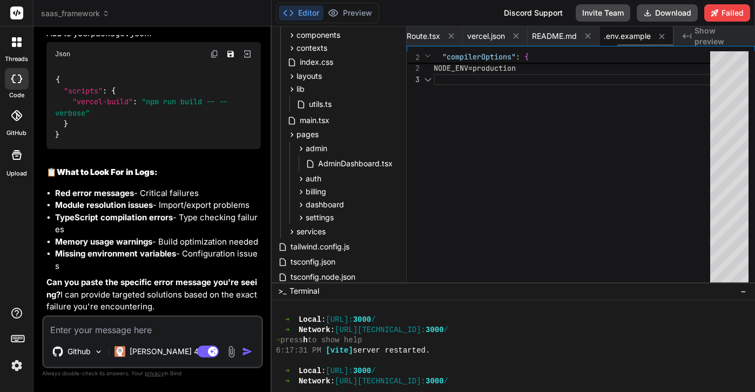
scroll to position [23, 0]
click at [518, 37] on icon at bounding box center [516, 35] width 9 height 9
click at [515, 31] on icon at bounding box center [516, 35] width 9 height 9
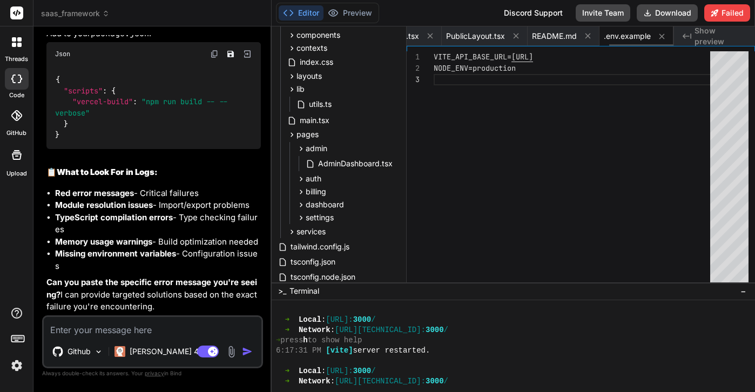
click at [632, 34] on span ".env.example" at bounding box center [627, 36] width 47 height 11
click at [662, 35] on icon at bounding box center [661, 35] width 5 height 5
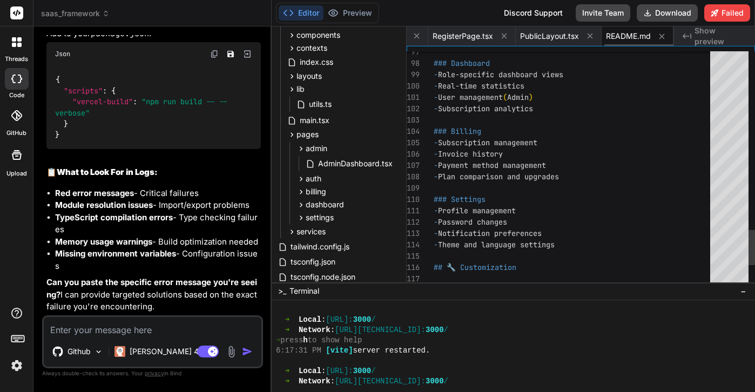
scroll to position [0, 767]
click at [634, 38] on span "README.md" at bounding box center [628, 36] width 45 height 11
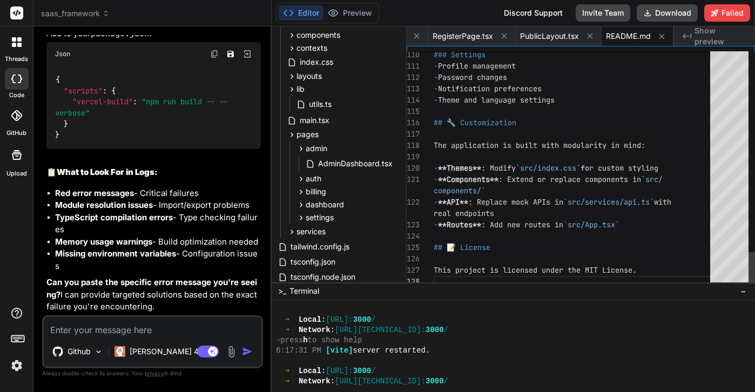
scroll to position [79, 0]
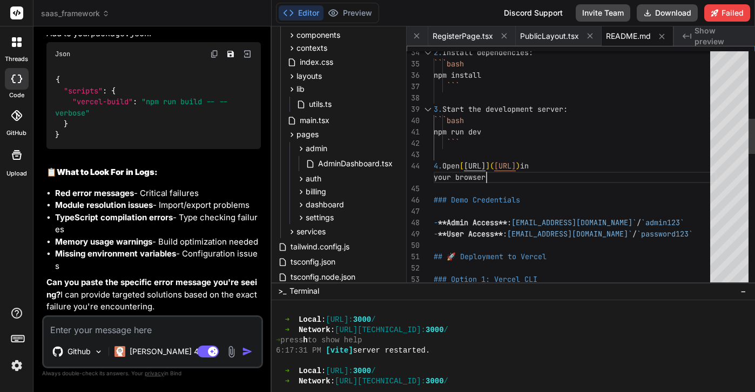
scroll to position [0, 0]
click at [507, 169] on div "2. Install dependencies: ```bash npm install ``` 3. Start the development serve…" at bounding box center [575, 388] width 283 height 1566
click at [604, 164] on div "2. Install dependencies: ```bash npm install ``` 3. Start the development serve…" at bounding box center [575, 388] width 283 height 1566
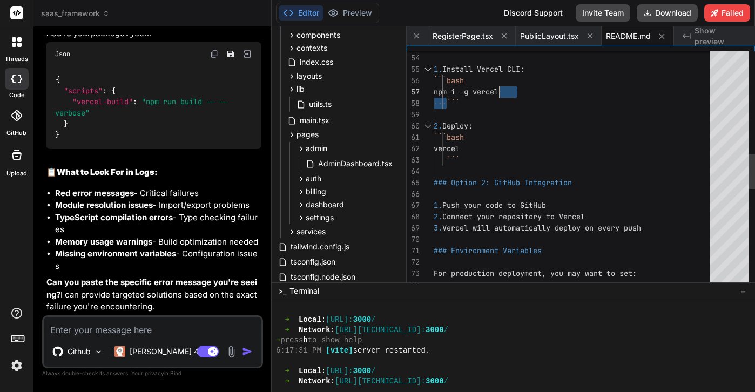
scroll to position [34, 0]
drag, startPoint x: 448, startPoint y: 92, endPoint x: 523, endPoint y: 88, distance: 75.2
click at [524, 89] on div "``` 2. Deploy: ```bash vercel ``` ### Option 2: GitHub Integration 1. Push your…" at bounding box center [575, 155] width 283 height 1566
click at [523, 88] on div "``` 2. Deploy: ```bash vercel ``` ### Option 2: GitHub Integration 1. Push your…" at bounding box center [575, 155] width 283 height 1566
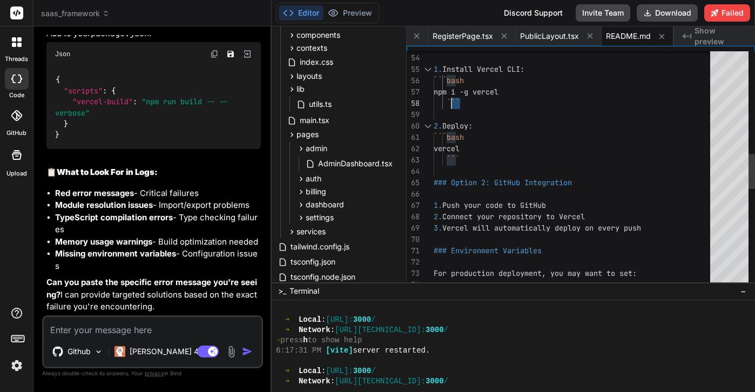
drag, startPoint x: 524, startPoint y: 94, endPoint x: 448, endPoint y: 93, distance: 75.1
click at [448, 93] on div "``` 2. Deploy: ```bash vercel ``` ### Option 2: GitHub Integration 1. Push your…" at bounding box center [575, 155] width 283 height 1566
click at [500, 91] on div "``` 2. Deploy: ```bash vercel ``` ### Option 2: GitHub Integration 1. Push your…" at bounding box center [575, 155] width 283 height 1566
drag, startPoint x: 513, startPoint y: 92, endPoint x: 482, endPoint y: 96, distance: 31.0
click at [482, 96] on div "``` 2. Deploy: ```bash vercel ``` ### Option 2: GitHub Integration 1. Push your…" at bounding box center [575, 155] width 283 height 1566
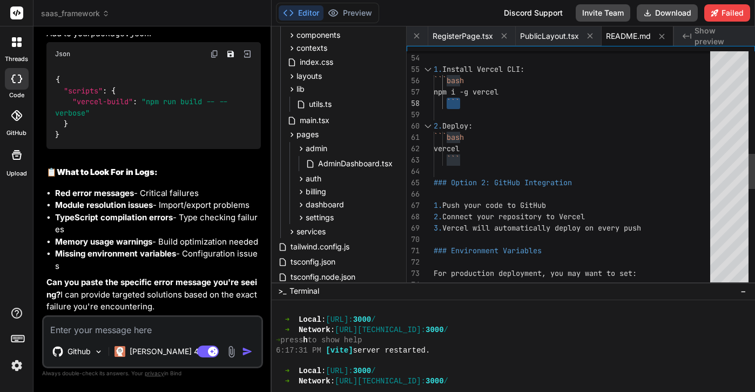
drag, startPoint x: 447, startPoint y: 95, endPoint x: 503, endPoint y: 94, distance: 55.7
click at [502, 94] on div "``` 2. Deploy: ```bash vercel ``` ### Option 2: GitHub Integration 1. Push your…" at bounding box center [575, 155] width 283 height 1566
drag, startPoint x: 519, startPoint y: 92, endPoint x: 447, endPoint y: 90, distance: 71.3
click at [447, 90] on div "``` 2. Deploy: ```bash vercel ``` ### Option 2: GitHub Integration 1. Push your…" at bounding box center [575, 155] width 283 height 1566
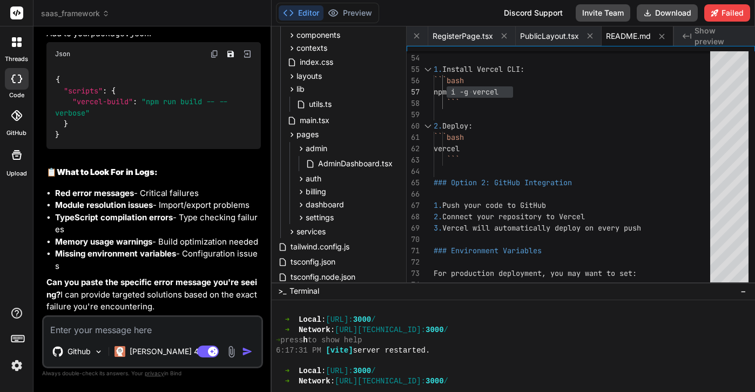
click at [342, 362] on div at bounding box center [508, 361] width 465 height 10
click at [330, 287] on div ">_ Terminal −" at bounding box center [514, 292] width 484 height 18
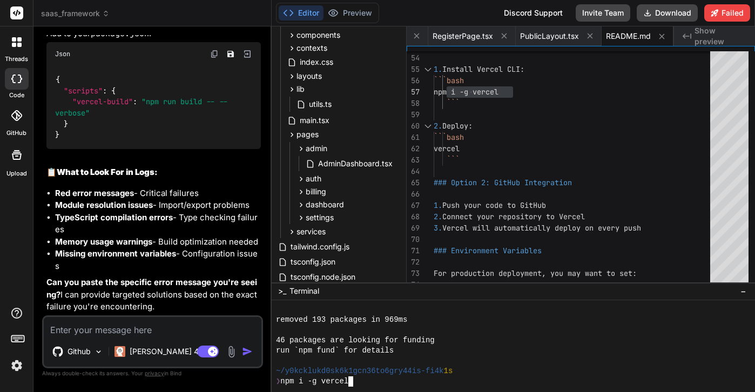
scroll to position [955, 0]
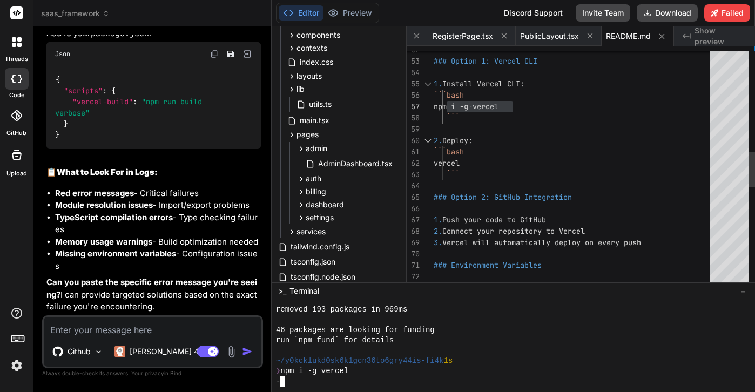
click at [464, 164] on div "``` 2. Deploy: ```bash vercel ``` ### Option 2: GitHub Integration 1. Push your…" at bounding box center [575, 169] width 283 height 1566
drag, startPoint x: 474, startPoint y: 163, endPoint x: 447, endPoint y: 162, distance: 27.0
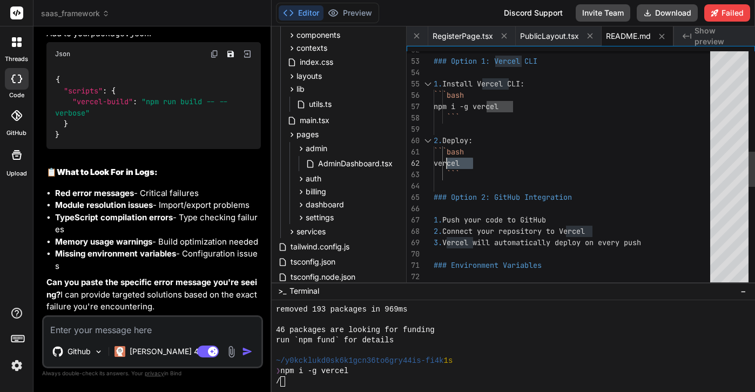
click at [447, 162] on div "``` 2. Deploy: ```bash vercel ``` ### Option 2: GitHub Integration 1. Push your…" at bounding box center [575, 169] width 283 height 1566
click at [360, 382] on div "/" at bounding box center [508, 382] width 465 height 10
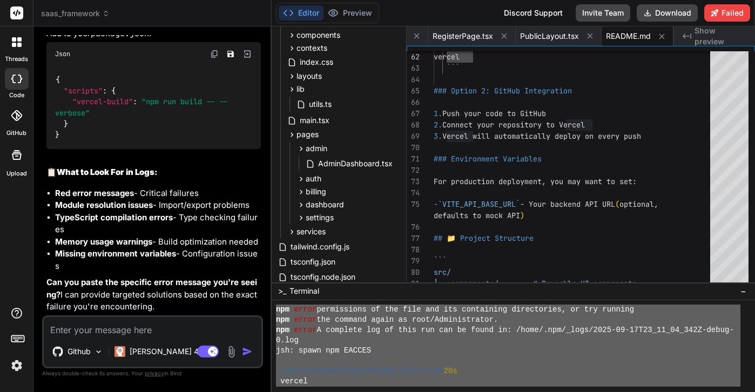
scroll to position [1211, 0]
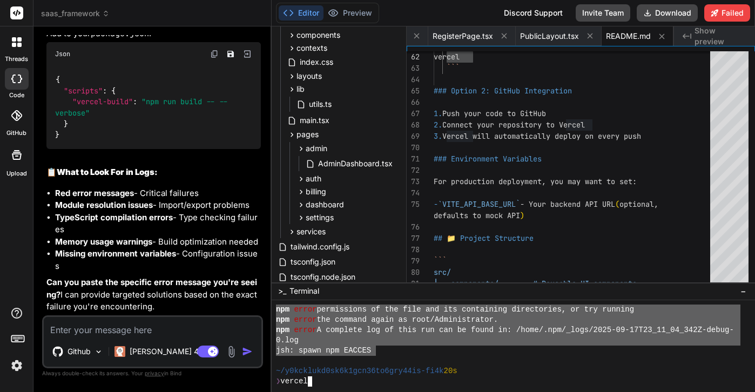
drag, startPoint x: 276, startPoint y: 338, endPoint x: 376, endPoint y: 352, distance: 101.5
click at [141, 325] on textarea at bounding box center [153, 326] width 218 height 19
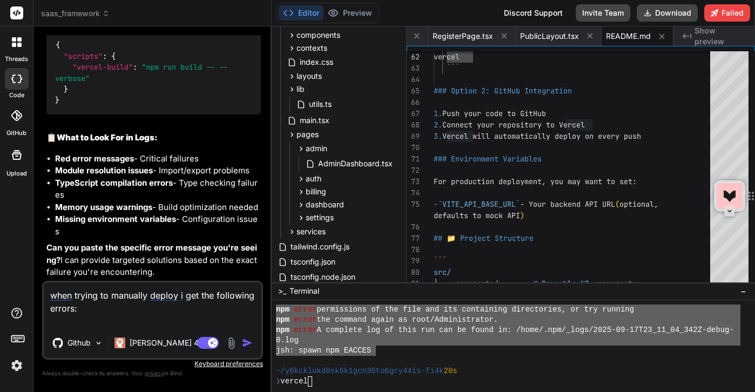
paste textarea "❯ npm i -g vercel npm error code EACCES npm error syscall mkdir npm error path …"
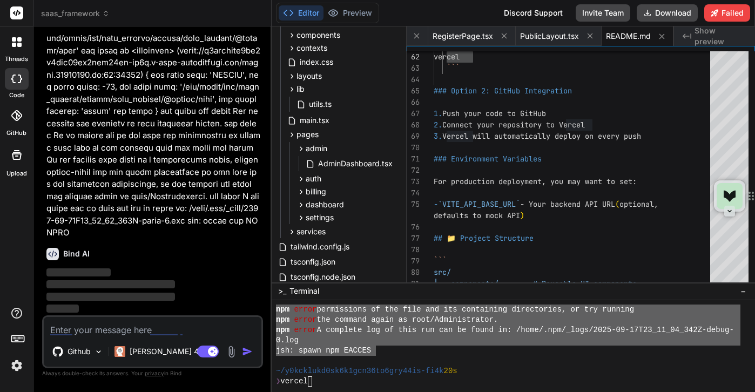
scroll to position [36051, 0]
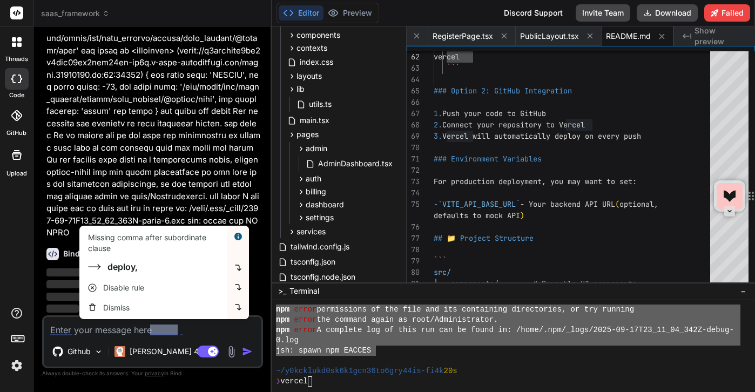
click at [392, 354] on div "jsh: spawn npm EACCES" at bounding box center [508, 351] width 465 height 10
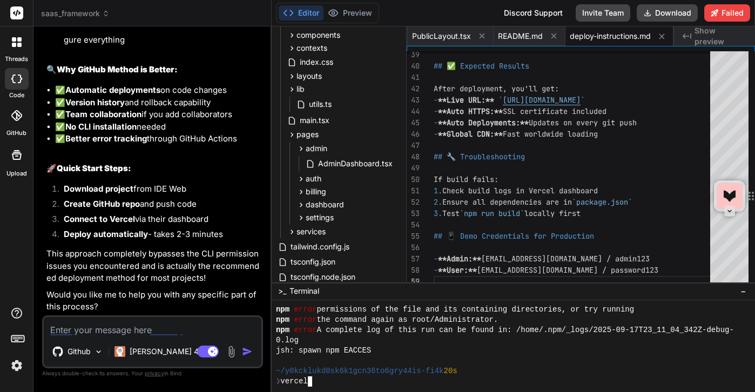
scroll to position [36543, 0]
click at [669, 18] on button "Download" at bounding box center [667, 12] width 61 height 17
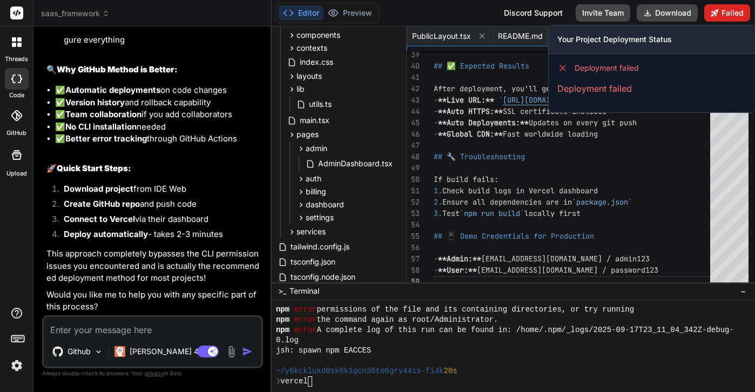
click at [727, 11] on button "Failed" at bounding box center [728, 12] width 46 height 17
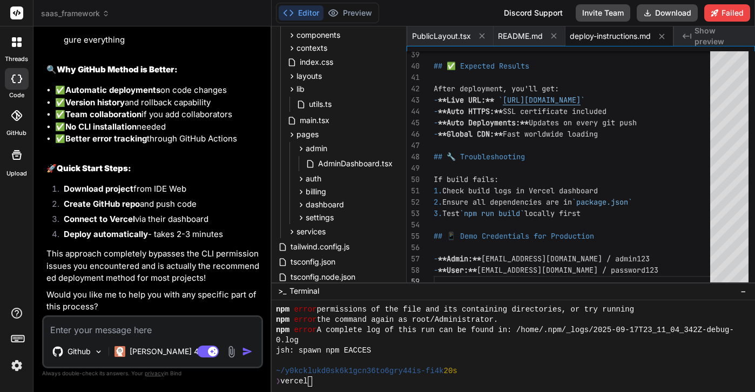
click at [133, 334] on textarea at bounding box center [153, 326] width 218 height 19
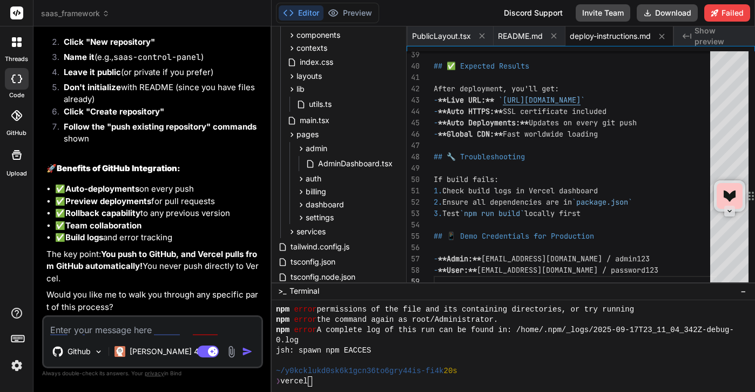
scroll to position [37338, 0]
